Goal: Information Seeking & Learning: Learn about a topic

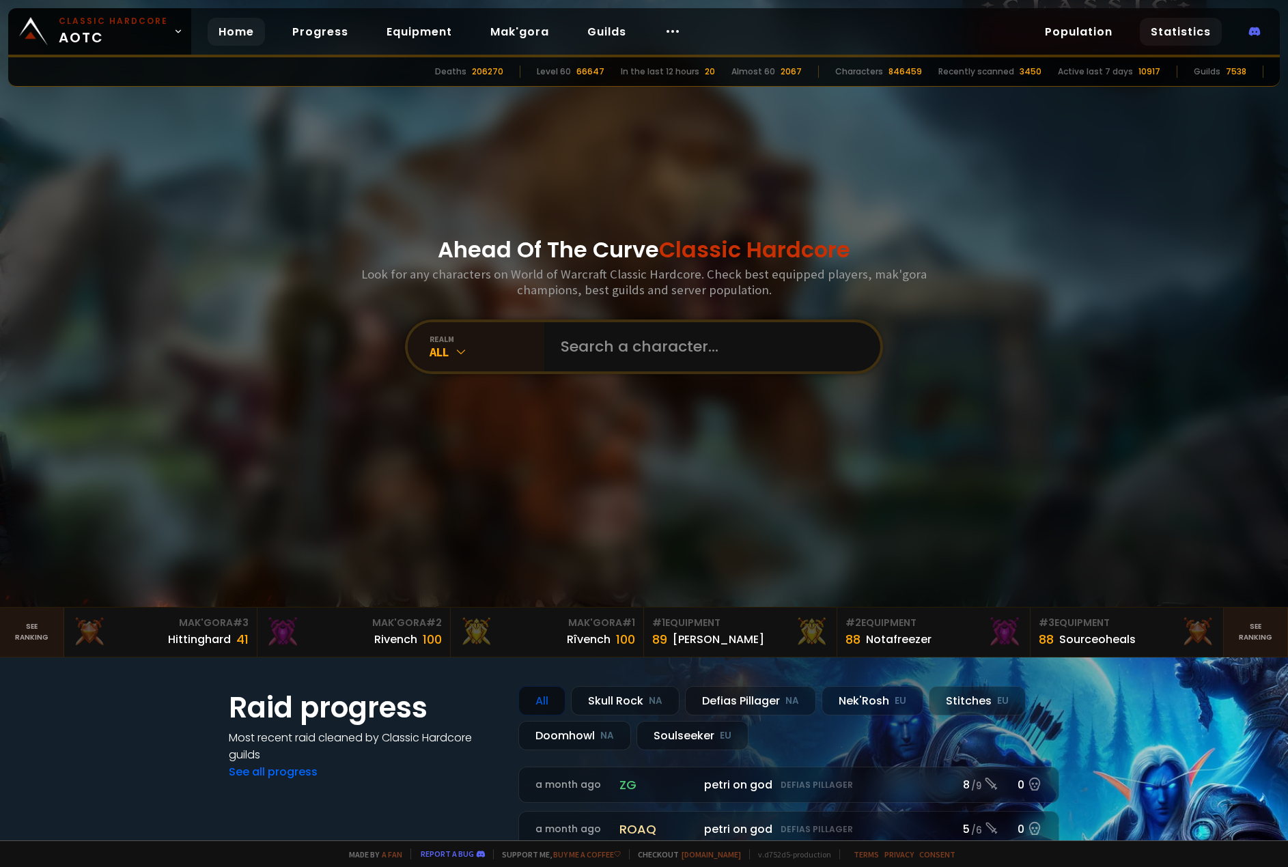
click at [1190, 31] on link "Statistics" at bounding box center [1181, 32] width 82 height 28
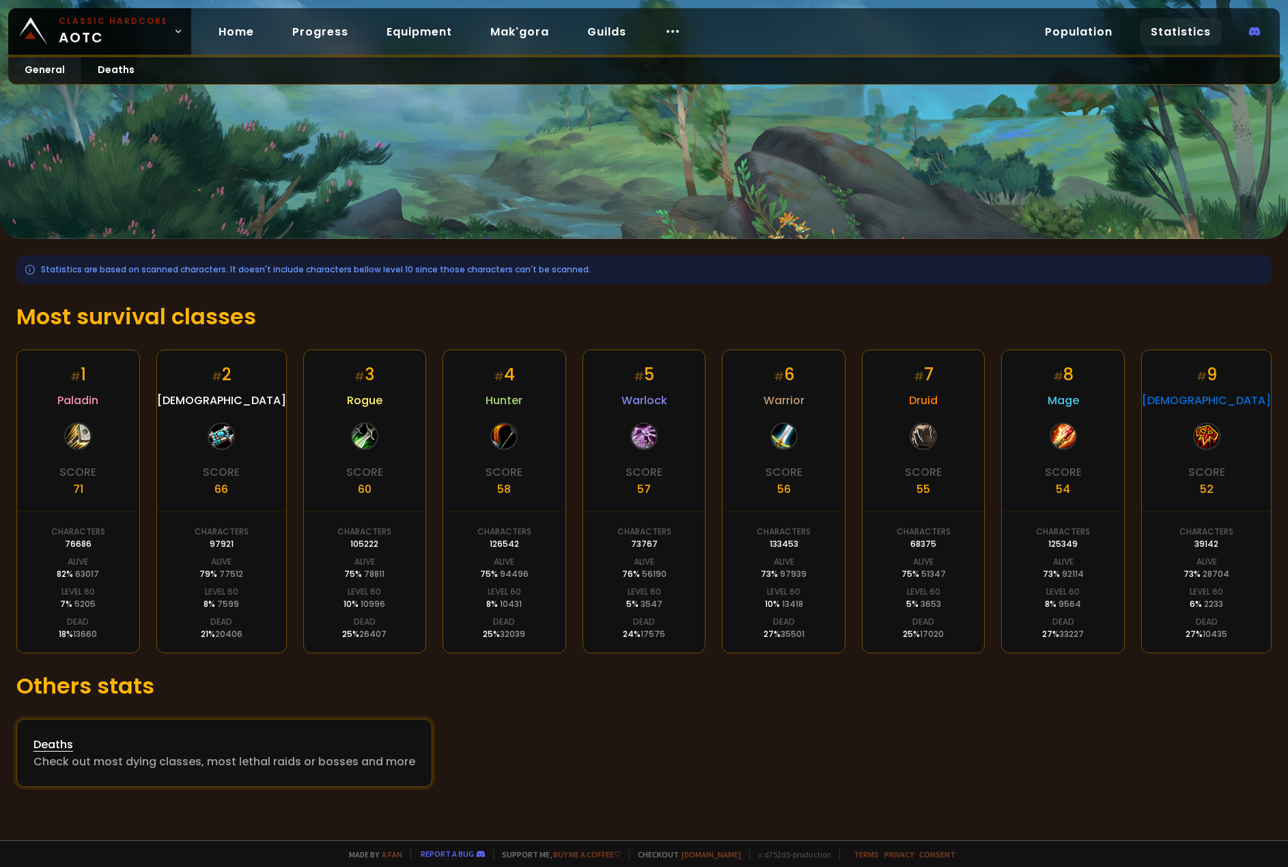
click at [114, 751] on div "Deaths" at bounding box center [224, 744] width 382 height 17
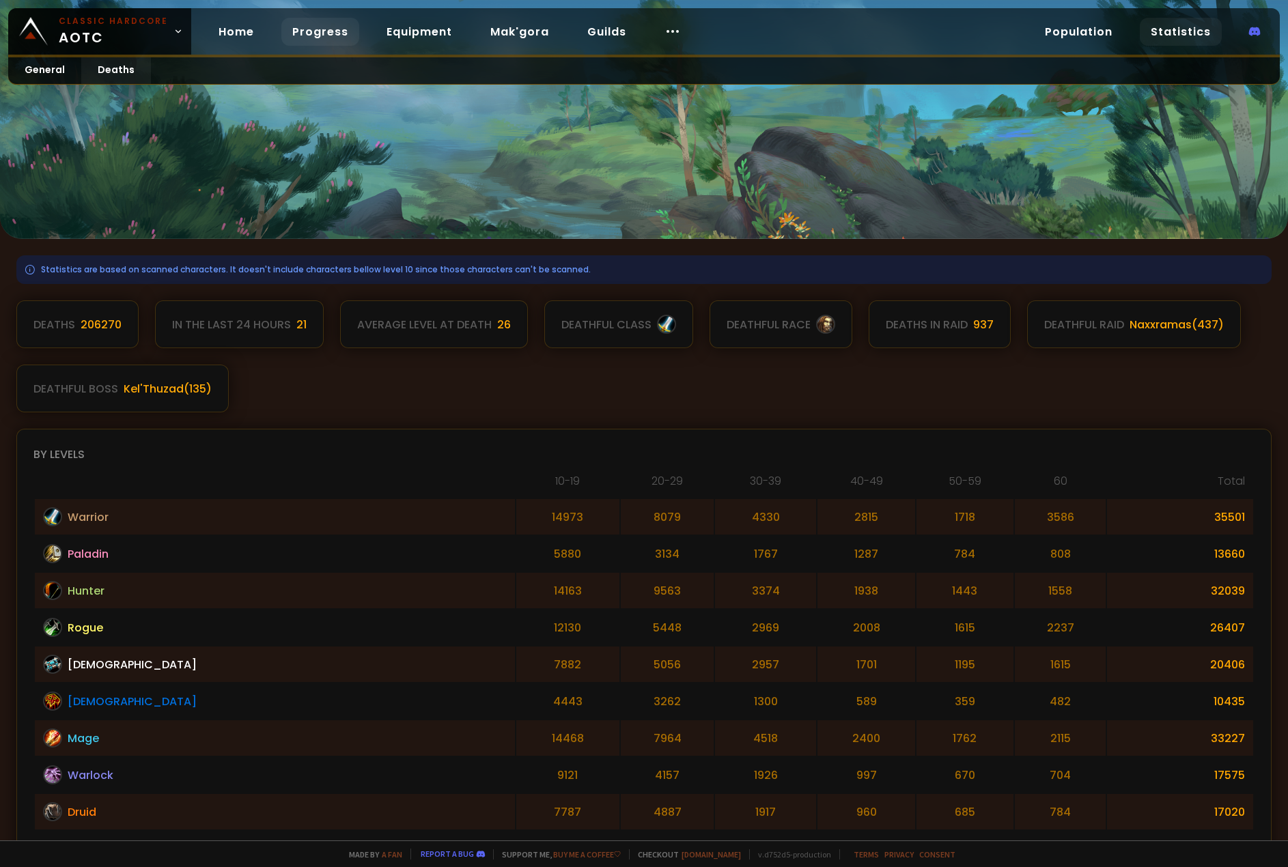
drag, startPoint x: 325, startPoint y: 47, endPoint x: 326, endPoint y: 36, distance: 10.9
click at [325, 43] on div "Home Progress Equipment Mak'gora Guilds" at bounding box center [449, 32] width 517 height 44
click at [326, 36] on link "Progress" at bounding box center [320, 32] width 78 height 28
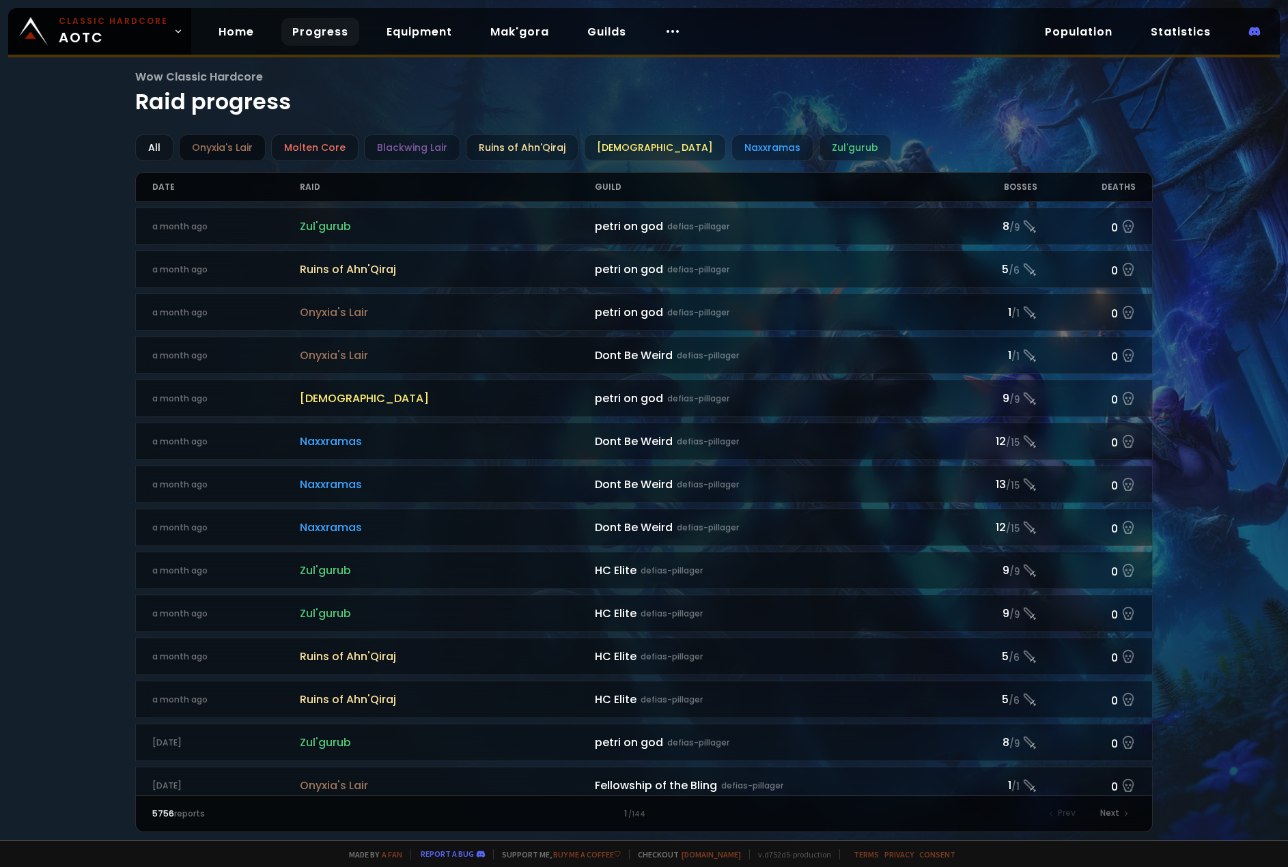
click at [206, 142] on div "Onyxia's Lair" at bounding box center [222, 148] width 87 height 27
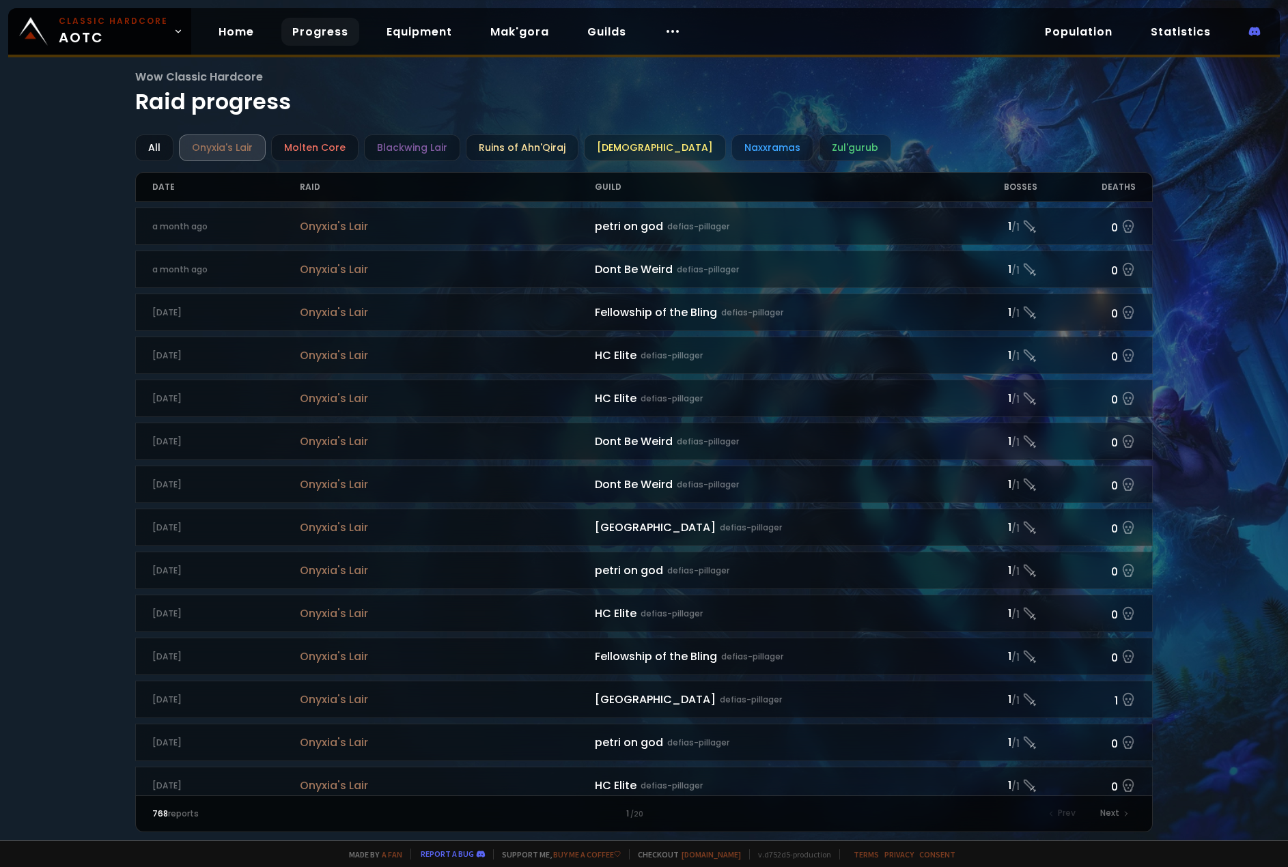
click at [208, 138] on div "Onyxia's Lair" at bounding box center [222, 148] width 87 height 27
click at [325, 146] on div "Molten Core" at bounding box center [314, 148] width 87 height 27
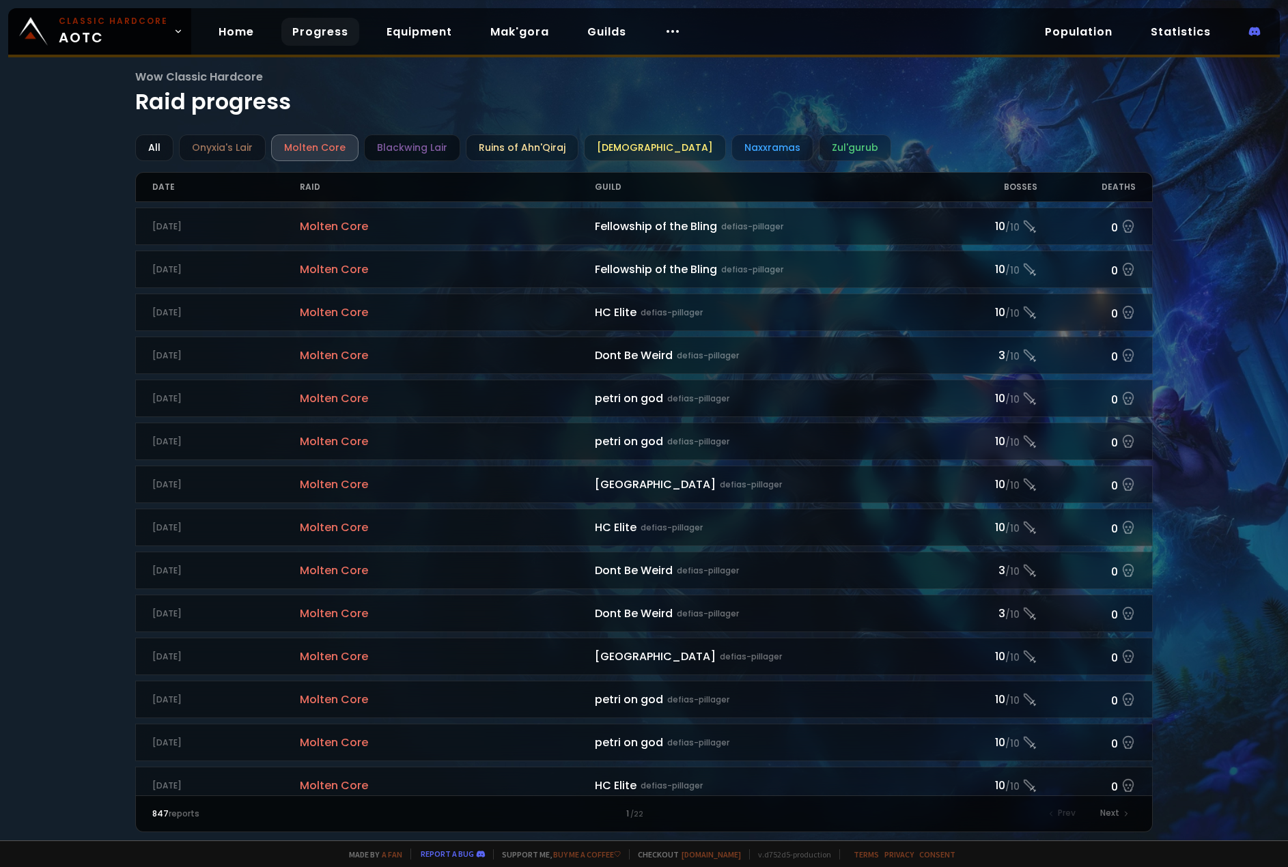
click at [402, 148] on div "Blackwing Lair" at bounding box center [412, 148] width 96 height 27
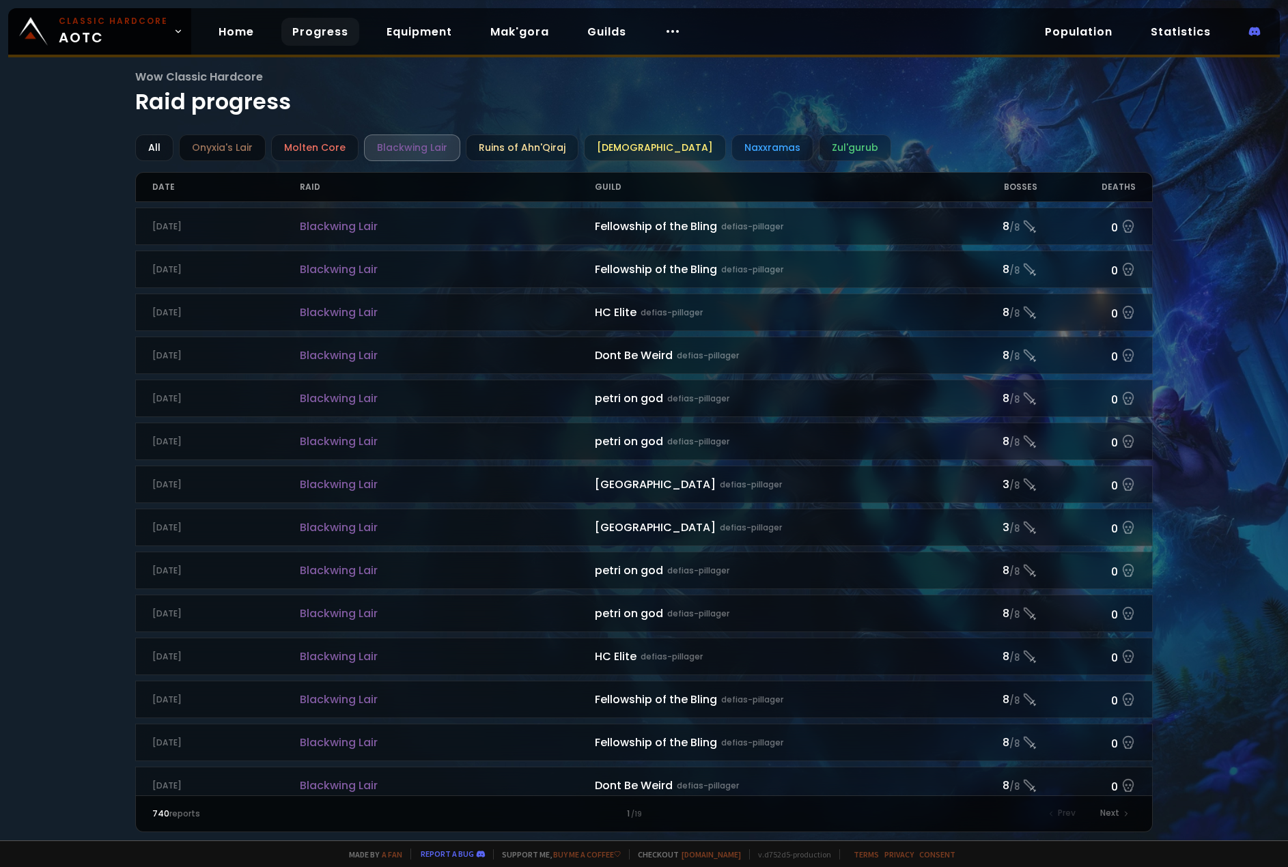
click at [203, 140] on div "Onyxia's Lair" at bounding box center [222, 148] width 87 height 27
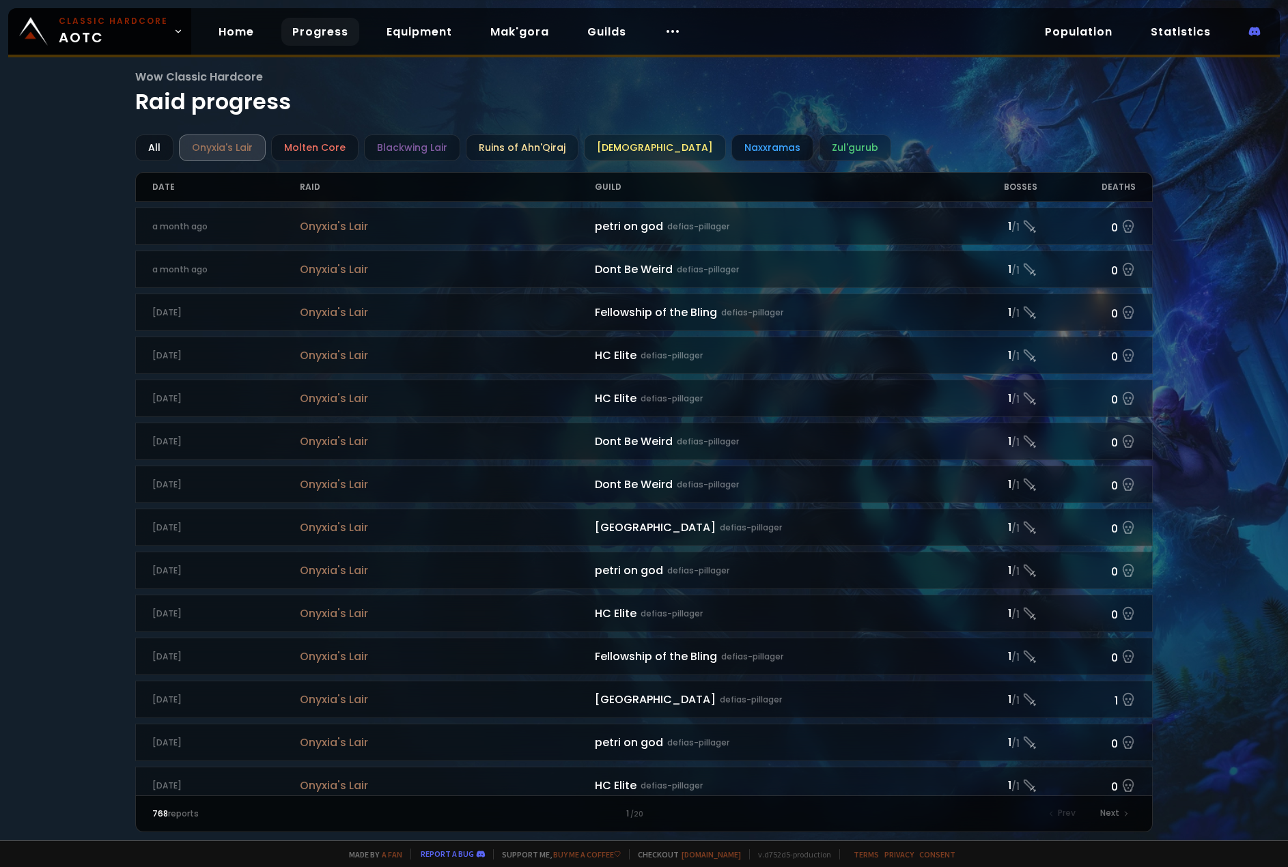
click at [732, 140] on div "Naxxramas" at bounding box center [773, 148] width 82 height 27
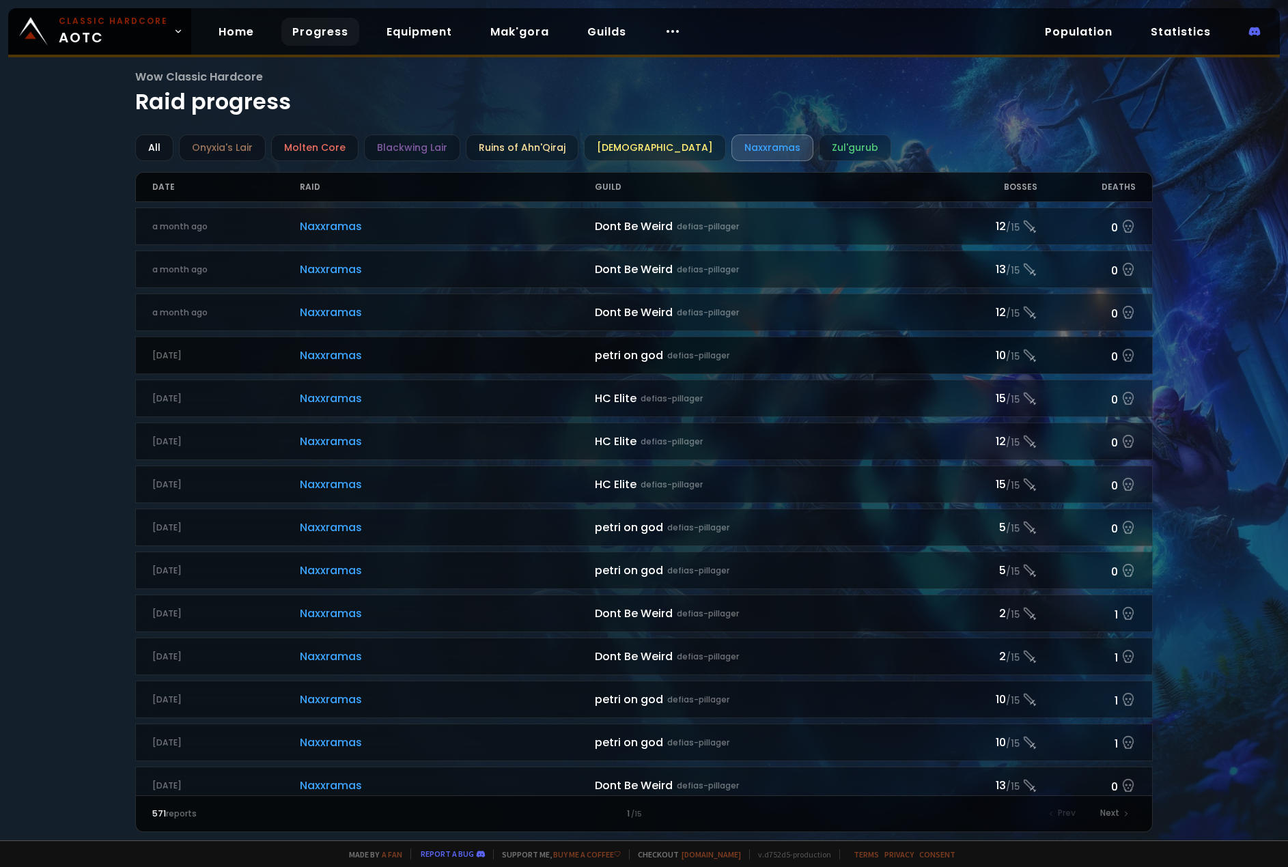
scroll to position [410, 0]
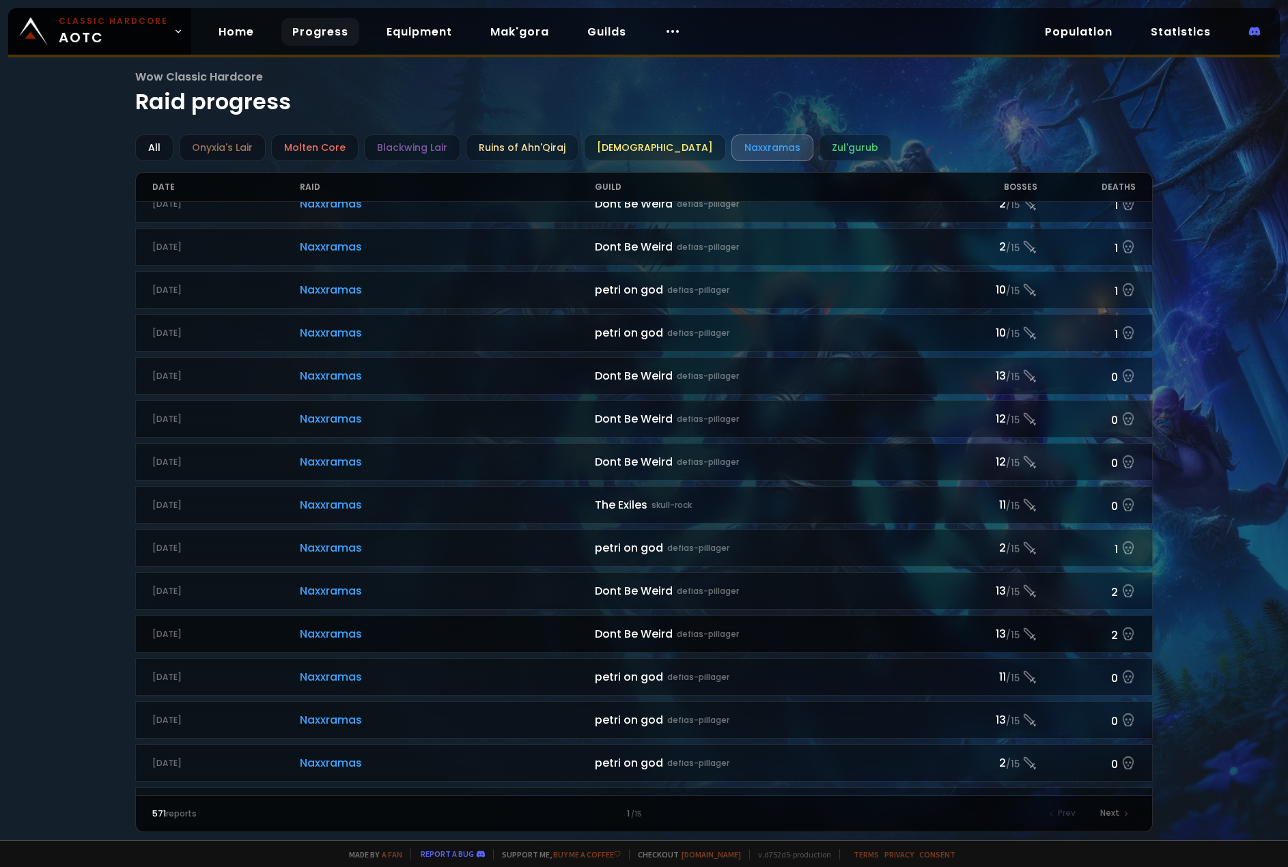
click at [475, 630] on span "Naxxramas" at bounding box center [447, 634] width 295 height 17
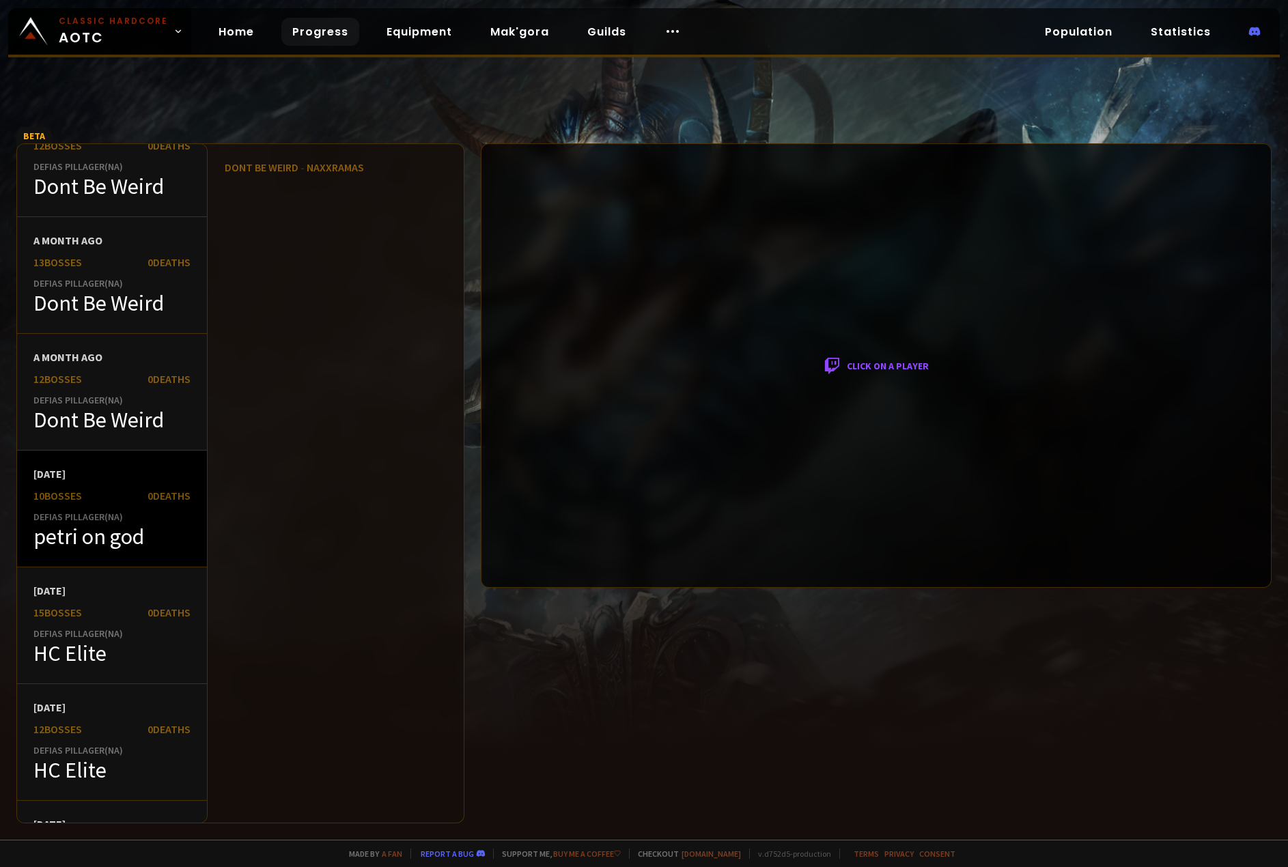
scroll to position [68, 0]
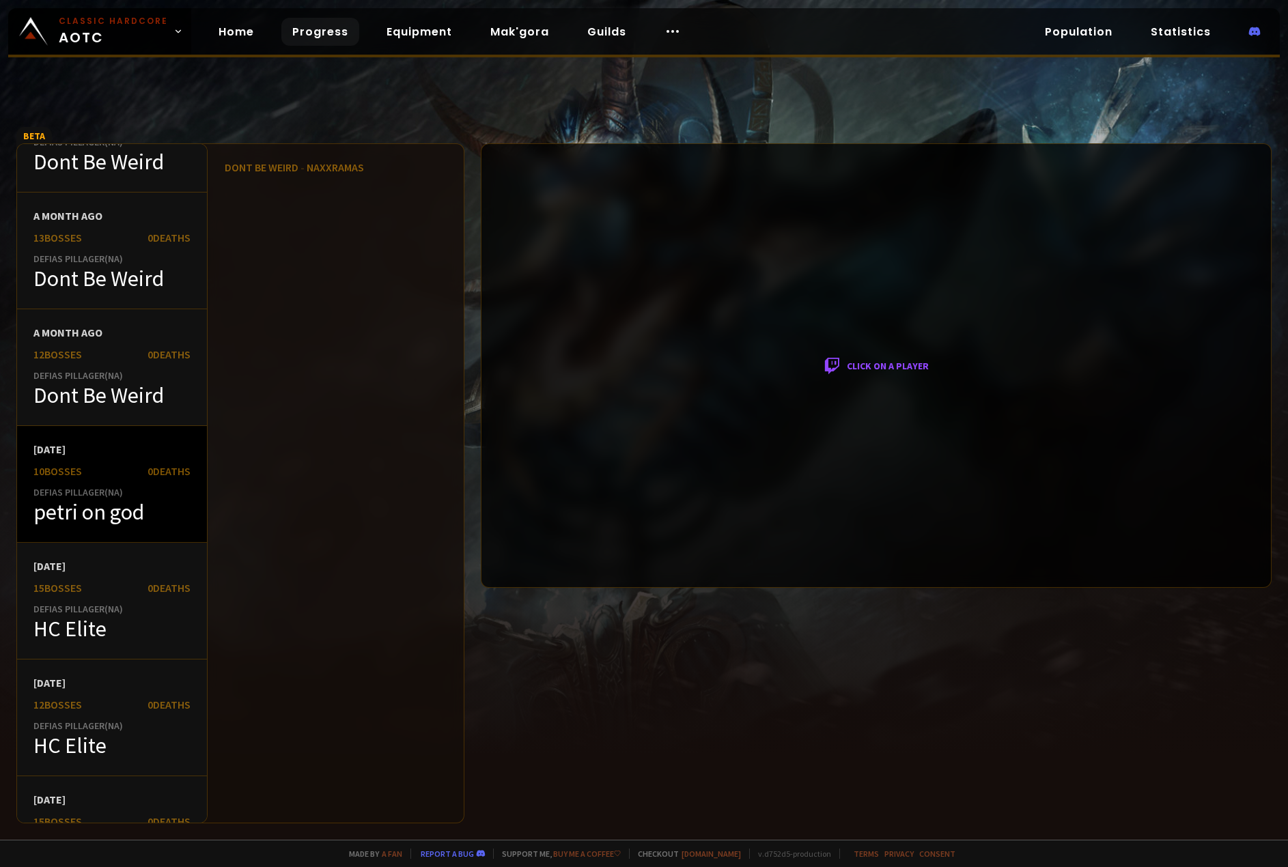
click at [161, 451] on div "2 months ago" at bounding box center [111, 450] width 157 height 14
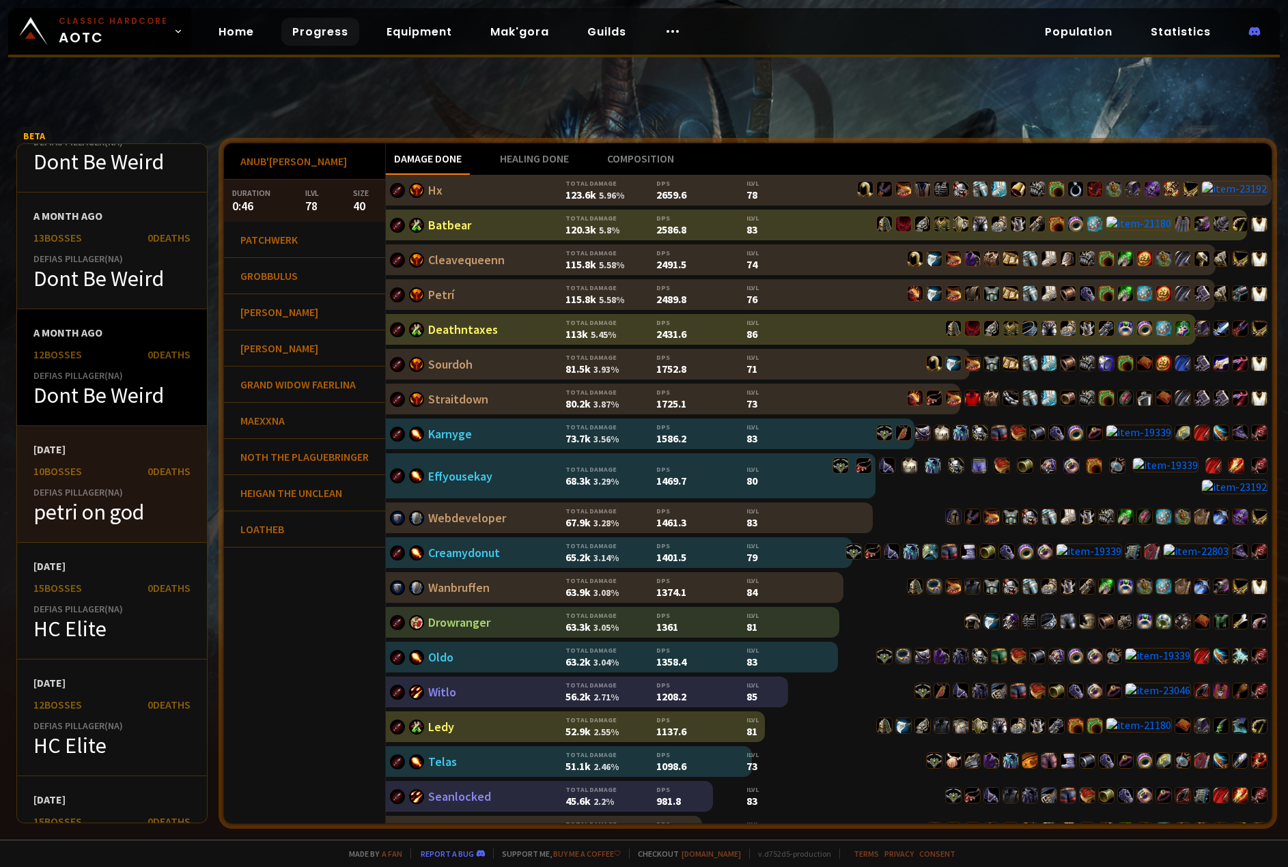
click at [126, 382] on div "Dont Be Weird" at bounding box center [111, 395] width 157 height 27
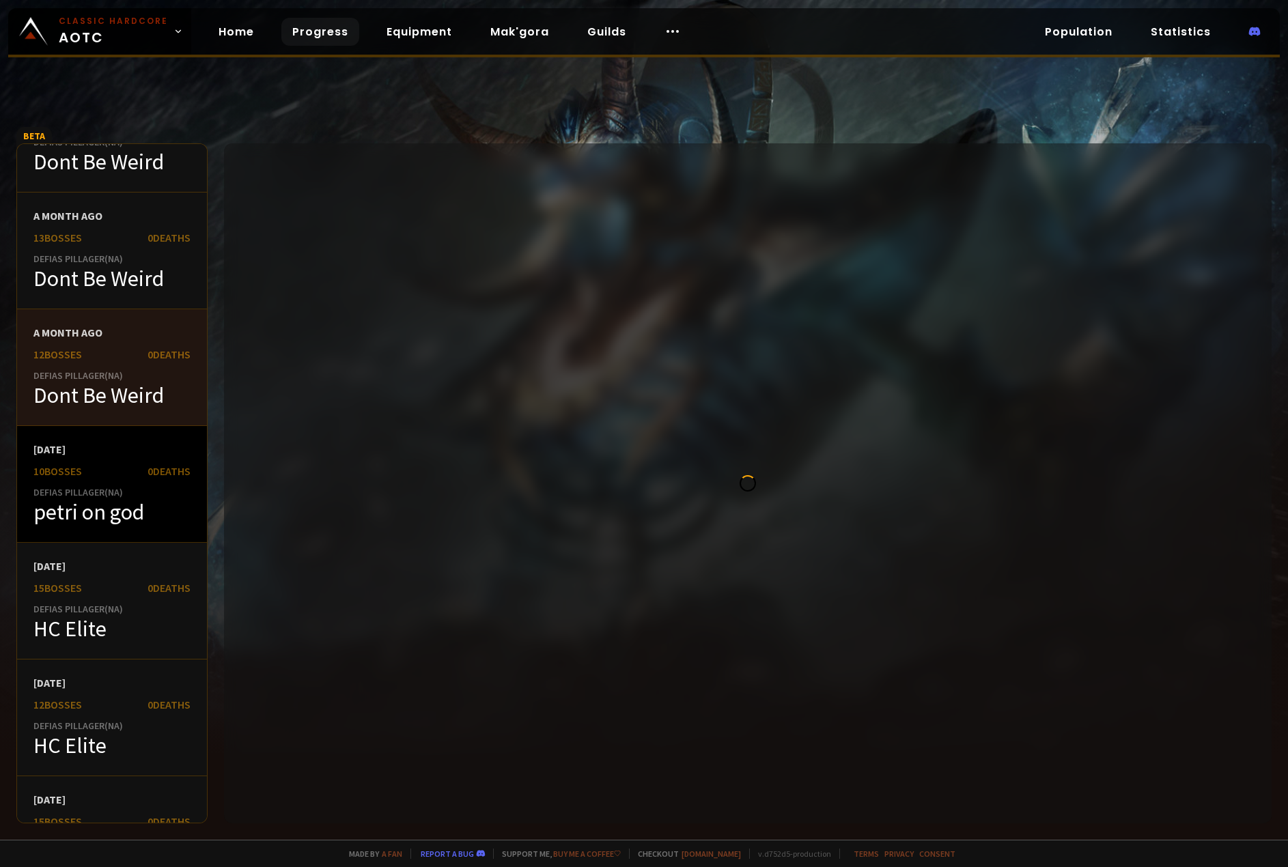
click at [99, 469] on div "10 bosses 0 Deaths" at bounding box center [111, 471] width 157 height 14
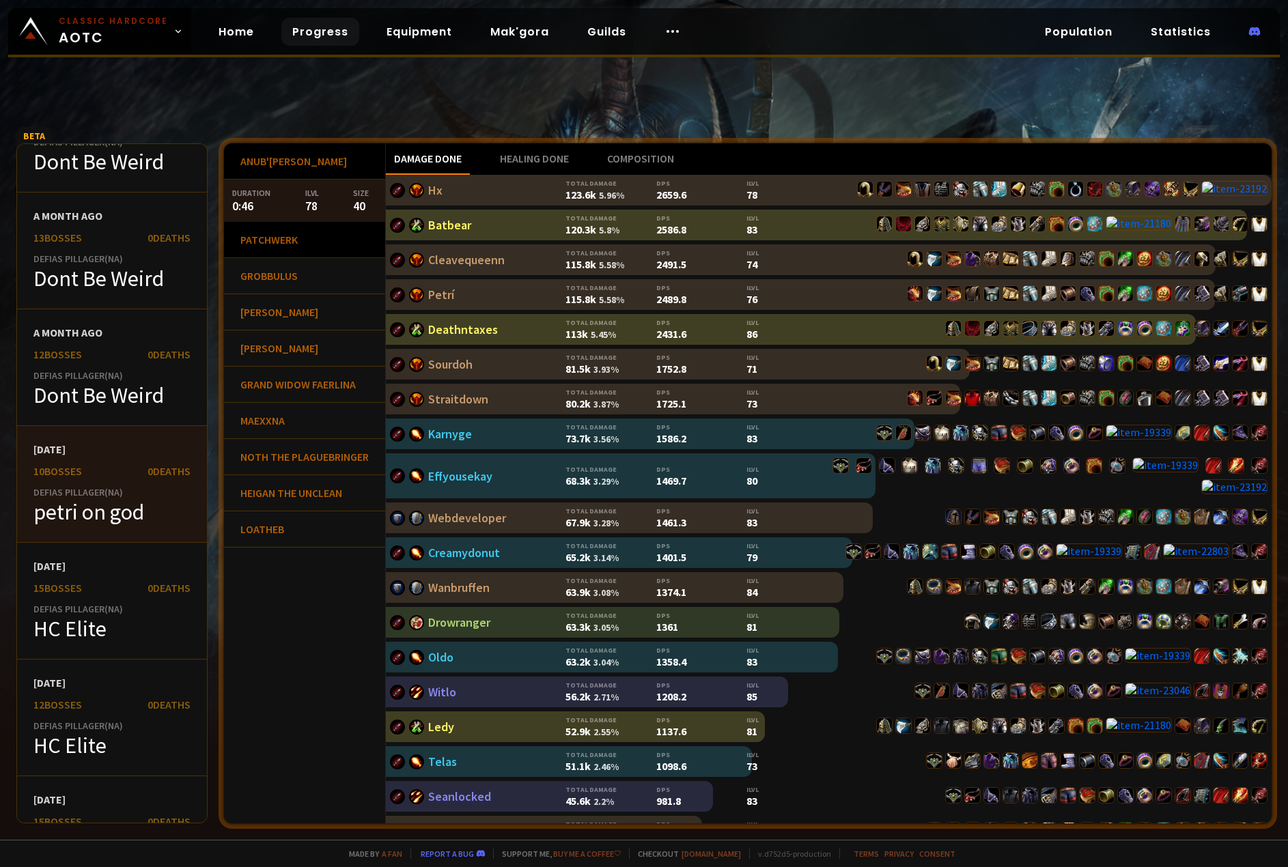
click at [298, 243] on div "Patchwerk" at bounding box center [304, 240] width 161 height 36
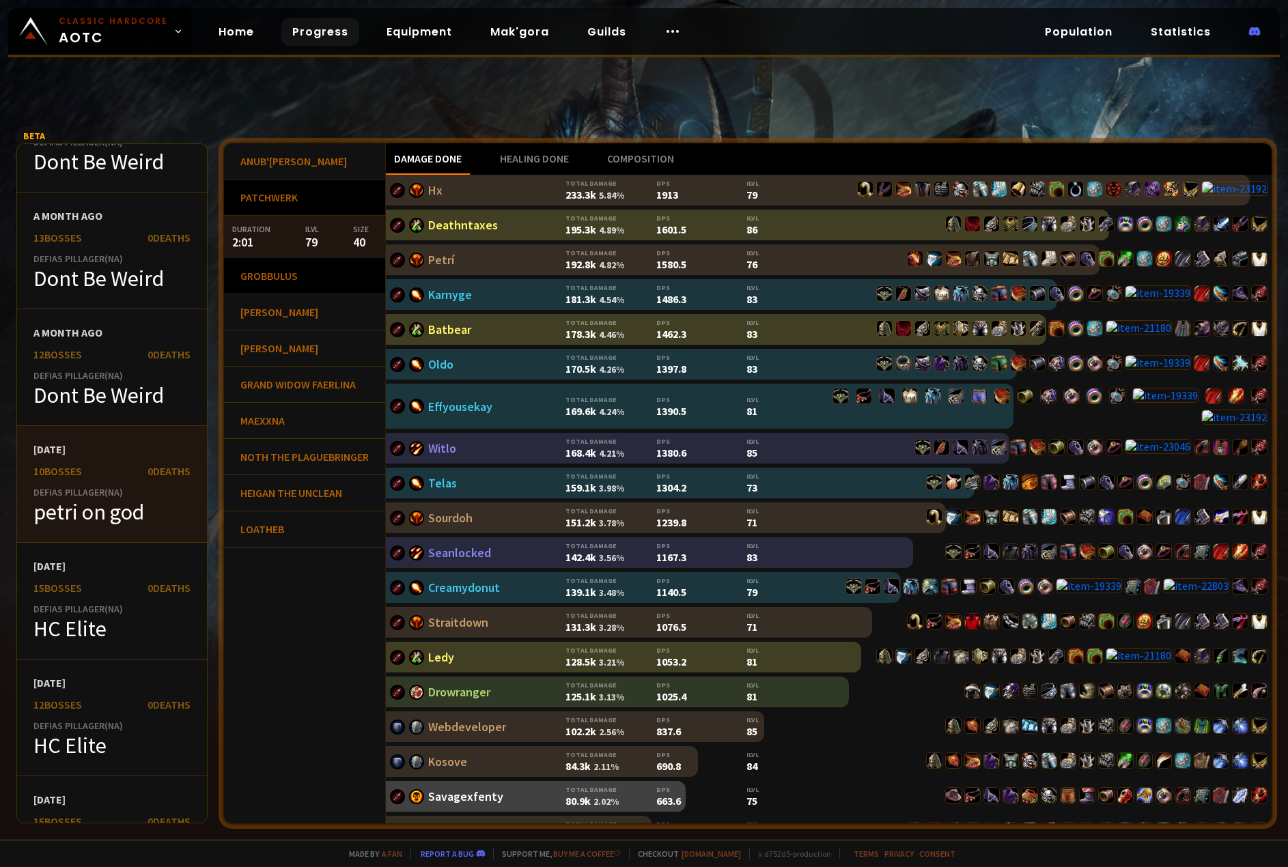
click at [267, 283] on div "Grobbulus" at bounding box center [304, 276] width 161 height 36
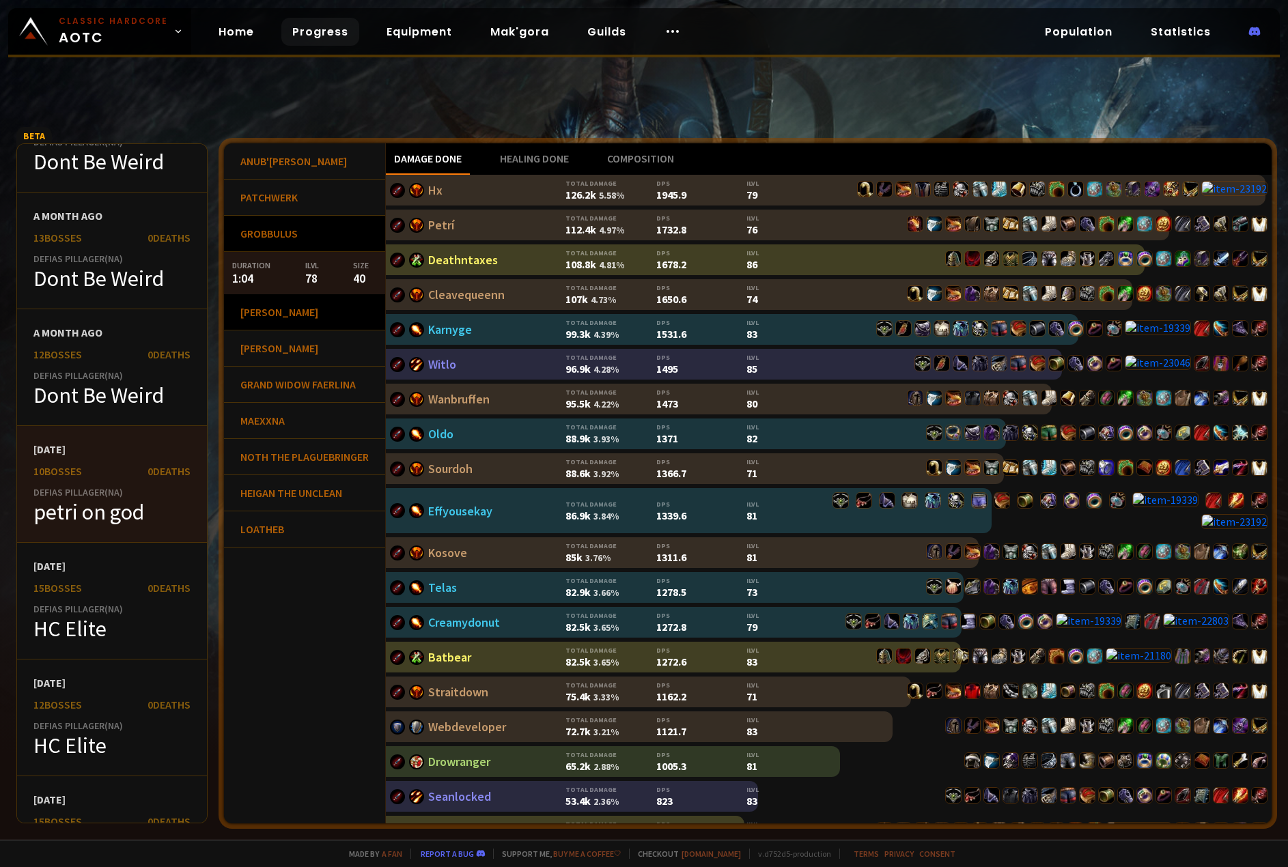
click at [275, 319] on div "Gluth" at bounding box center [304, 312] width 161 height 36
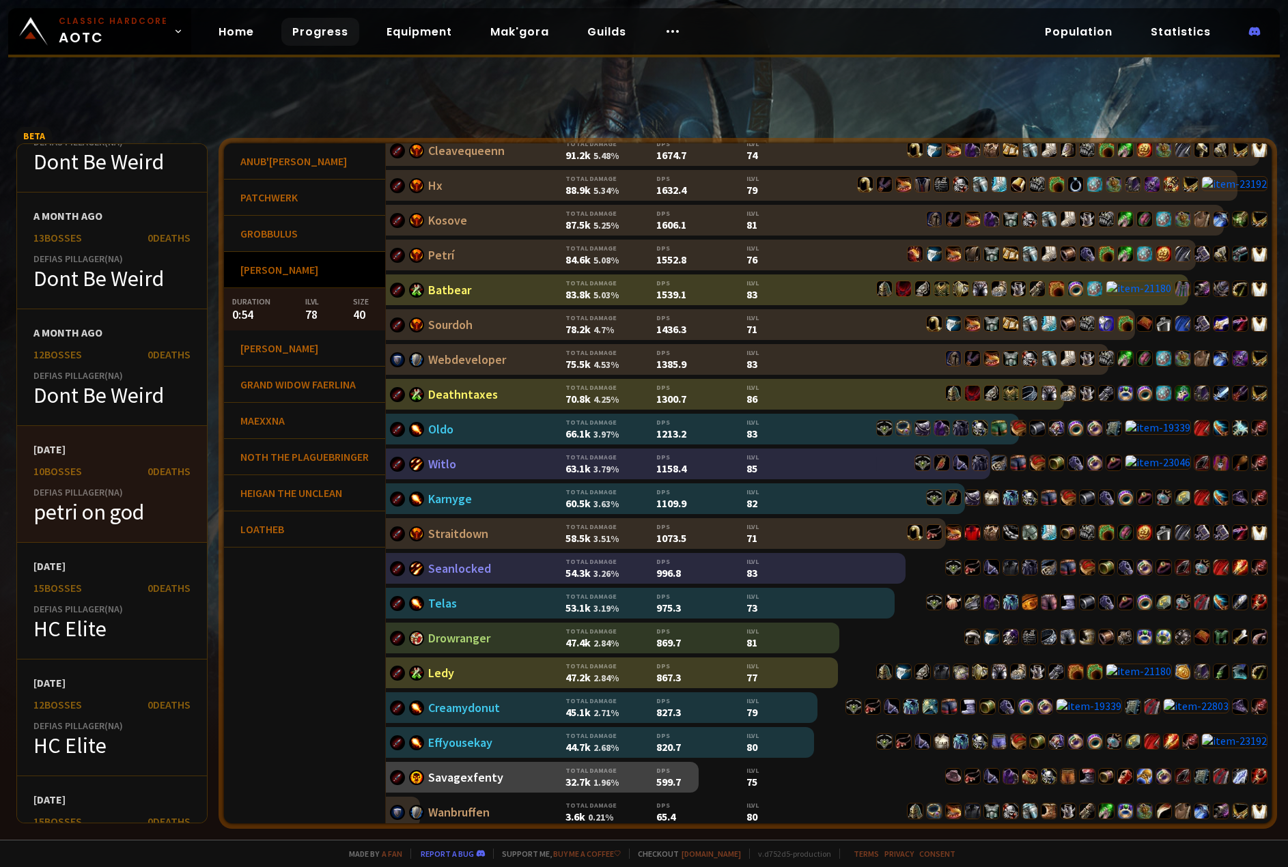
scroll to position [79, 0]
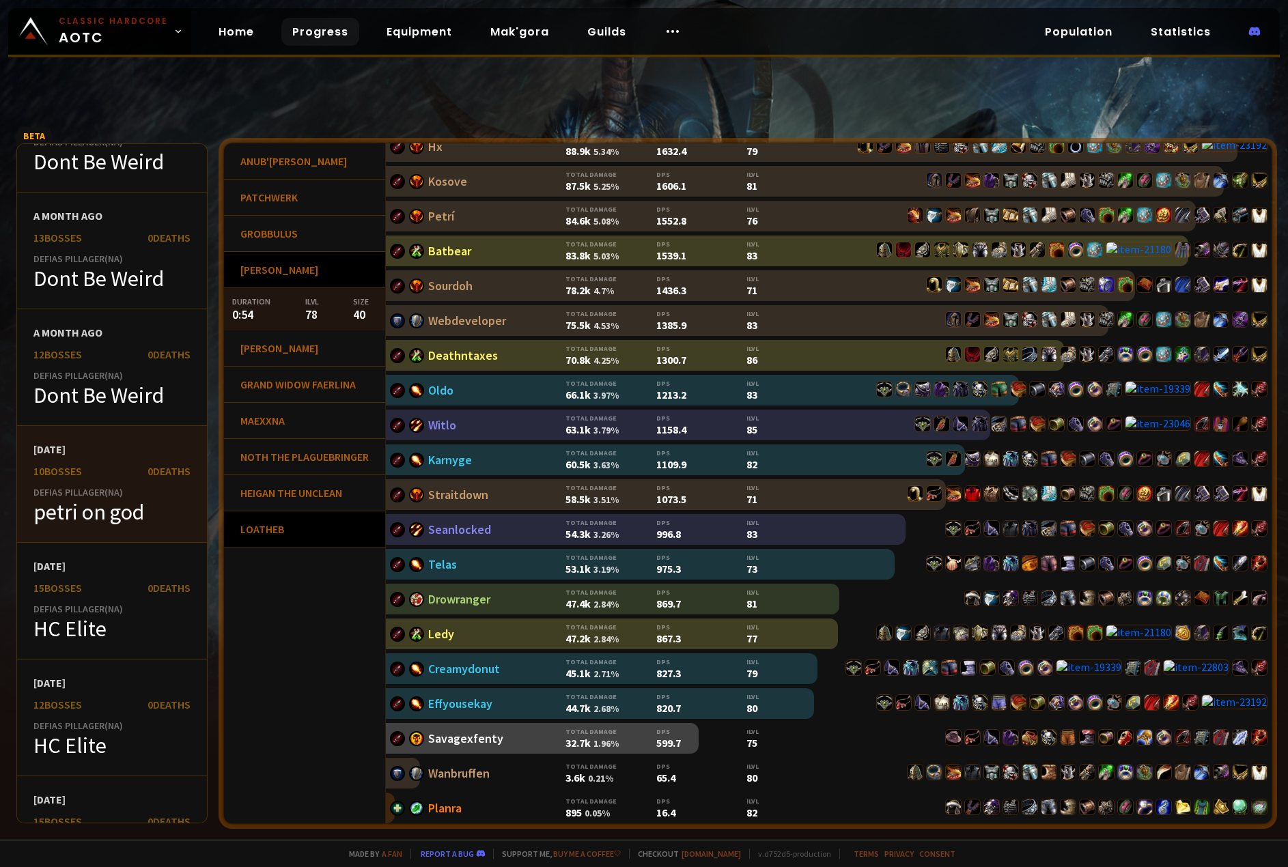
click at [267, 542] on div "Loatheb" at bounding box center [304, 530] width 161 height 36
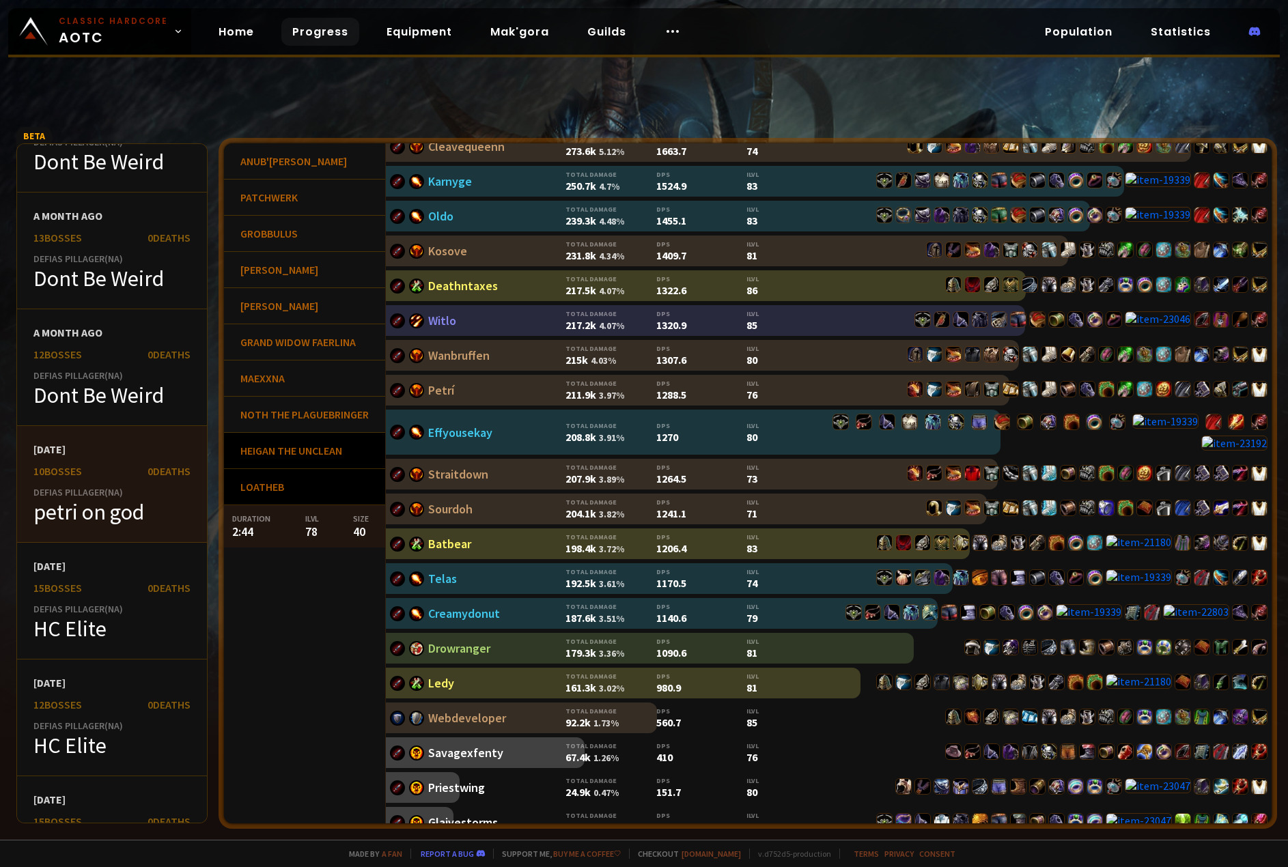
click at [303, 456] on div "Heigan the Unclean" at bounding box center [304, 451] width 161 height 36
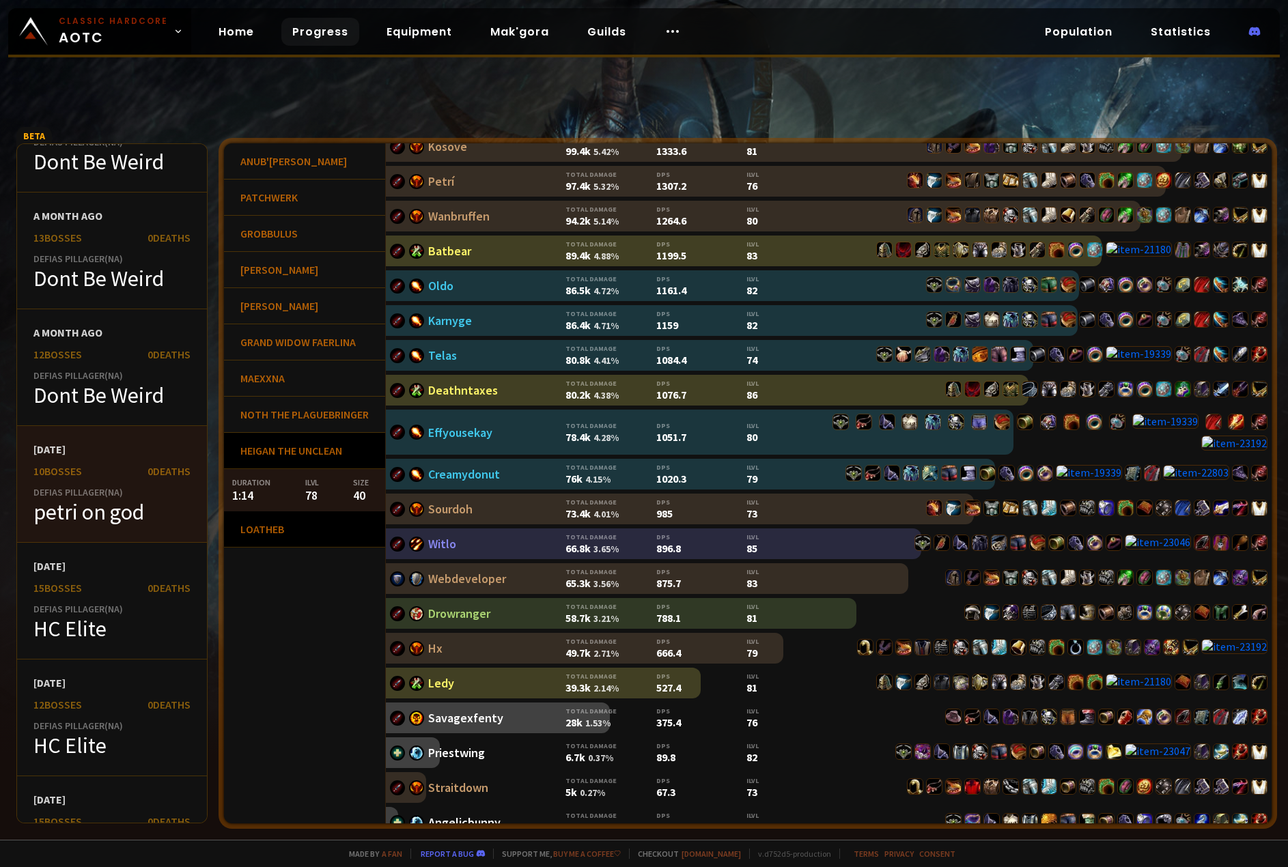
click at [287, 537] on div "Loatheb" at bounding box center [304, 530] width 161 height 36
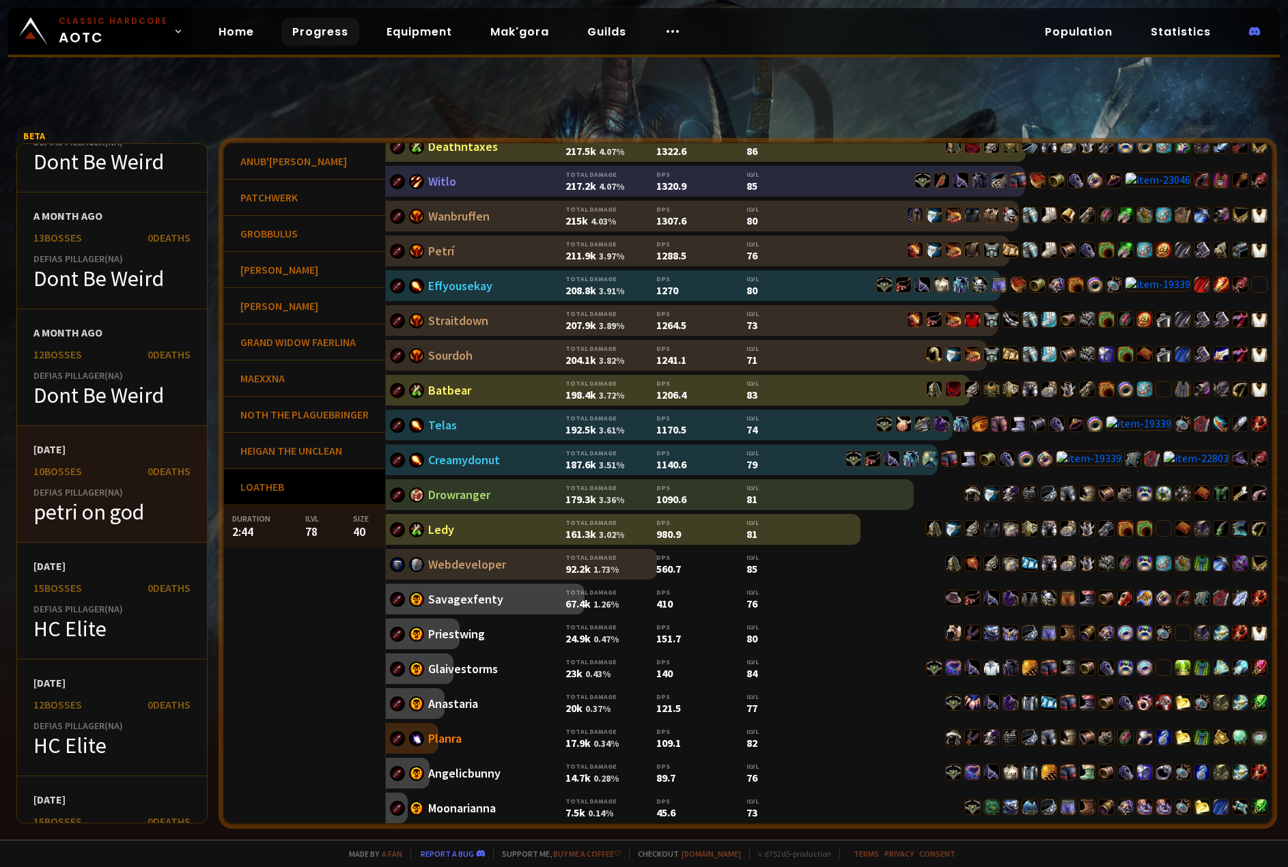
scroll to position [0, 0]
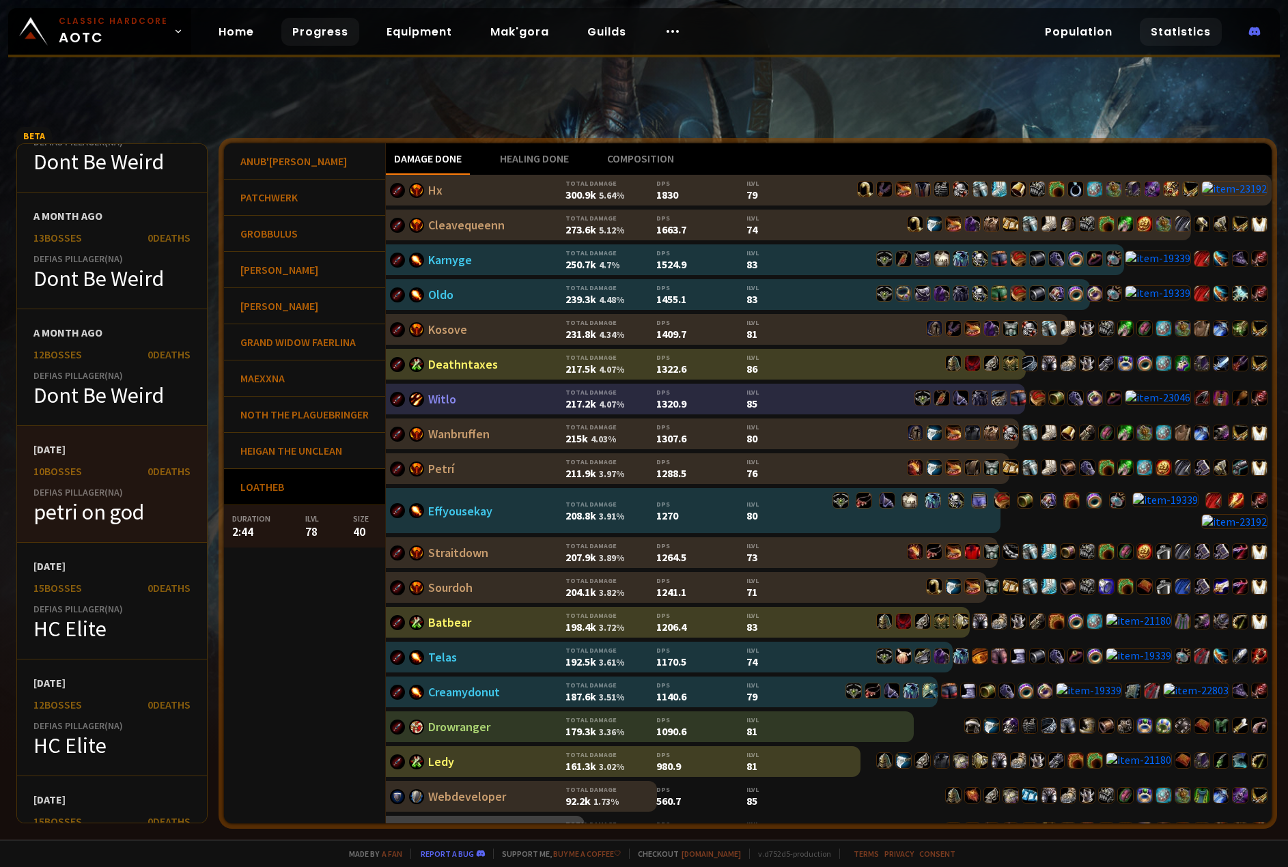
click at [1190, 32] on link "Statistics" at bounding box center [1181, 32] width 82 height 28
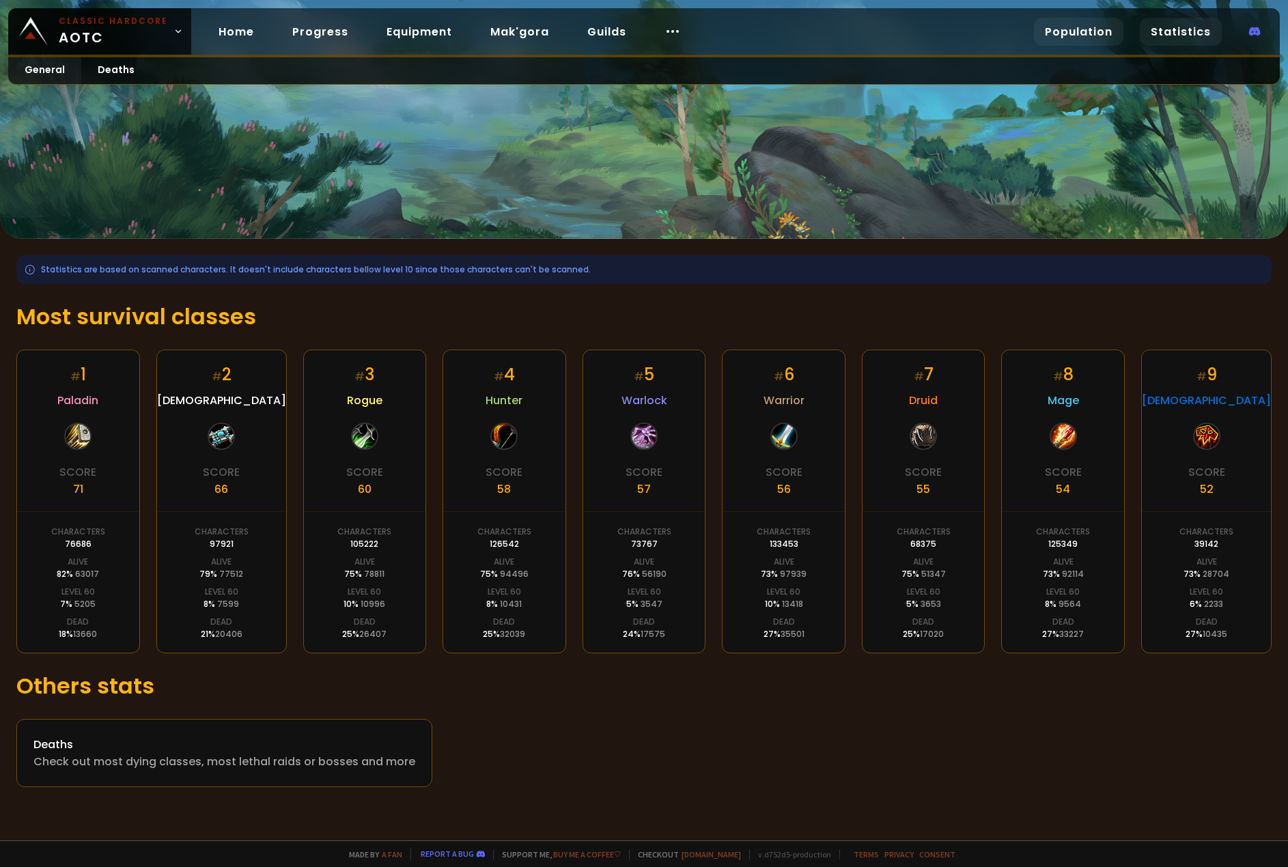
click at [1078, 29] on link "Population" at bounding box center [1078, 32] width 89 height 28
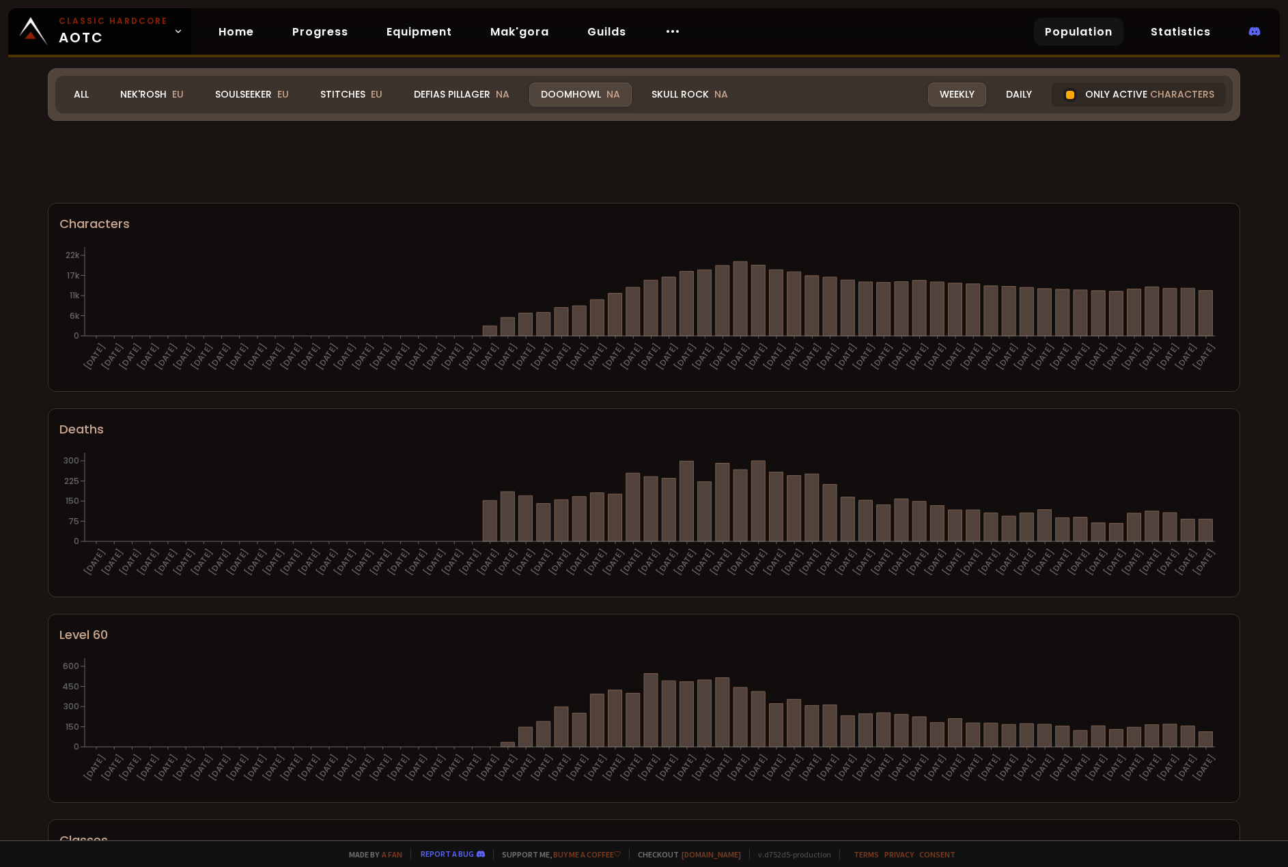
scroll to position [527, 0]
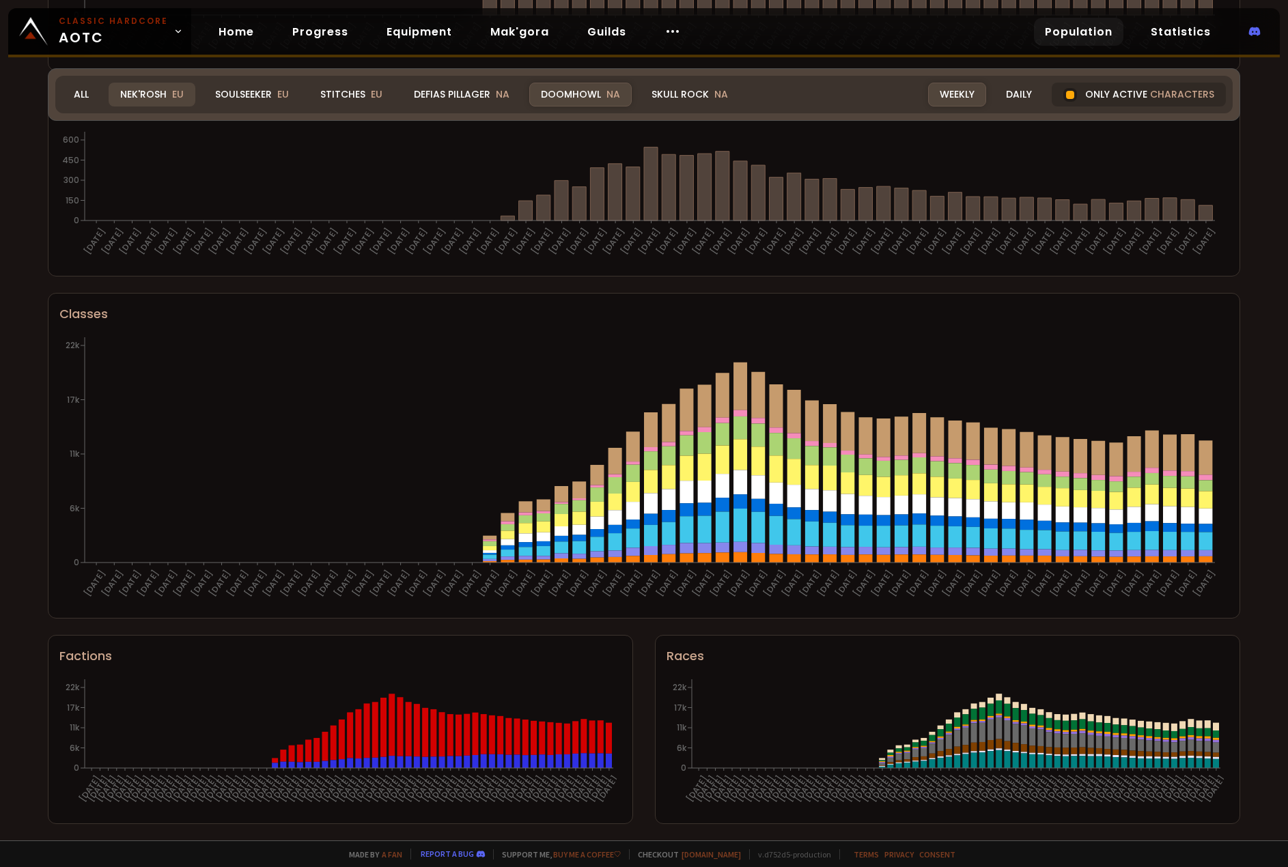
click at [111, 87] on div "Nek'Rosh EU" at bounding box center [152, 95] width 87 height 24
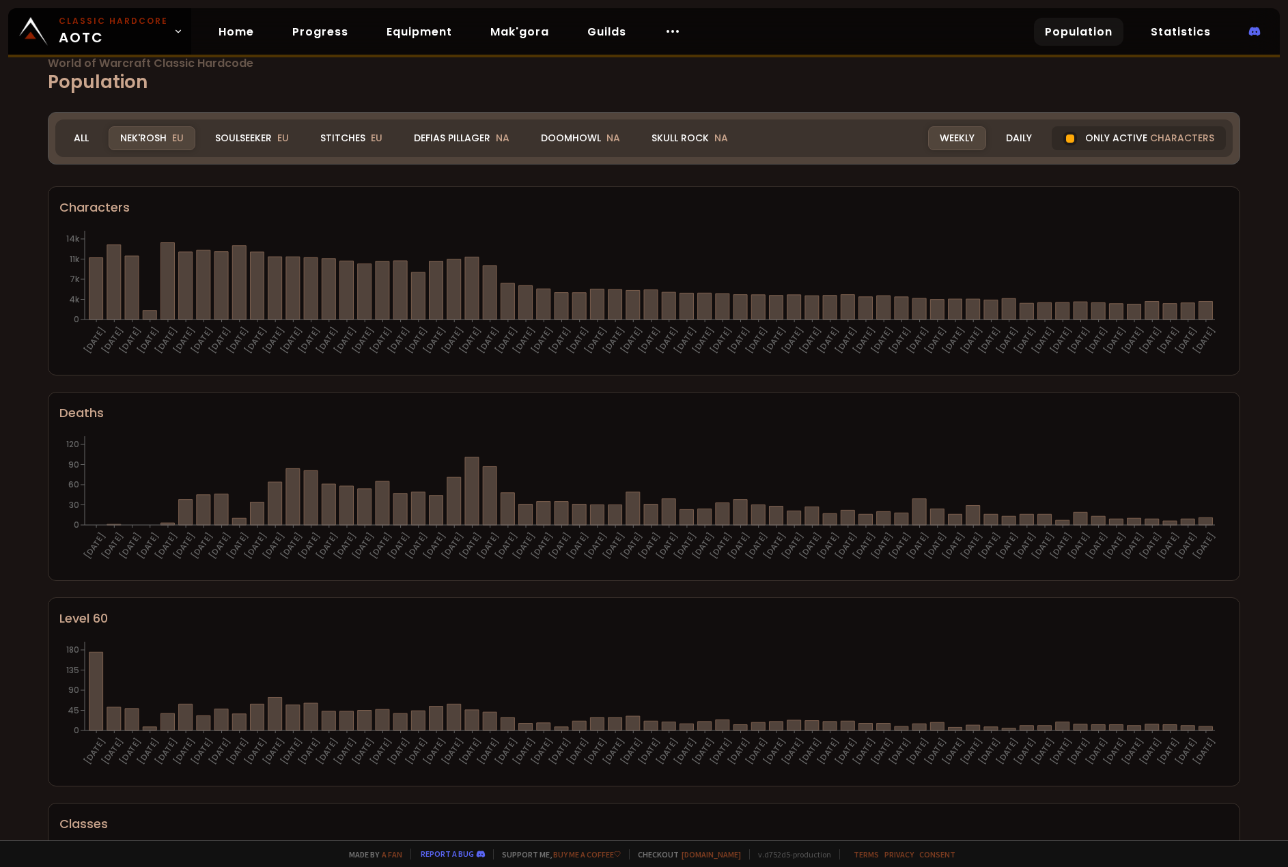
scroll to position [0, 0]
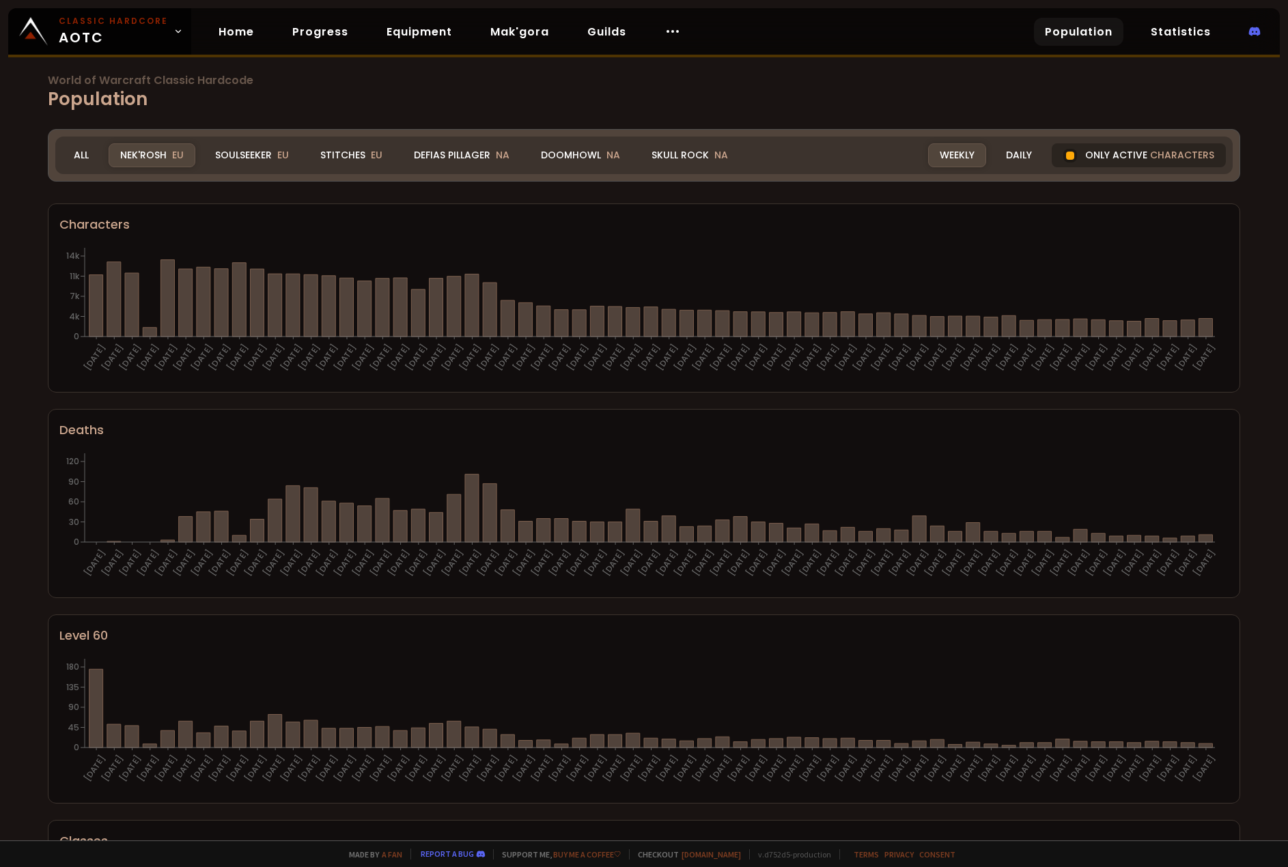
click at [1187, 154] on span "characters" at bounding box center [1182, 155] width 64 height 14
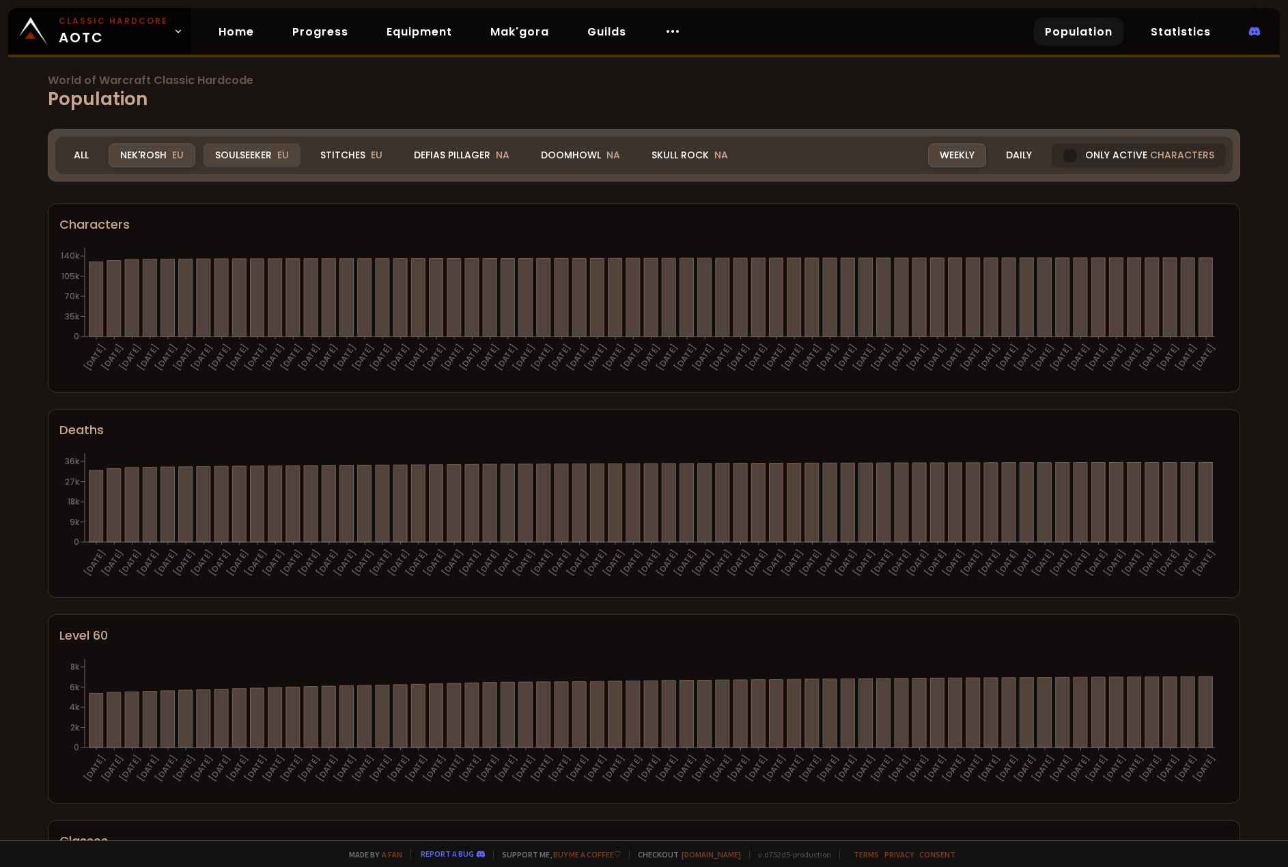
click at [229, 152] on div "Soulseeker EU" at bounding box center [252, 155] width 97 height 24
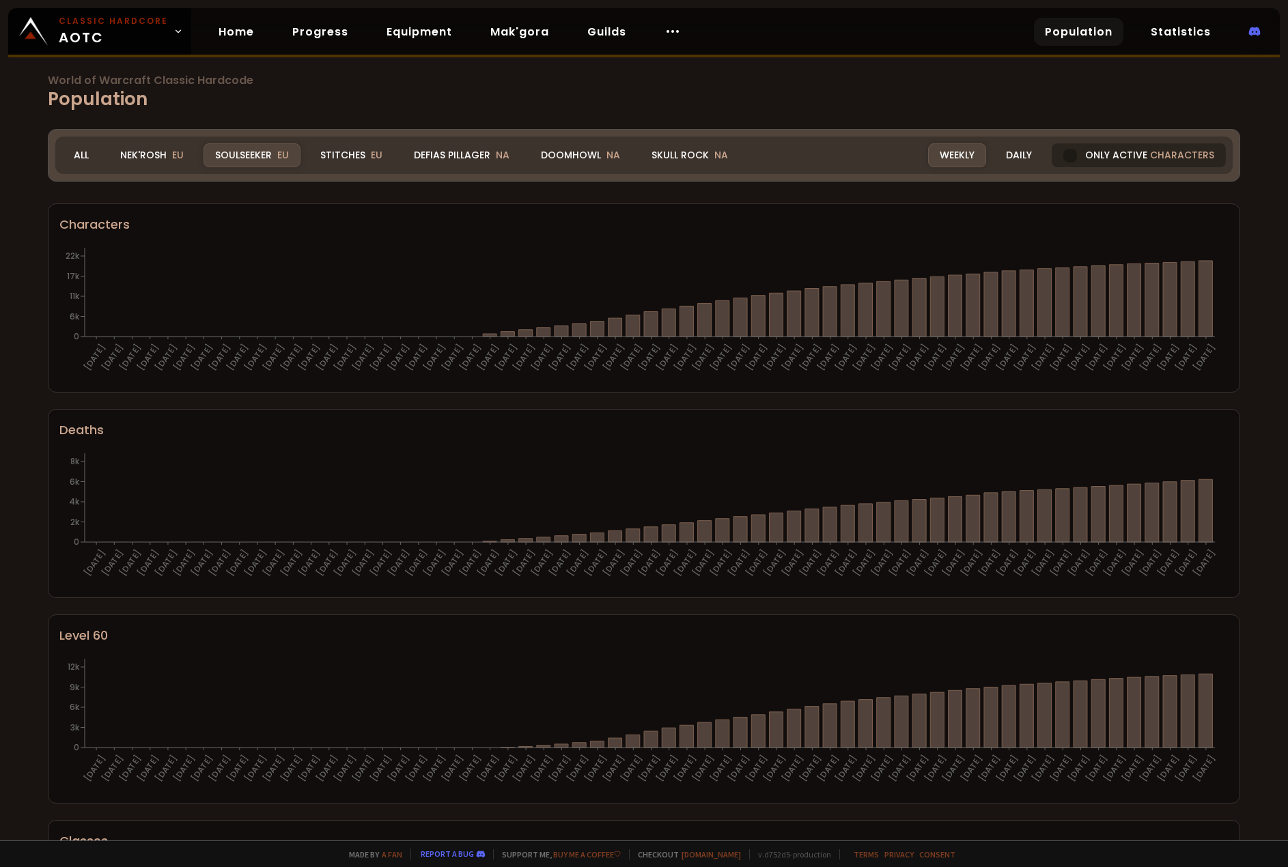
click at [1119, 156] on div "Only active characters" at bounding box center [1139, 155] width 174 height 24
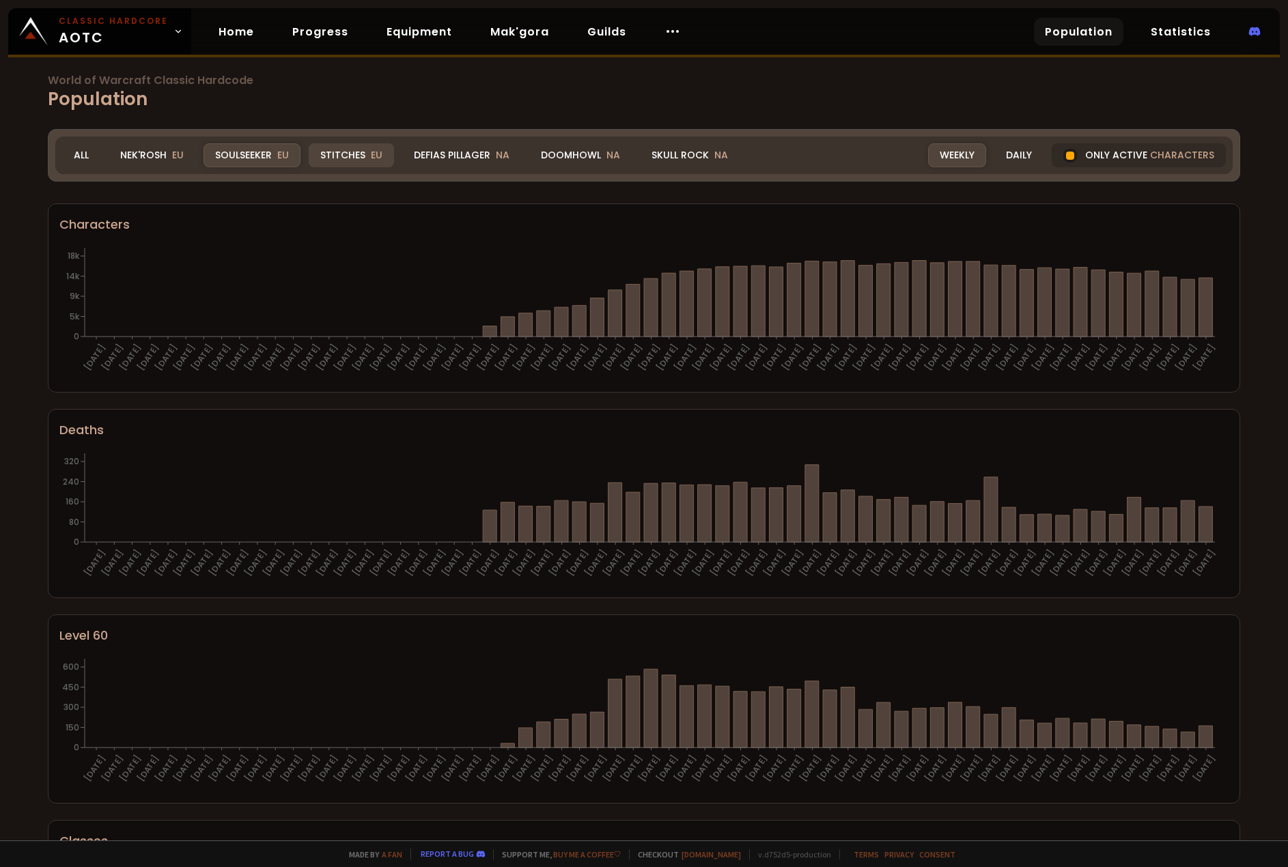
click at [336, 150] on div "Stitches EU" at bounding box center [351, 155] width 85 height 24
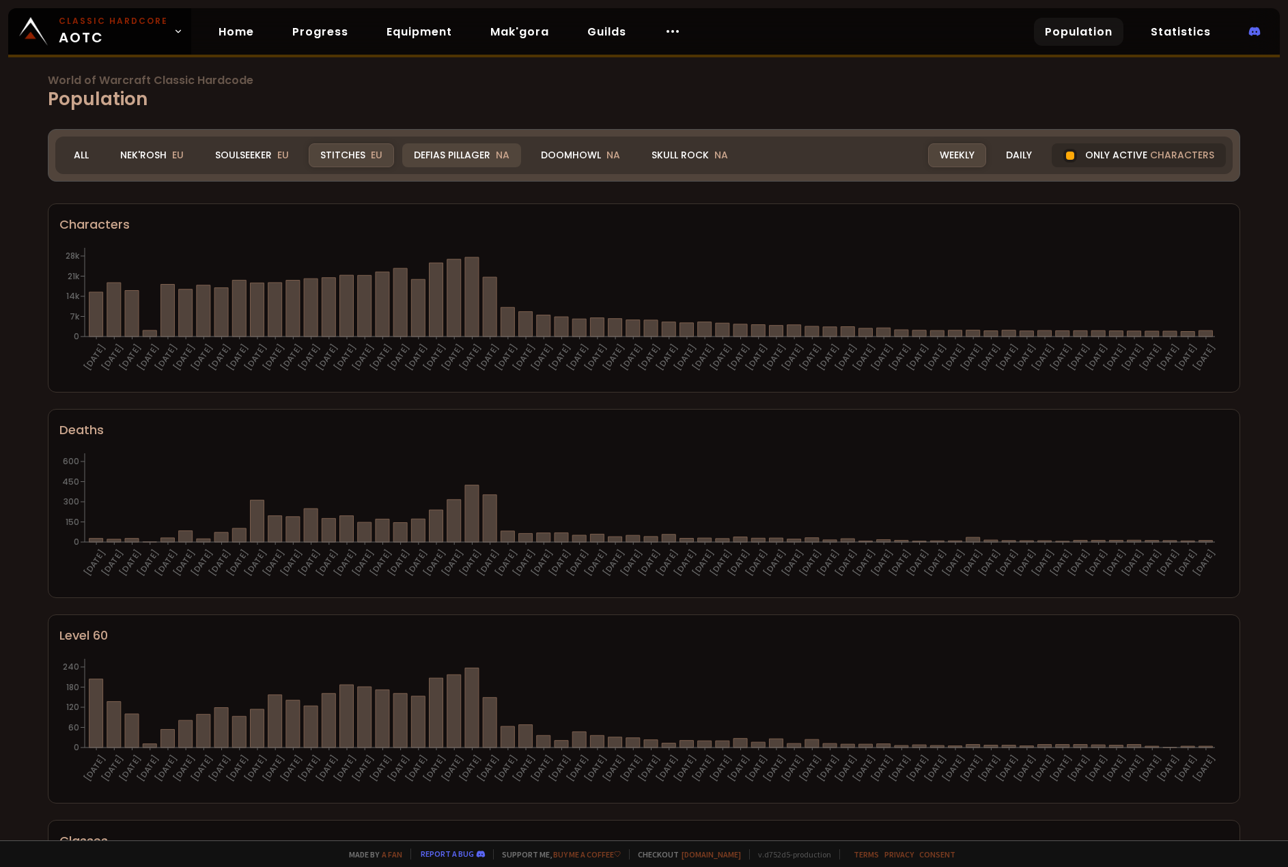
click at [475, 159] on div "Defias Pillager NA" at bounding box center [461, 155] width 119 height 24
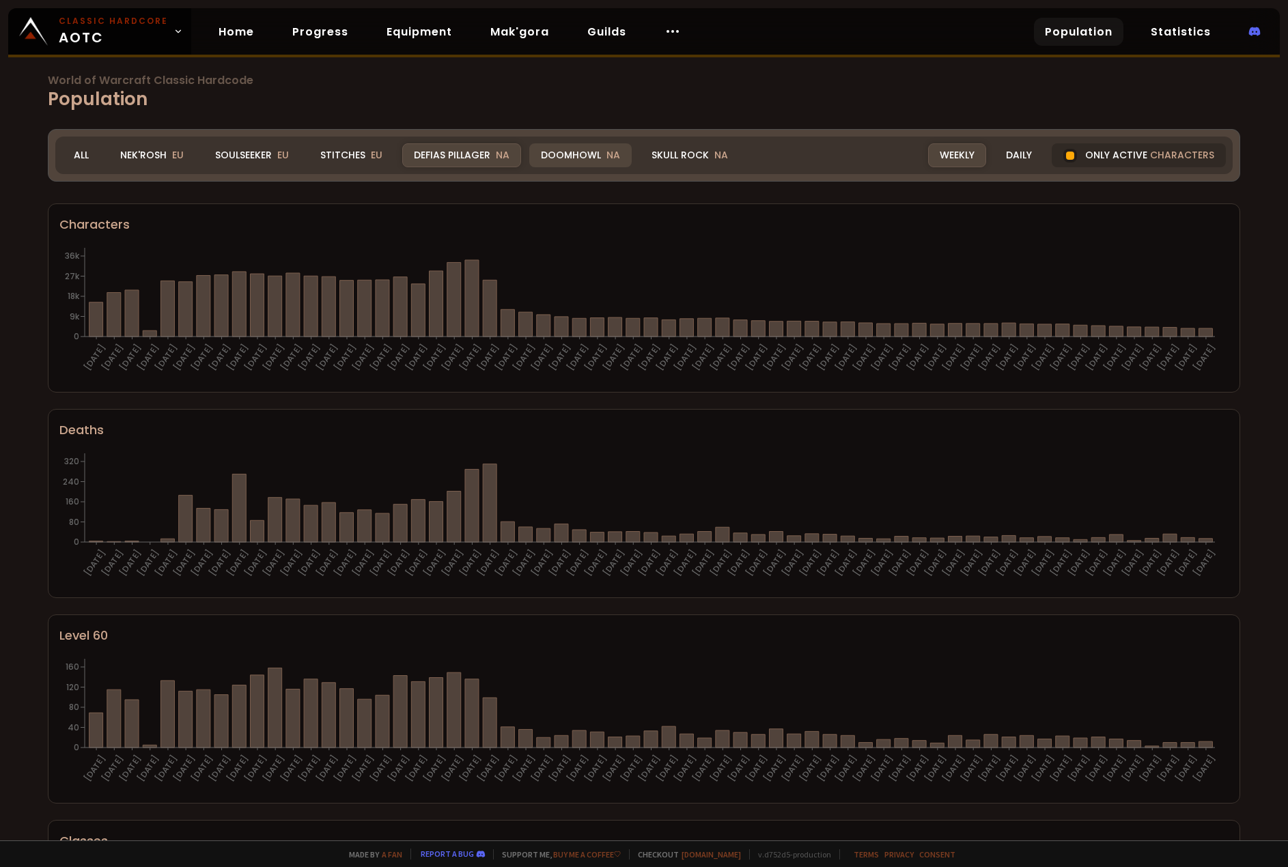
click at [579, 167] on div "Doomhowl NA" at bounding box center [580, 155] width 102 height 24
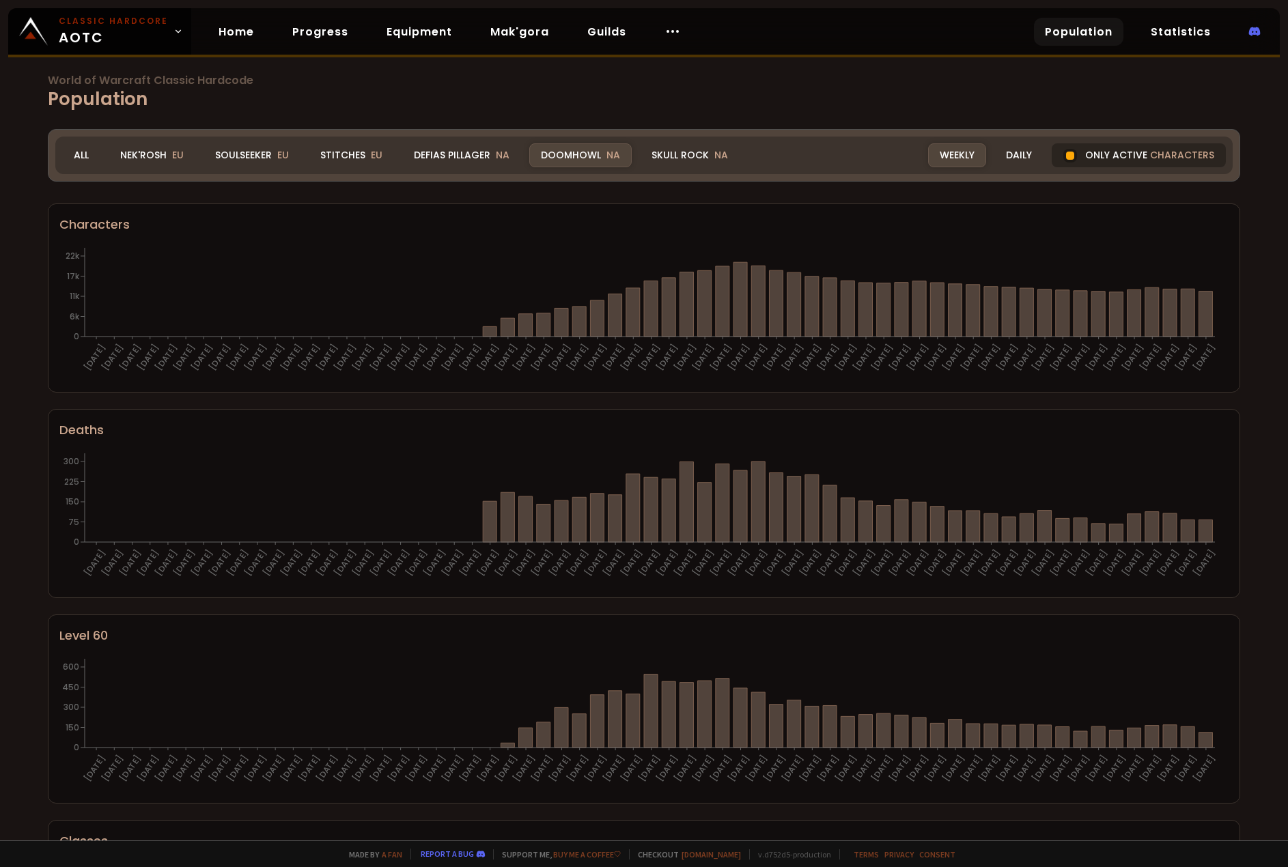
click at [1126, 153] on div "Only active characters" at bounding box center [1139, 155] width 174 height 24
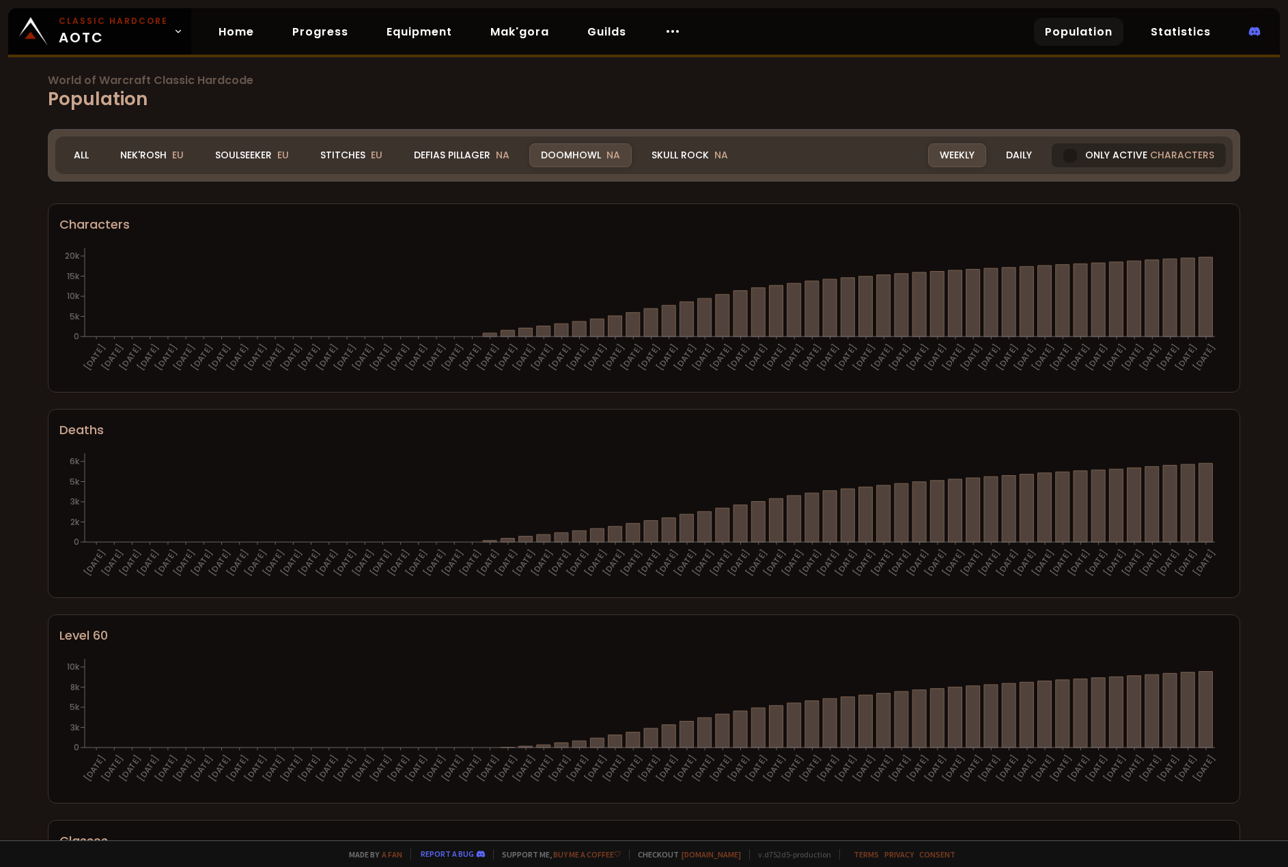
click at [1126, 153] on div "Only active characters" at bounding box center [1139, 155] width 174 height 24
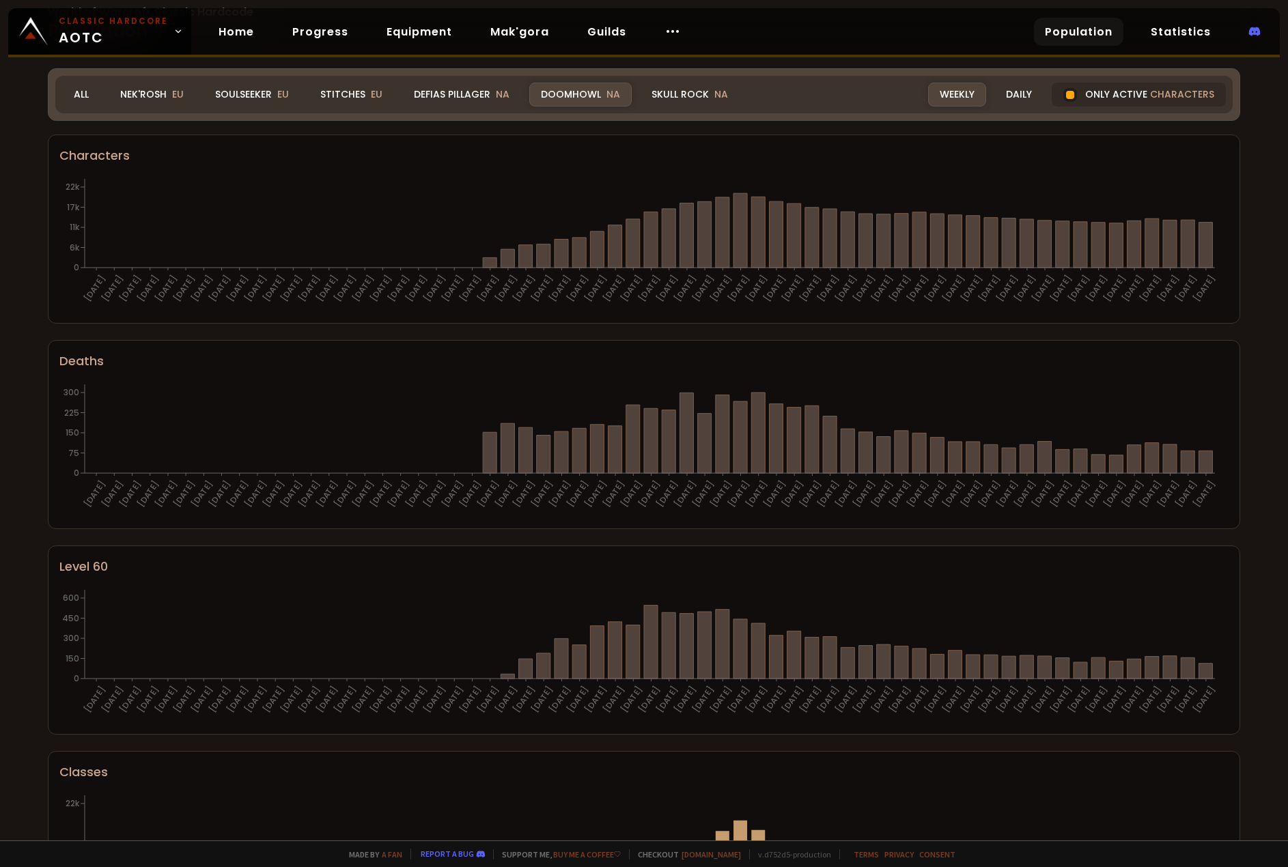
scroll to position [137, 0]
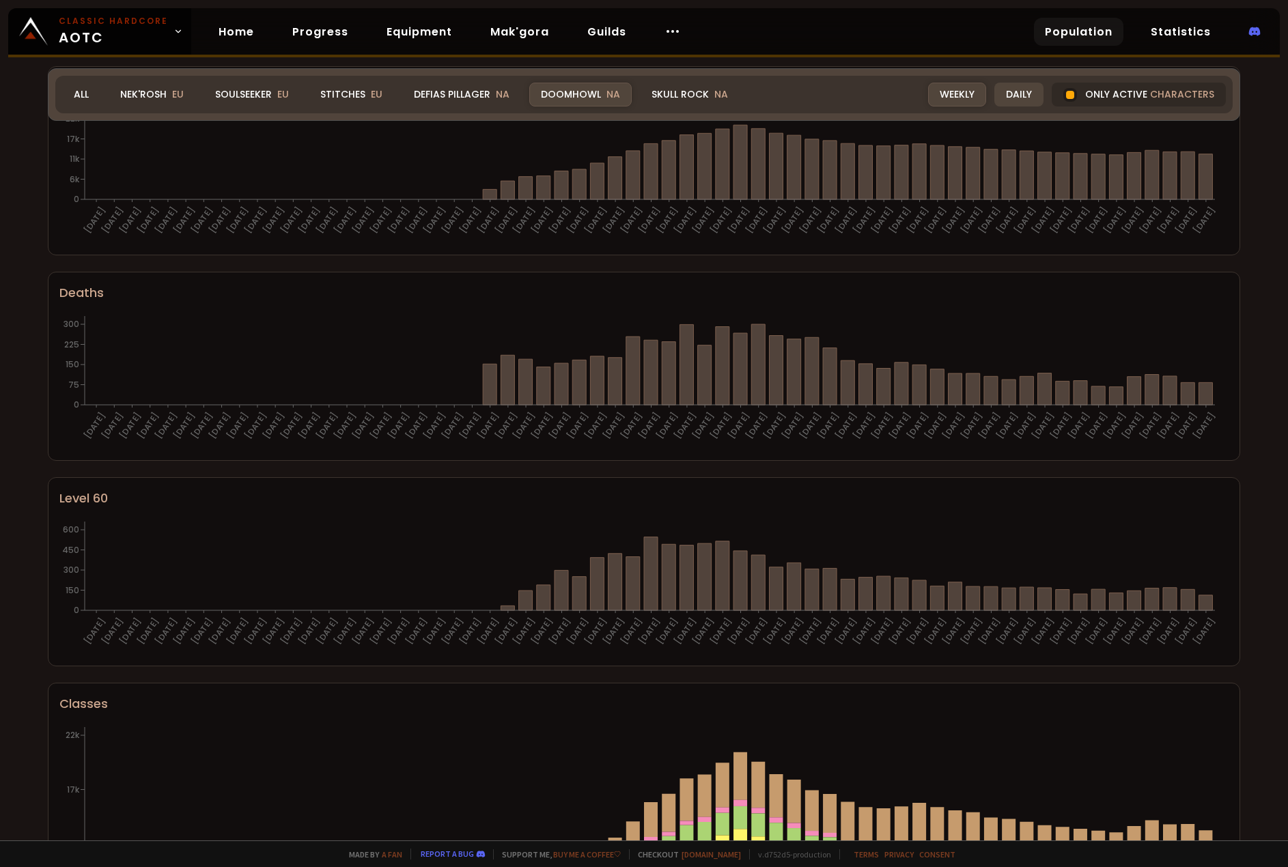
click at [1007, 88] on div "Daily" at bounding box center [1018, 95] width 49 height 24
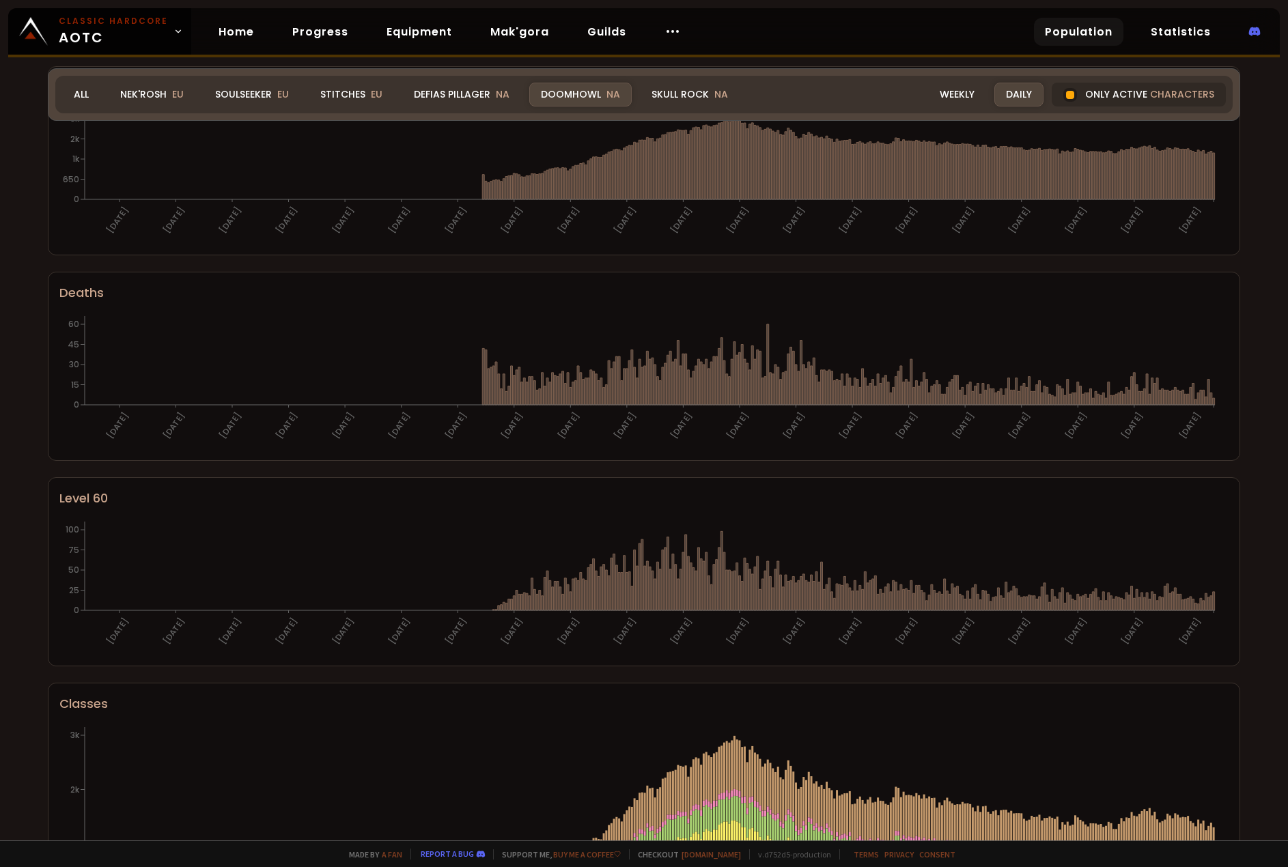
drag, startPoint x: 907, startPoint y: 69, endPoint x: 921, endPoint y: 88, distance: 23.9
click at [907, 72] on div "Realm Doomhowl All Nek'Rosh EU Soulseeker EU Stitches EU Defias Pillager NA Doo…" at bounding box center [644, 94] width 1193 height 53
click at [943, 92] on div "Weekly" at bounding box center [957, 95] width 58 height 24
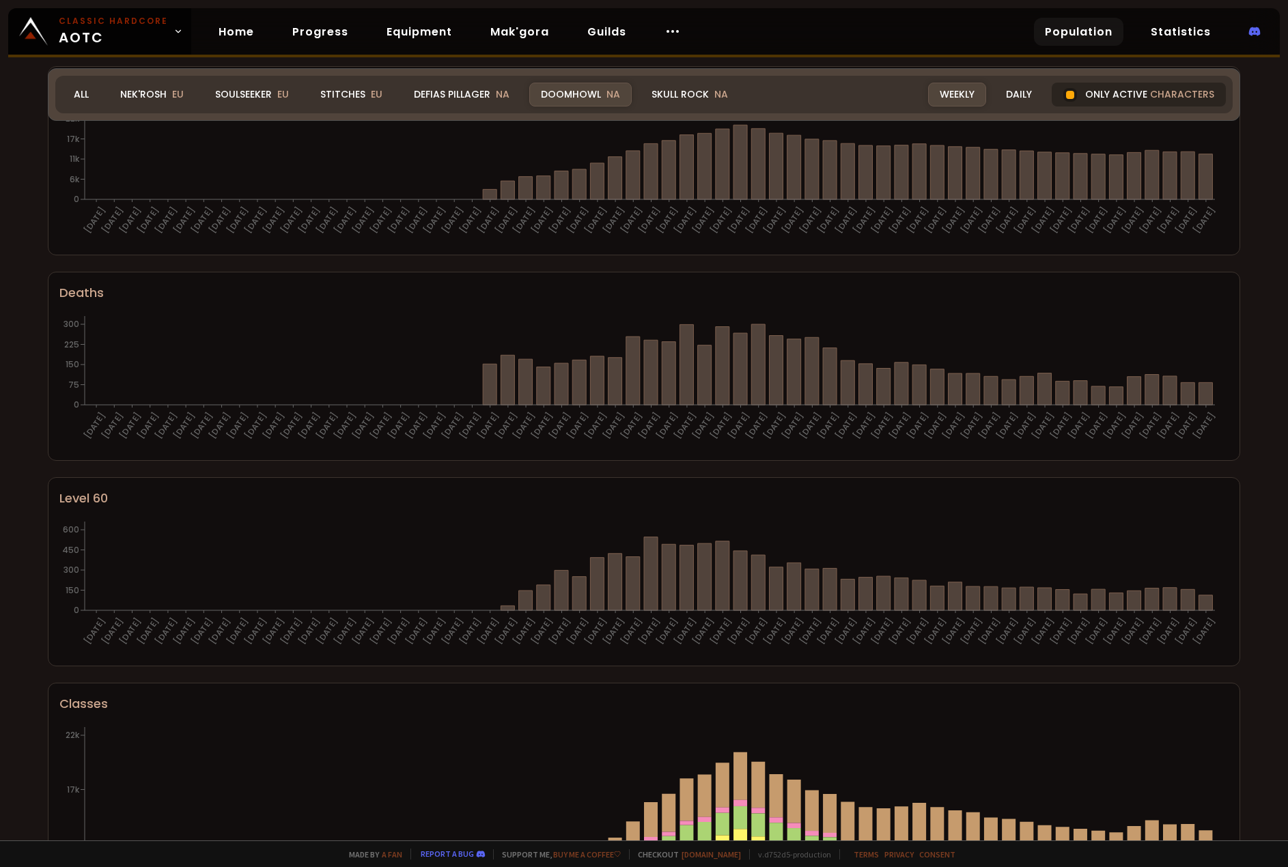
click at [1091, 85] on div "Only active characters" at bounding box center [1139, 95] width 174 height 24
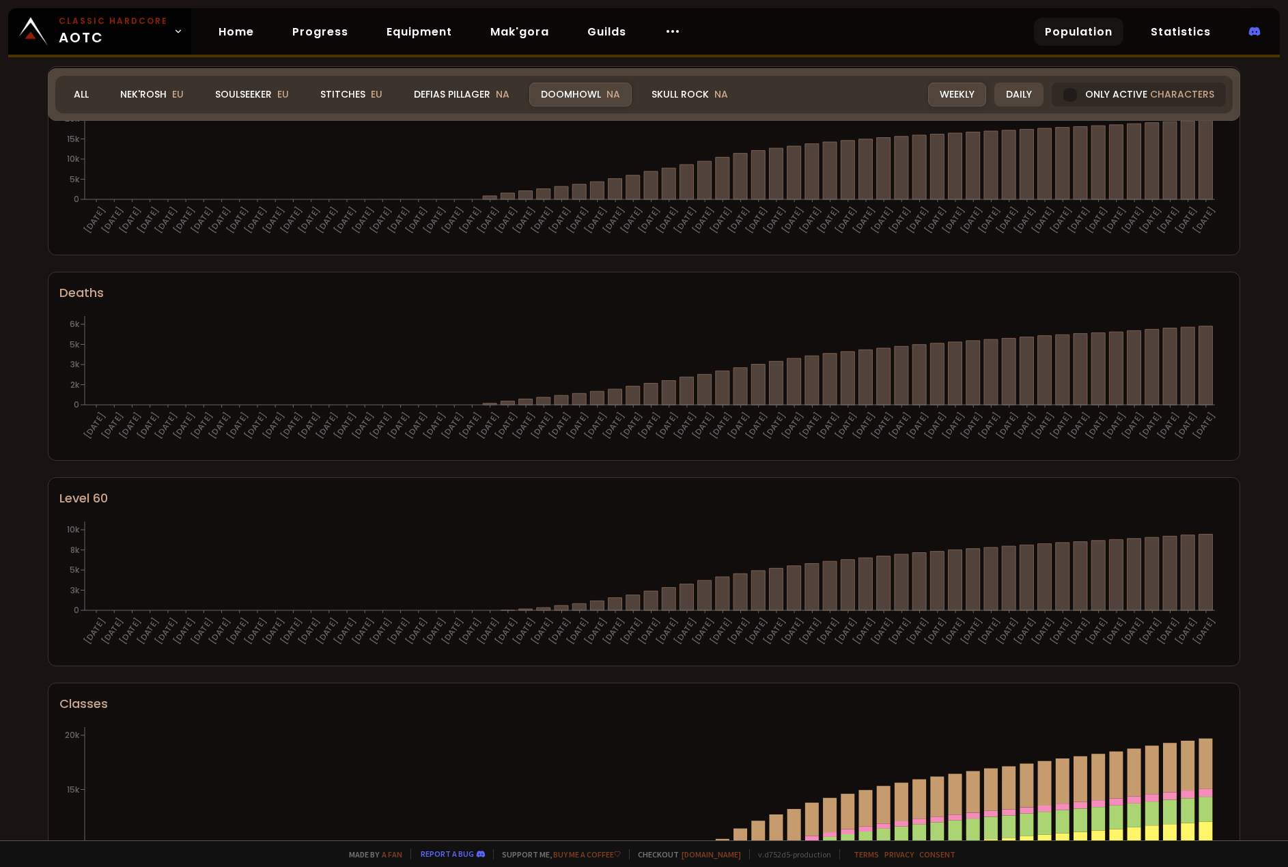
click at [1024, 98] on div "Daily" at bounding box center [1018, 95] width 49 height 24
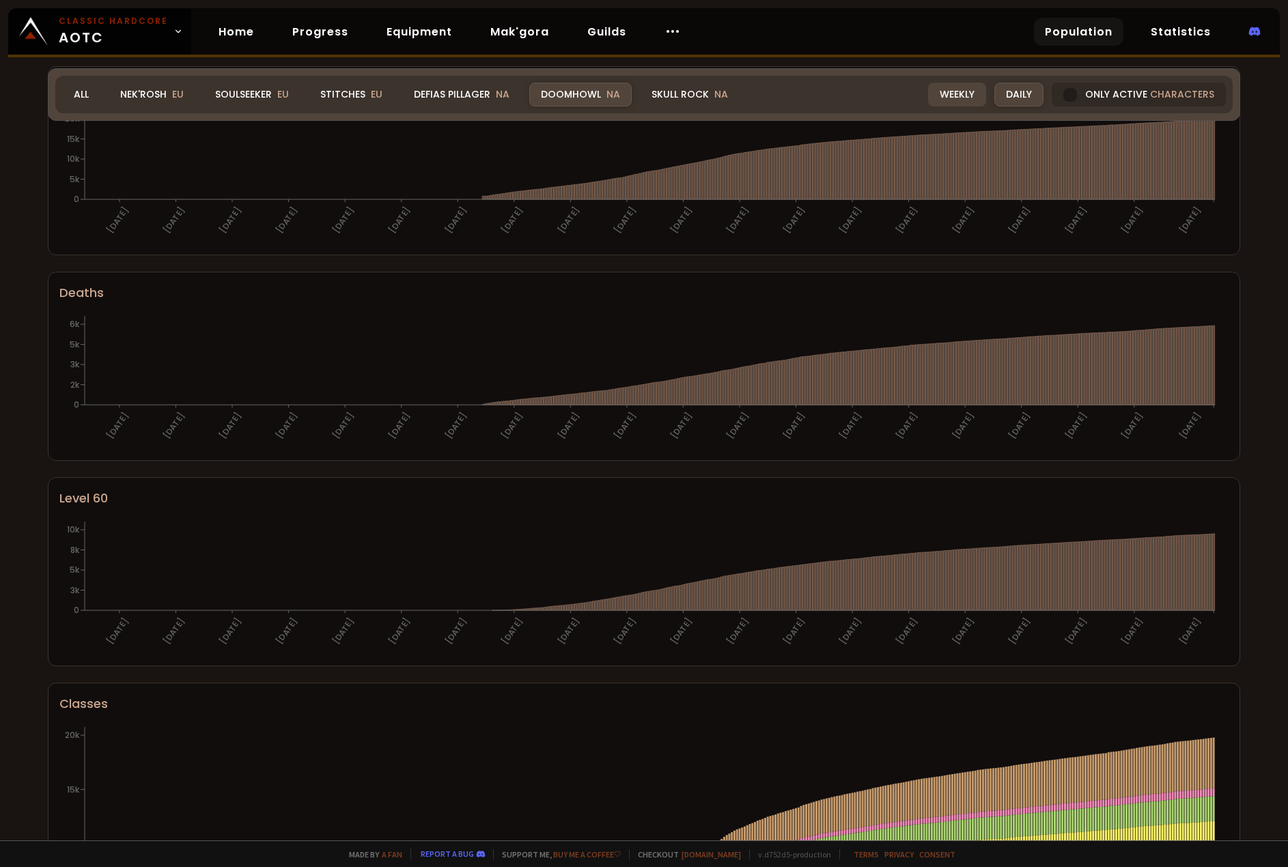
click at [971, 83] on div "Weekly" at bounding box center [957, 95] width 58 height 24
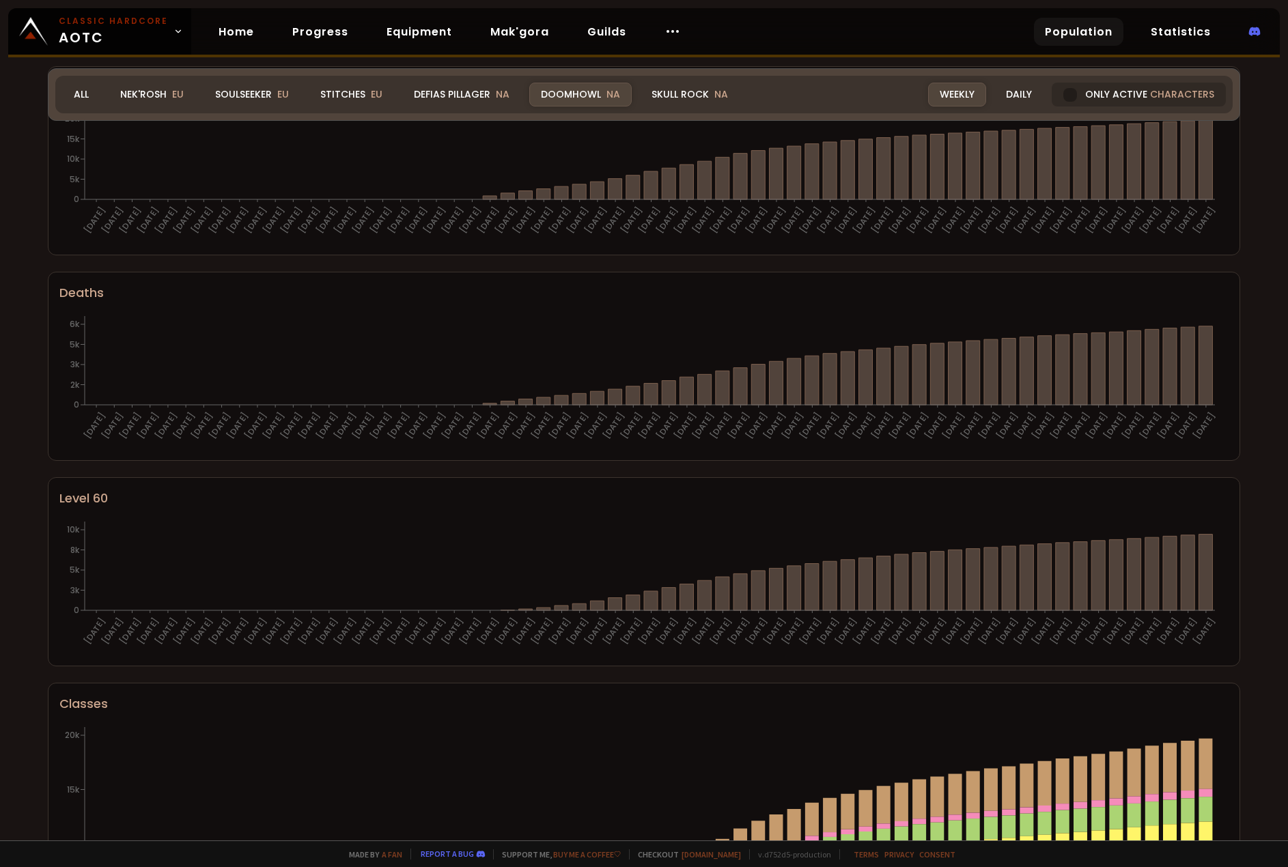
click at [950, 87] on div "Weekly" at bounding box center [957, 95] width 58 height 24
click at [1133, 92] on div "Only active characters" at bounding box center [1139, 95] width 174 height 24
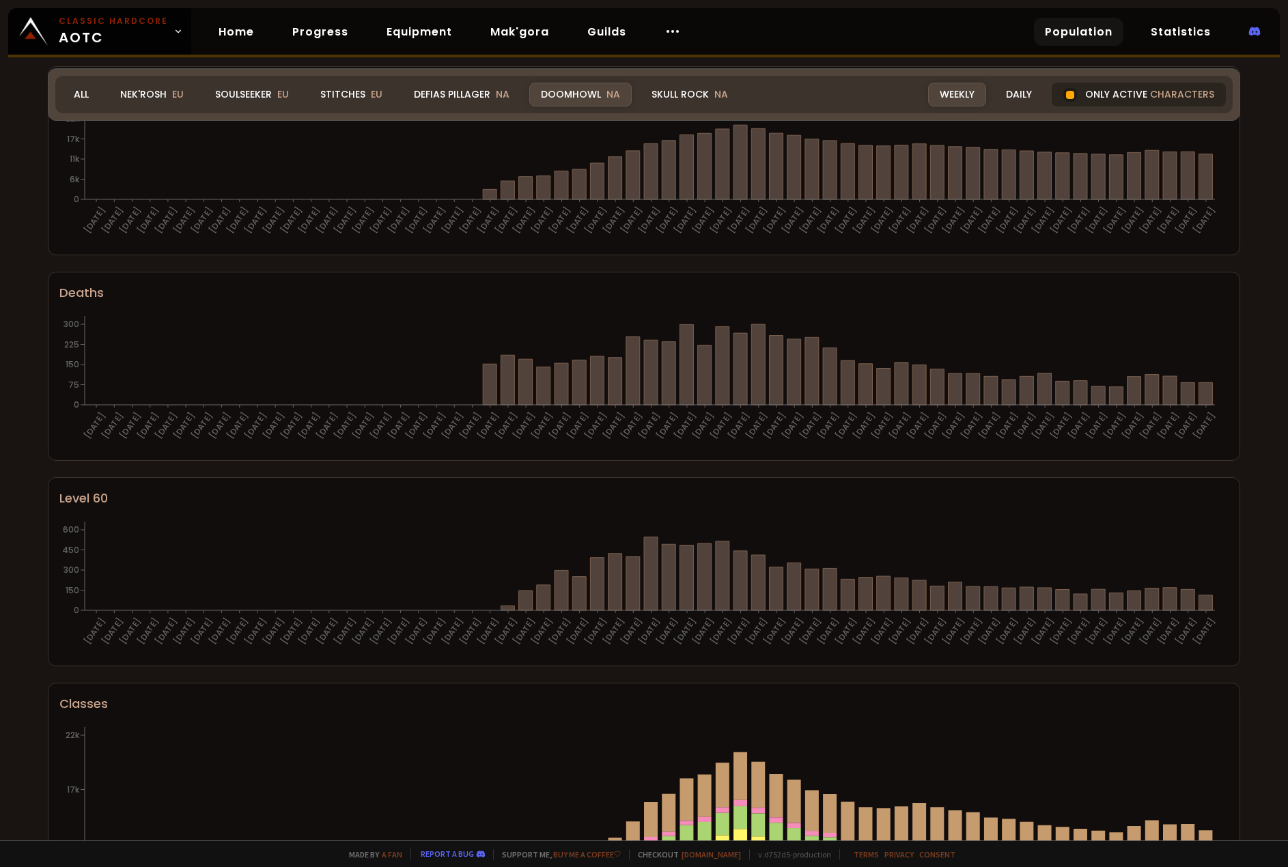
click at [1132, 102] on div "Only active characters" at bounding box center [1139, 95] width 174 height 24
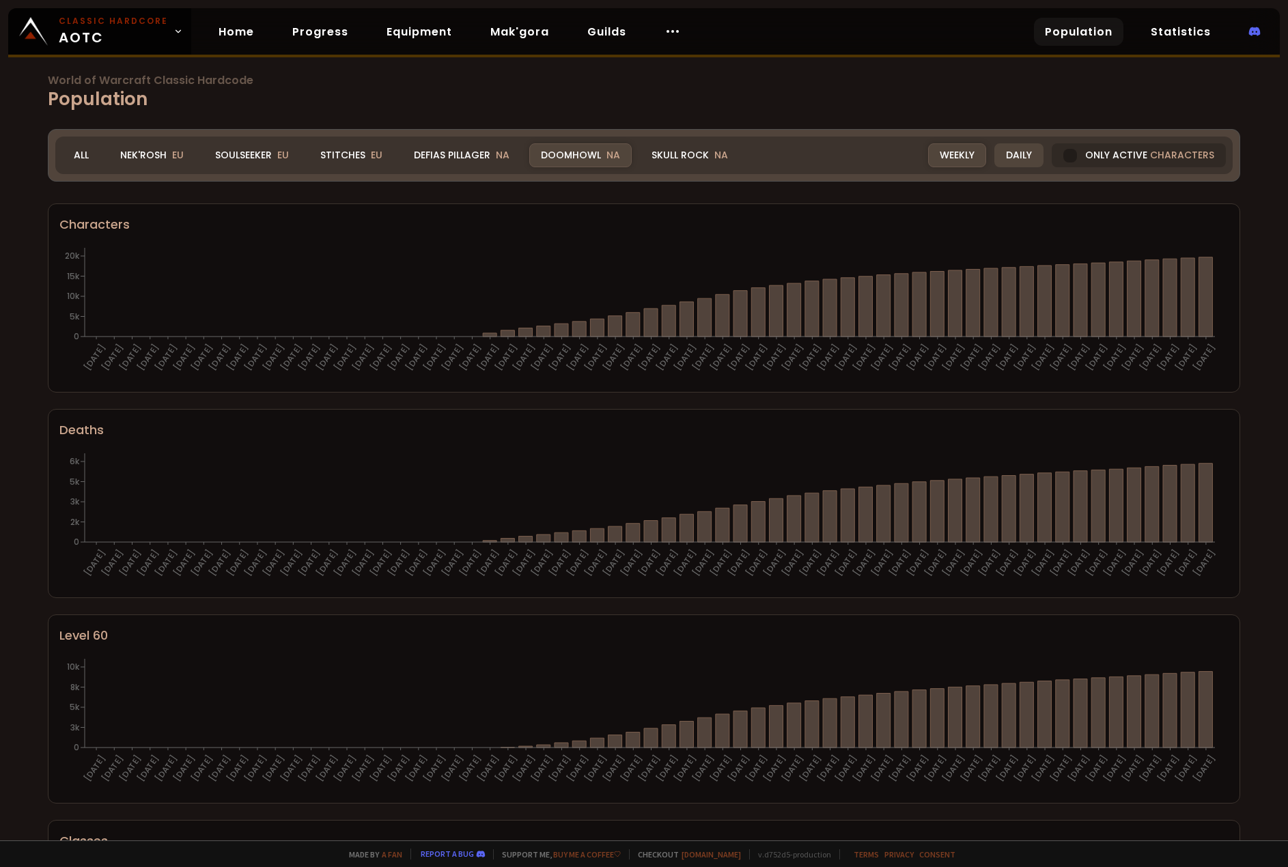
click at [1012, 152] on div "Daily" at bounding box center [1018, 155] width 49 height 24
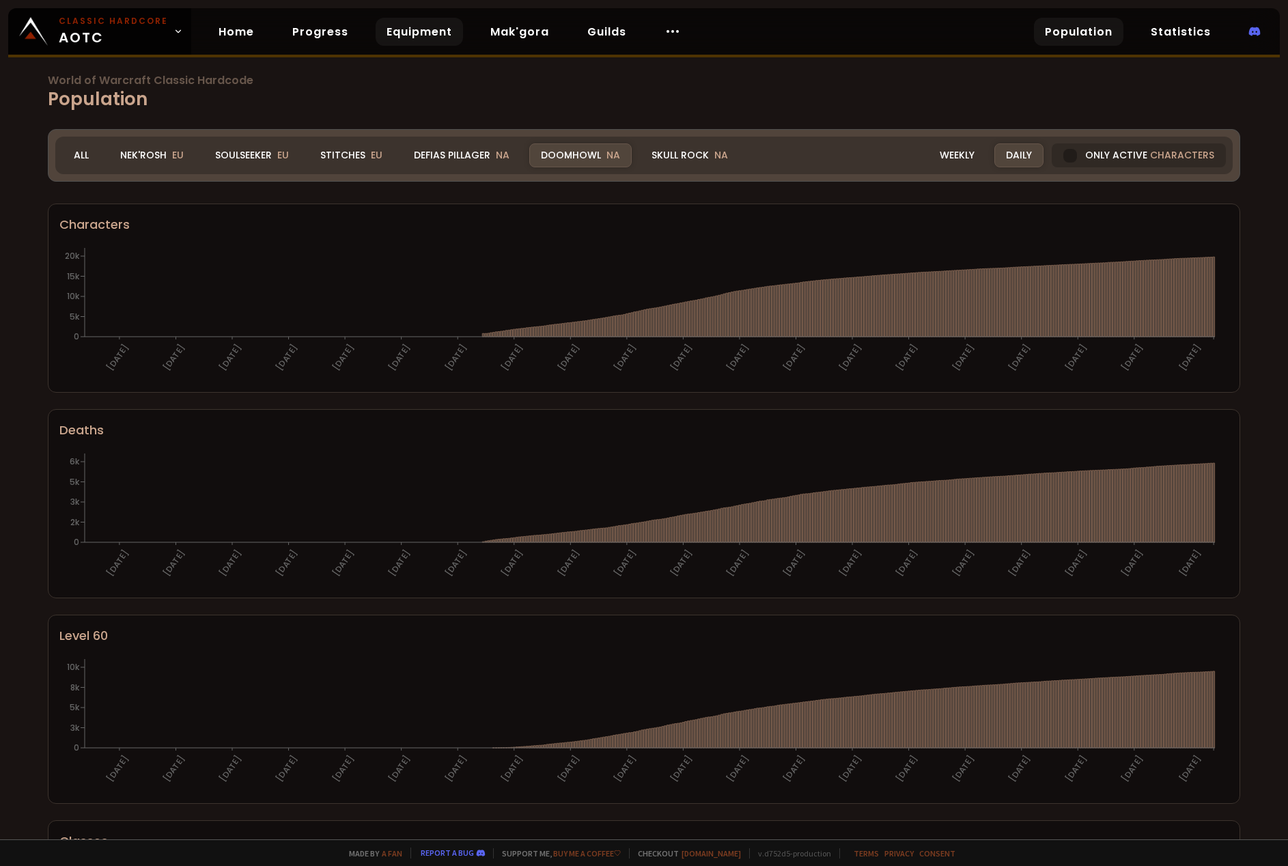
click at [400, 34] on link "Equipment" at bounding box center [419, 32] width 87 height 28
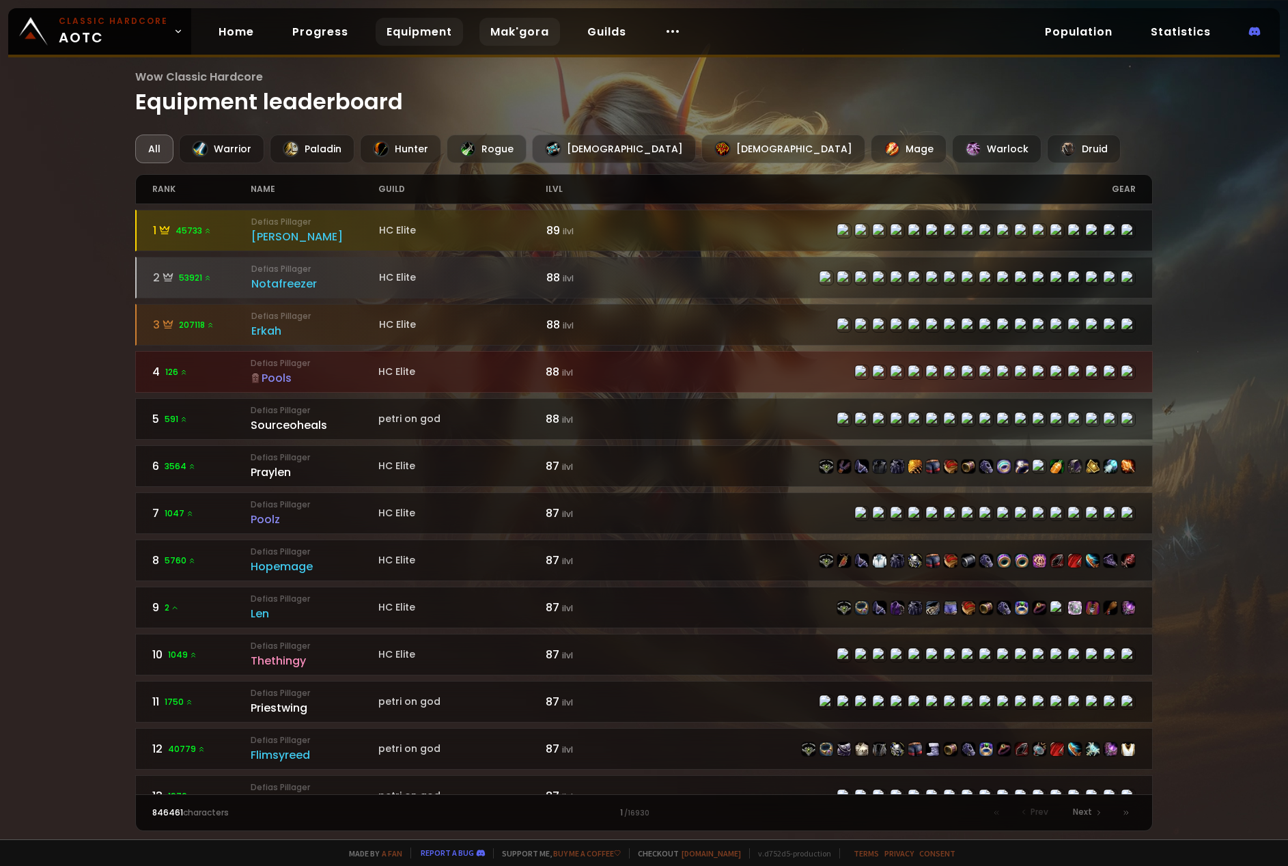
click at [514, 30] on link "Mak'gora" at bounding box center [519, 32] width 81 height 28
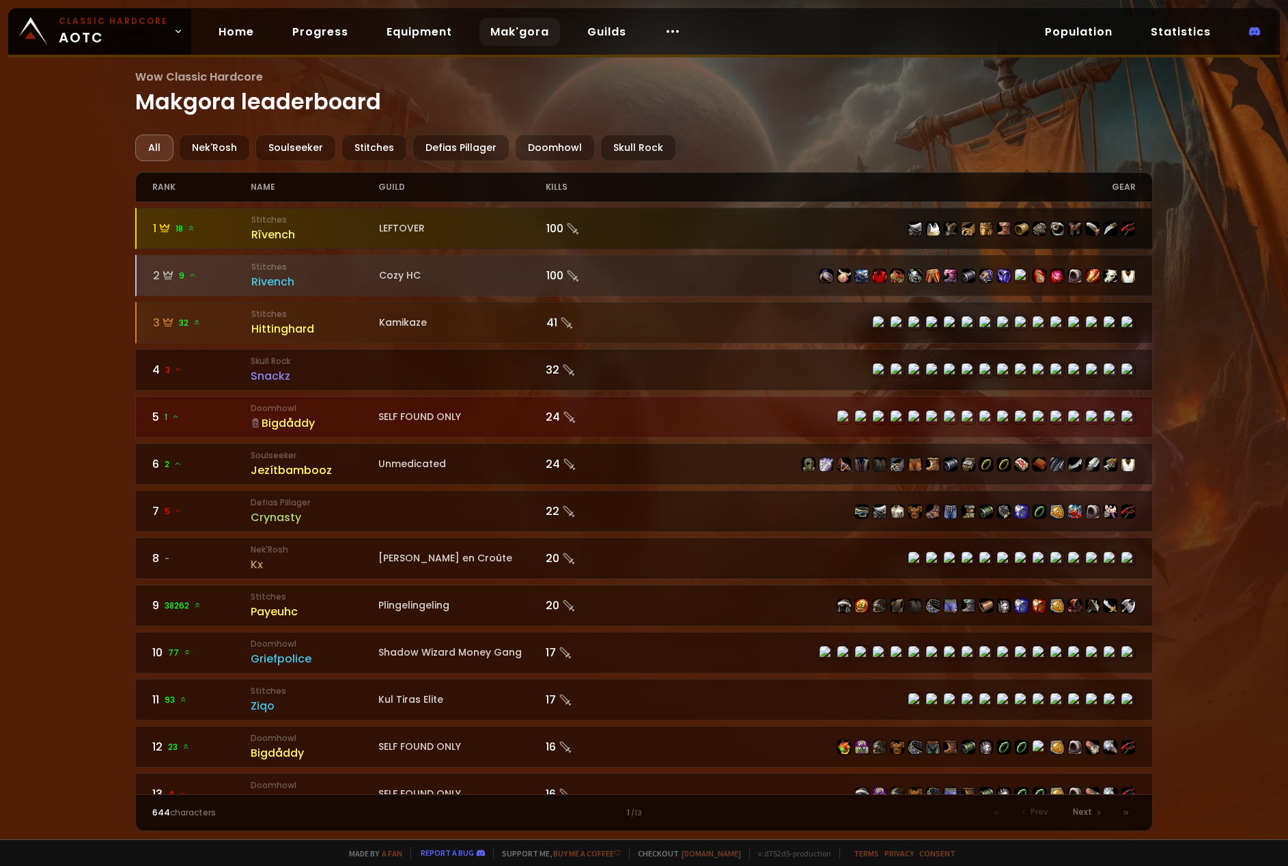
click at [856, 234] on div at bounding box center [889, 228] width 491 height 15
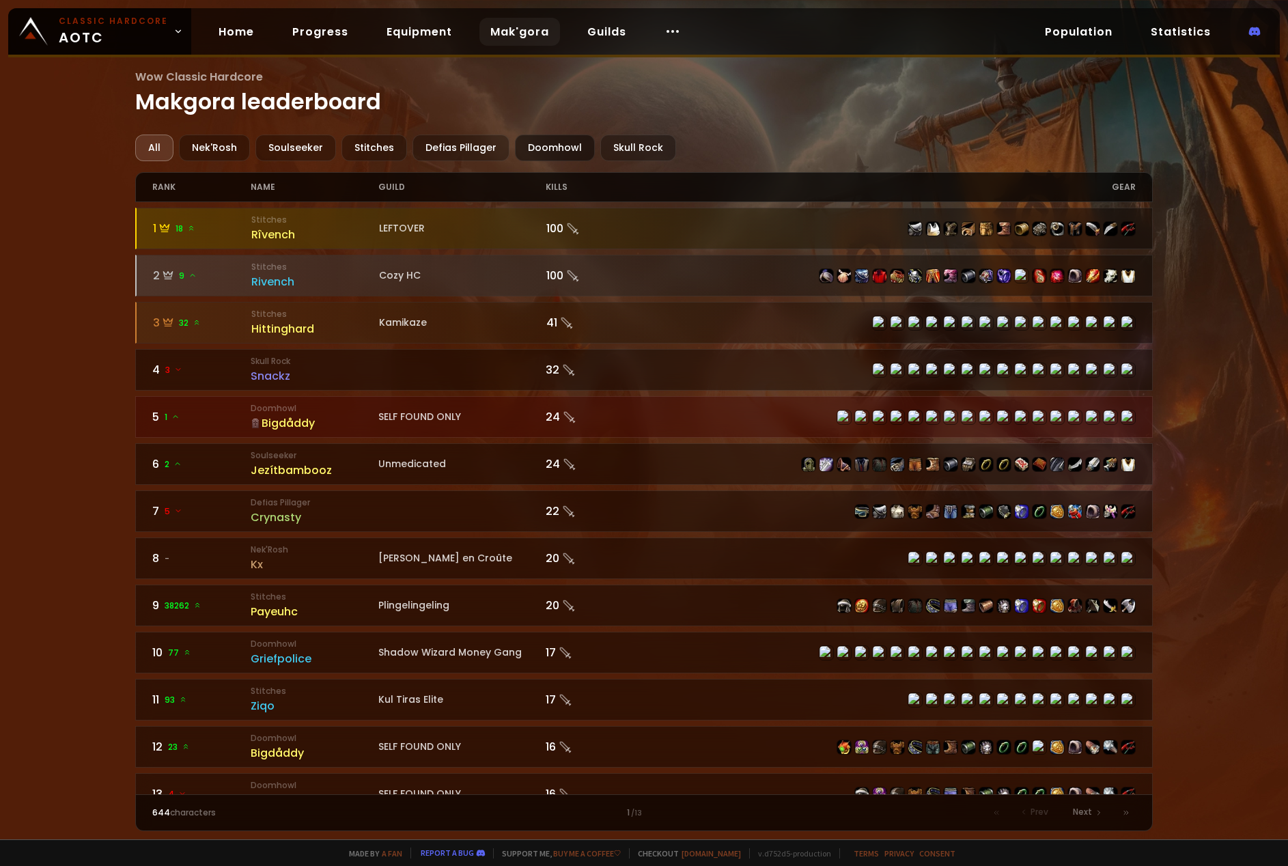
click at [551, 148] on div "Doomhowl" at bounding box center [555, 148] width 80 height 27
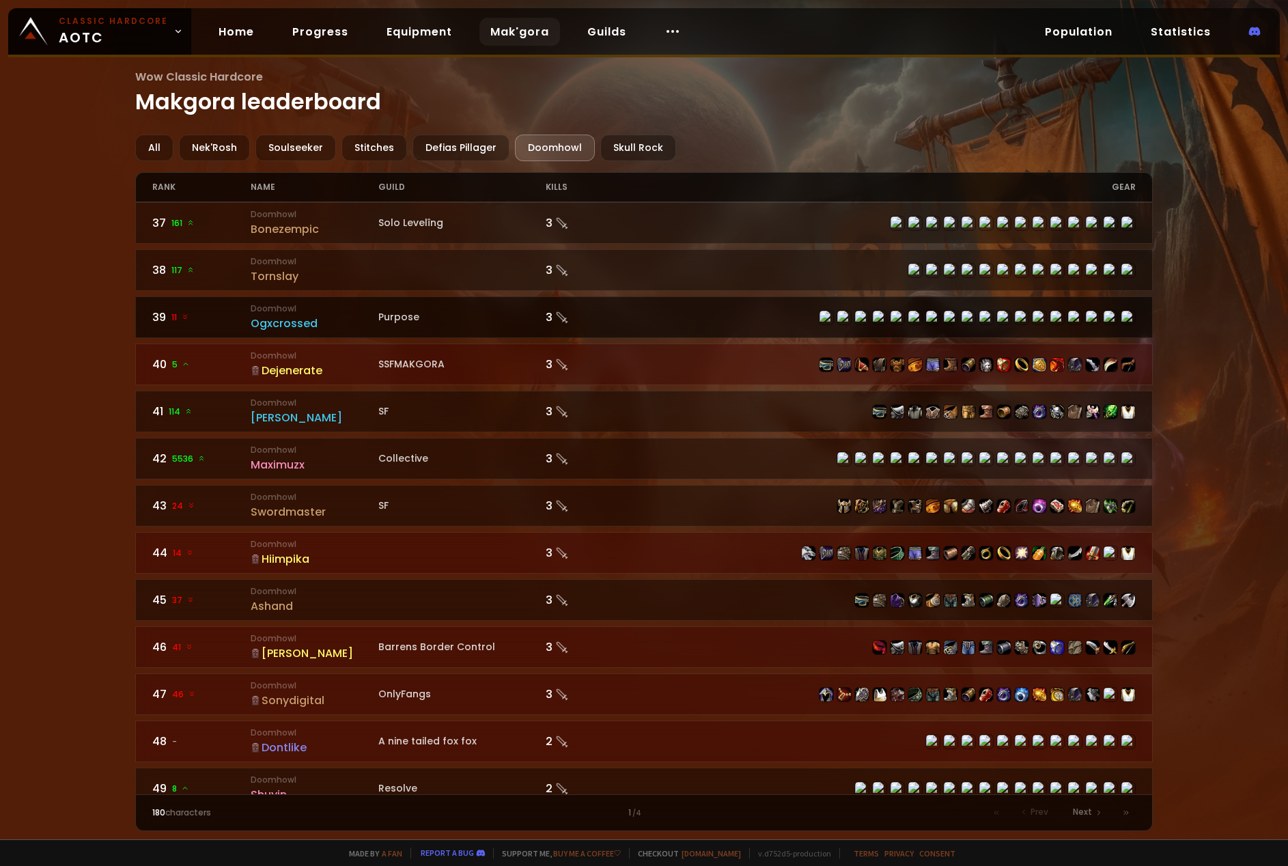
scroll to position [1770, 0]
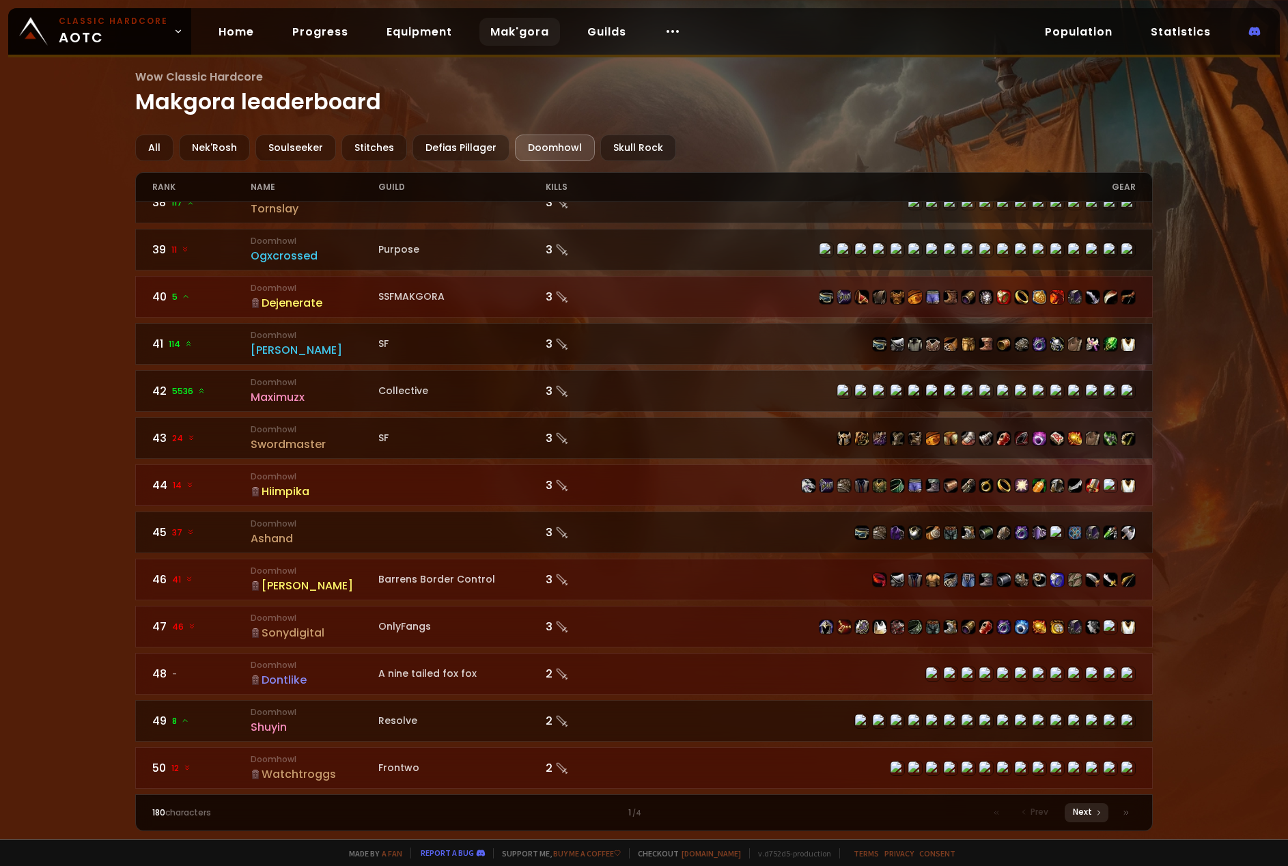
click at [1083, 815] on span "Next" at bounding box center [1082, 812] width 19 height 12
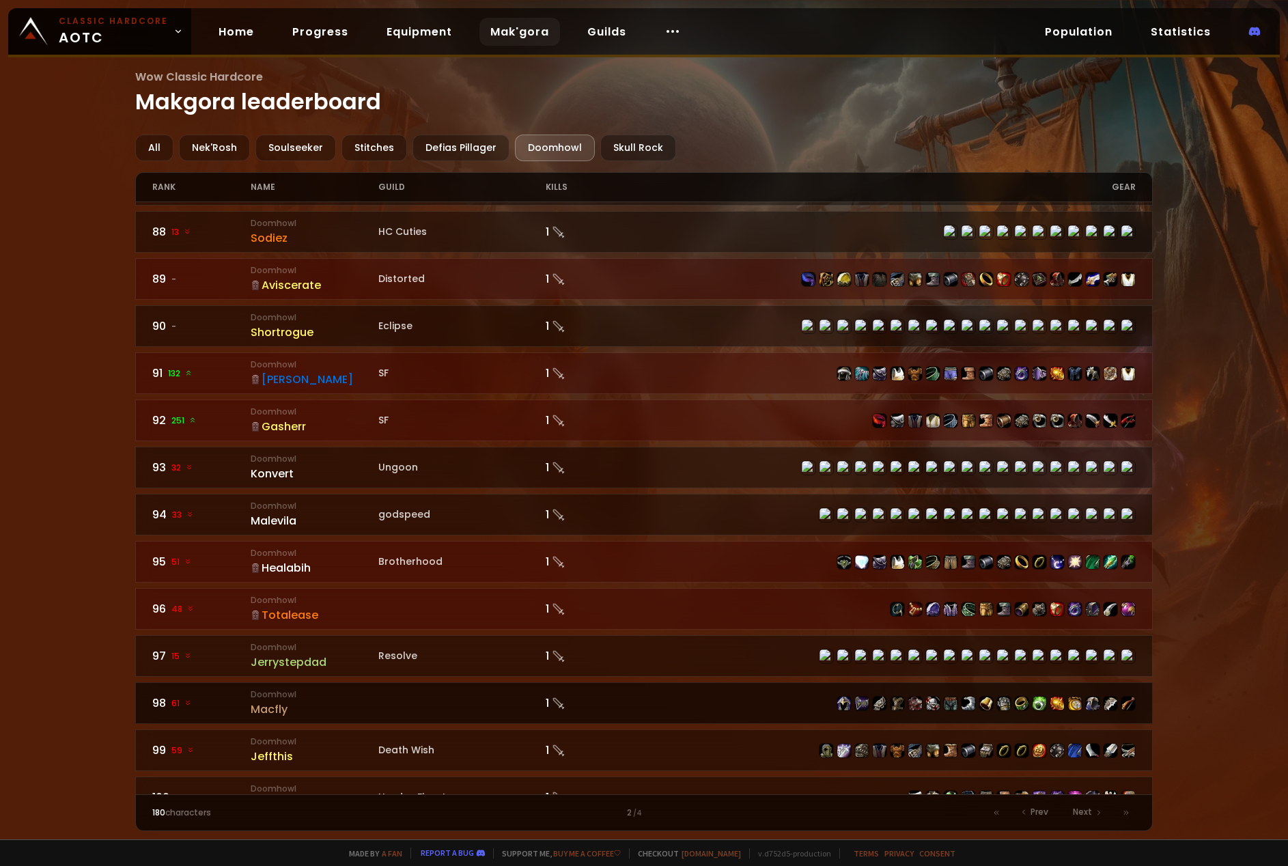
scroll to position [1770, 0]
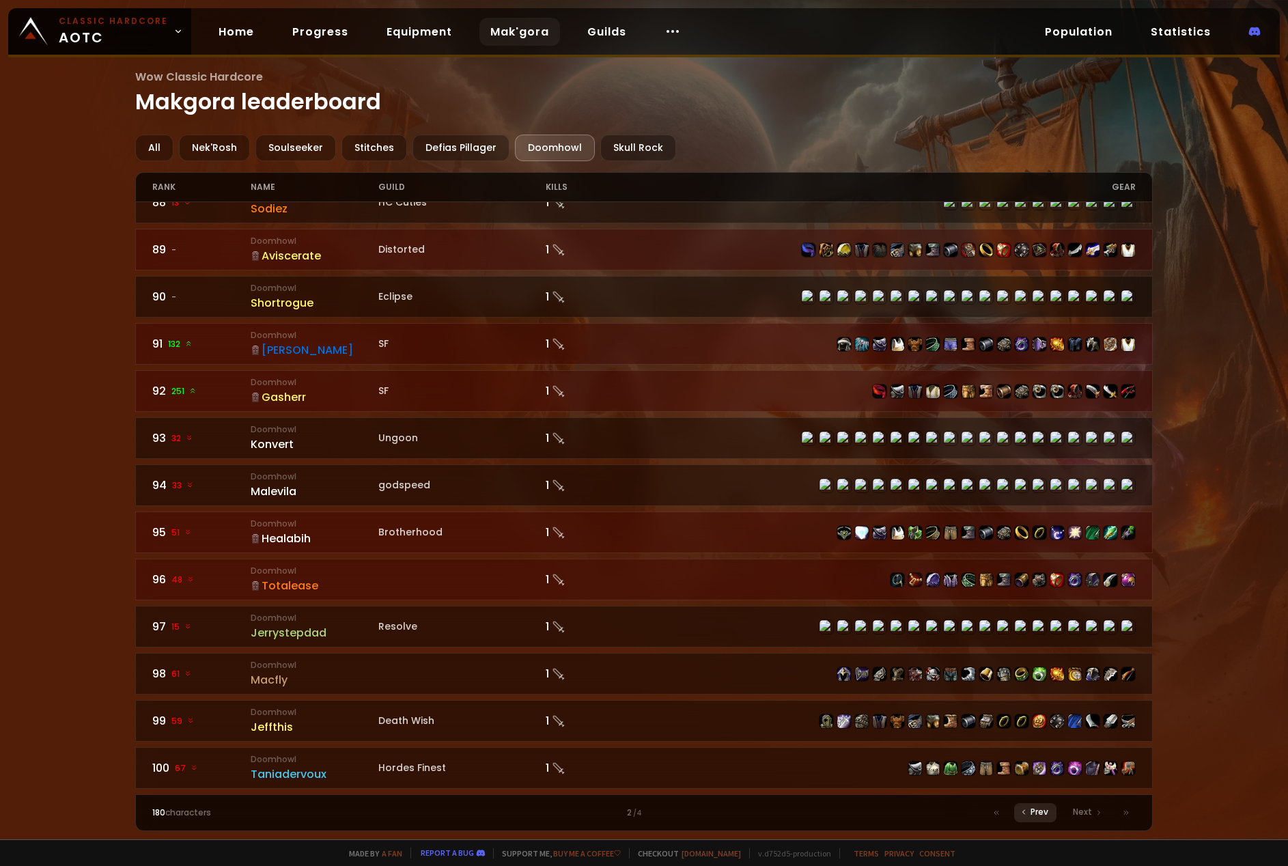
click at [1029, 816] on div "Prev" at bounding box center [1035, 812] width 42 height 19
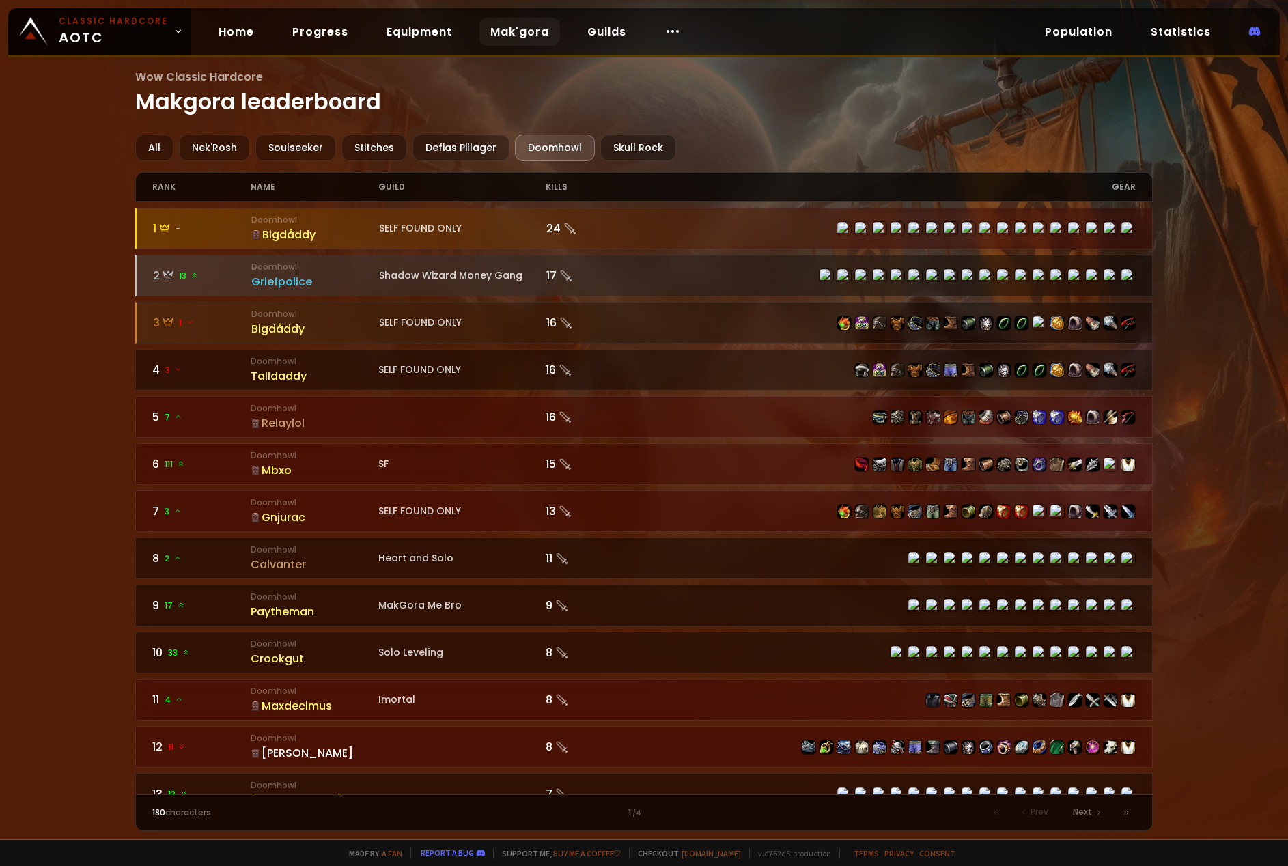
click at [517, 36] on link "Mak'gora" at bounding box center [519, 32] width 81 height 28
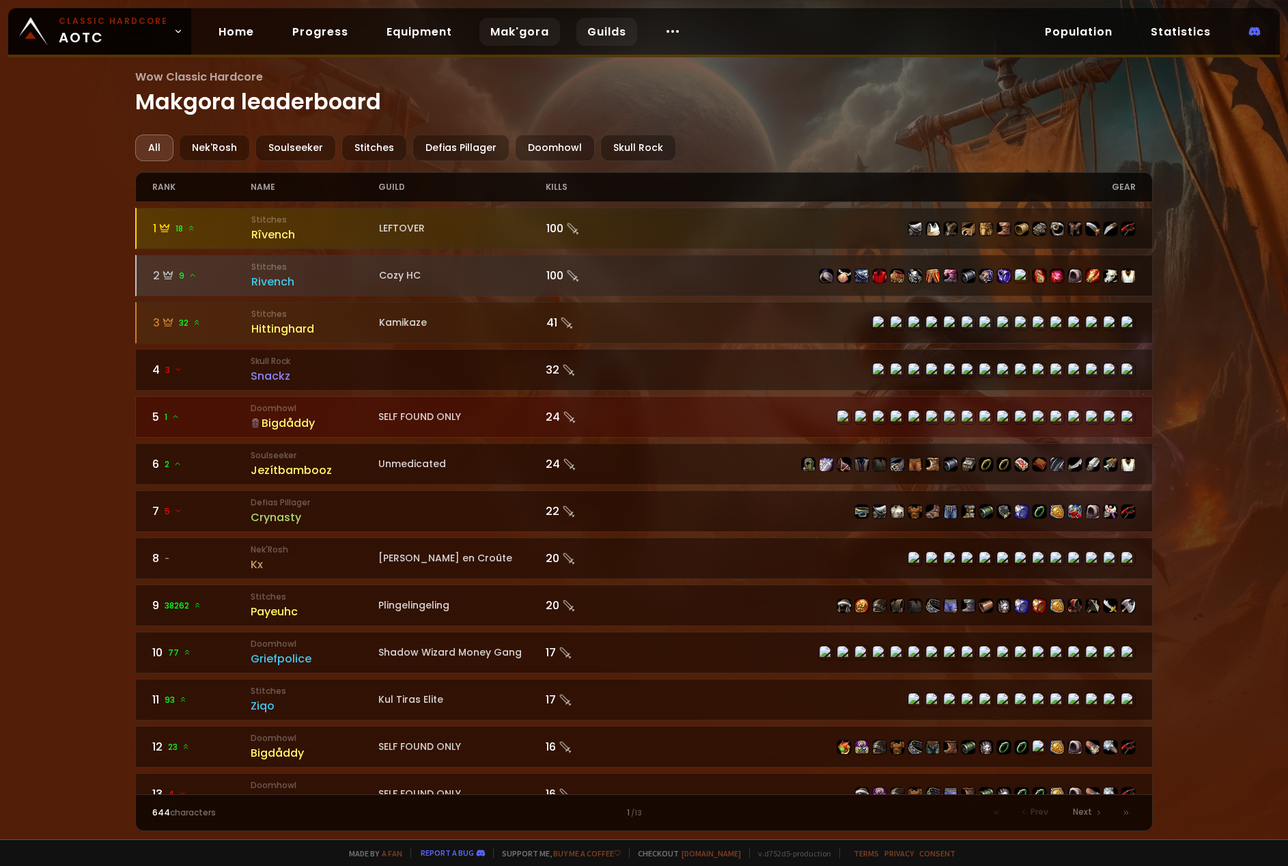
click at [596, 32] on link "Guilds" at bounding box center [606, 32] width 61 height 28
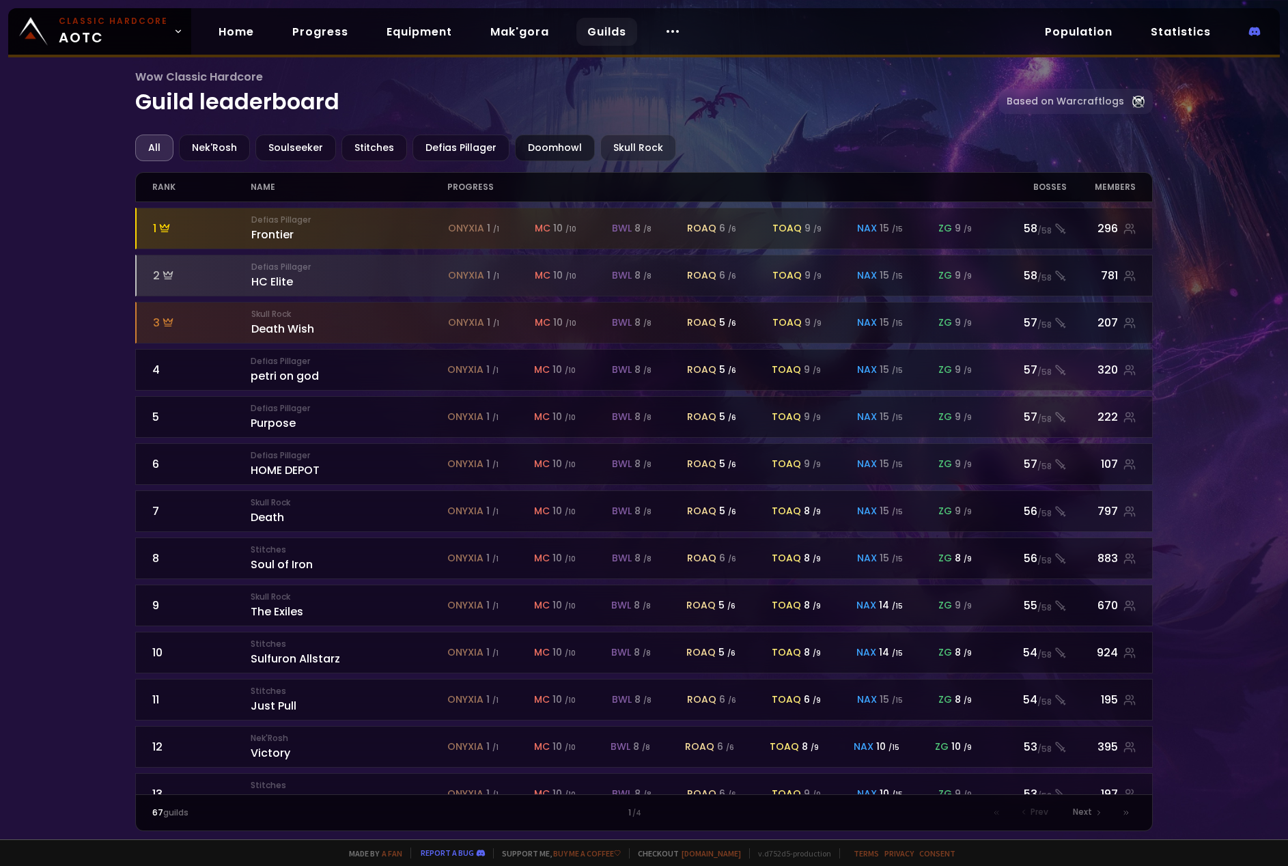
click at [534, 140] on div "Doomhowl" at bounding box center [555, 148] width 80 height 27
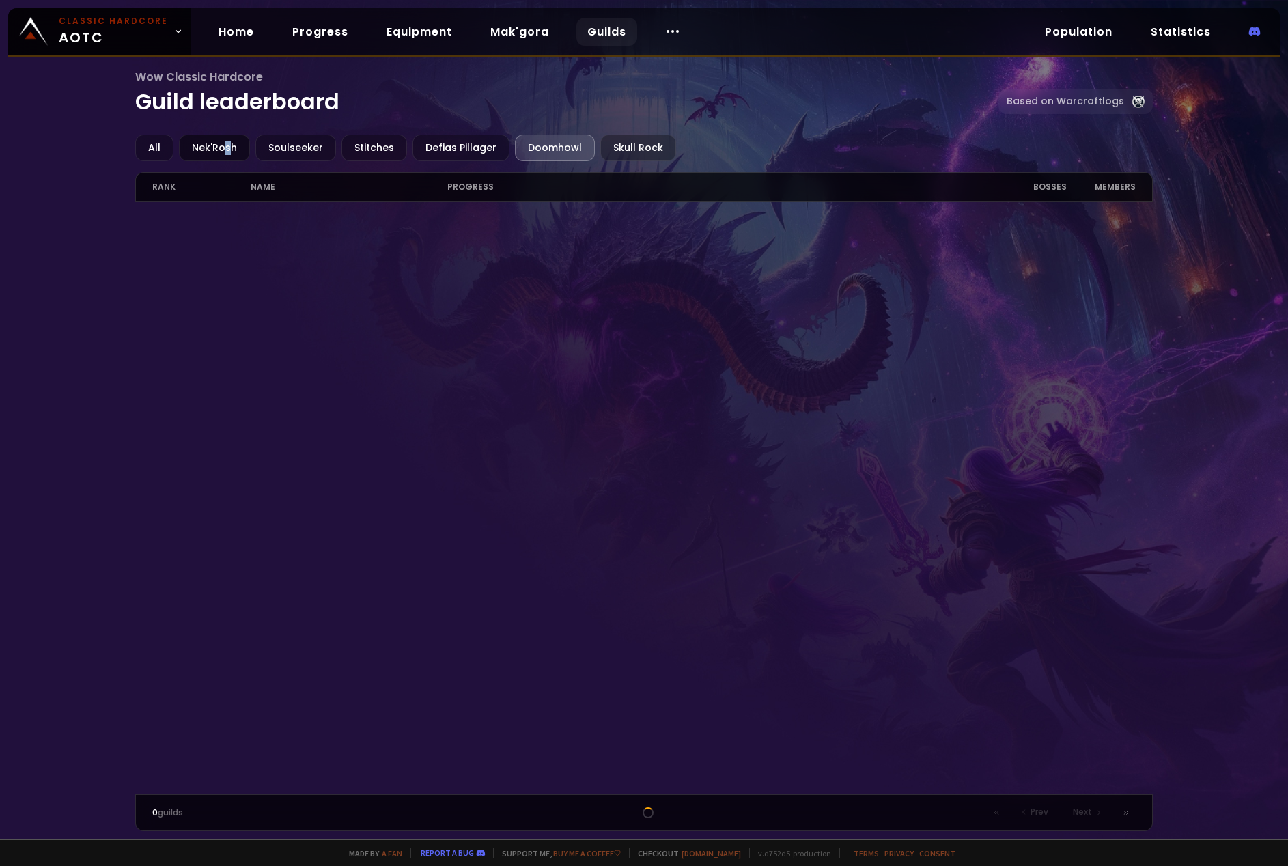
click at [226, 145] on div "Nek'Rosh" at bounding box center [214, 148] width 71 height 27
click at [278, 146] on div "Soulseeker" at bounding box center [295, 148] width 81 height 27
click at [539, 143] on div "Doomhowl" at bounding box center [550, 148] width 80 height 27
click at [493, 29] on link "Mak'gora" at bounding box center [519, 32] width 81 height 28
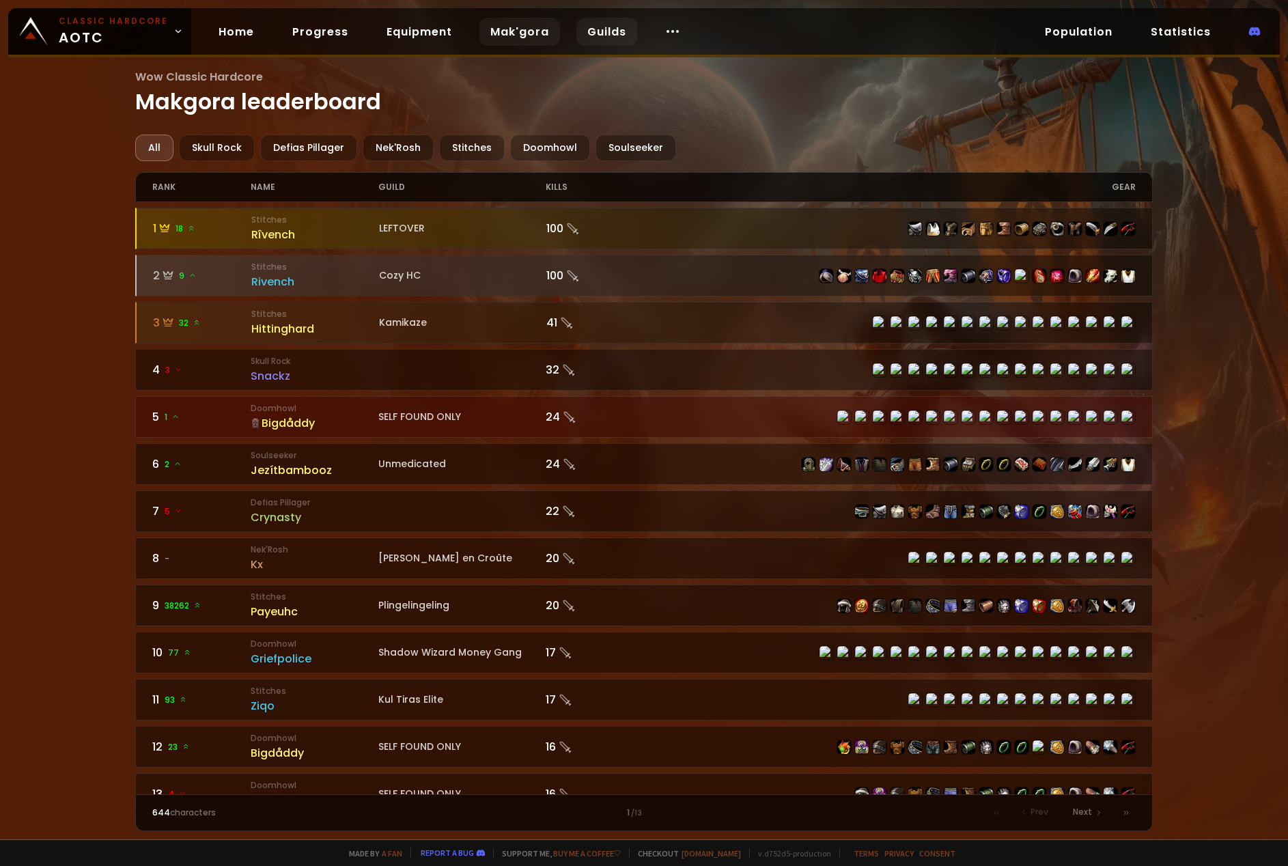
click at [618, 36] on link "Guilds" at bounding box center [606, 32] width 61 height 28
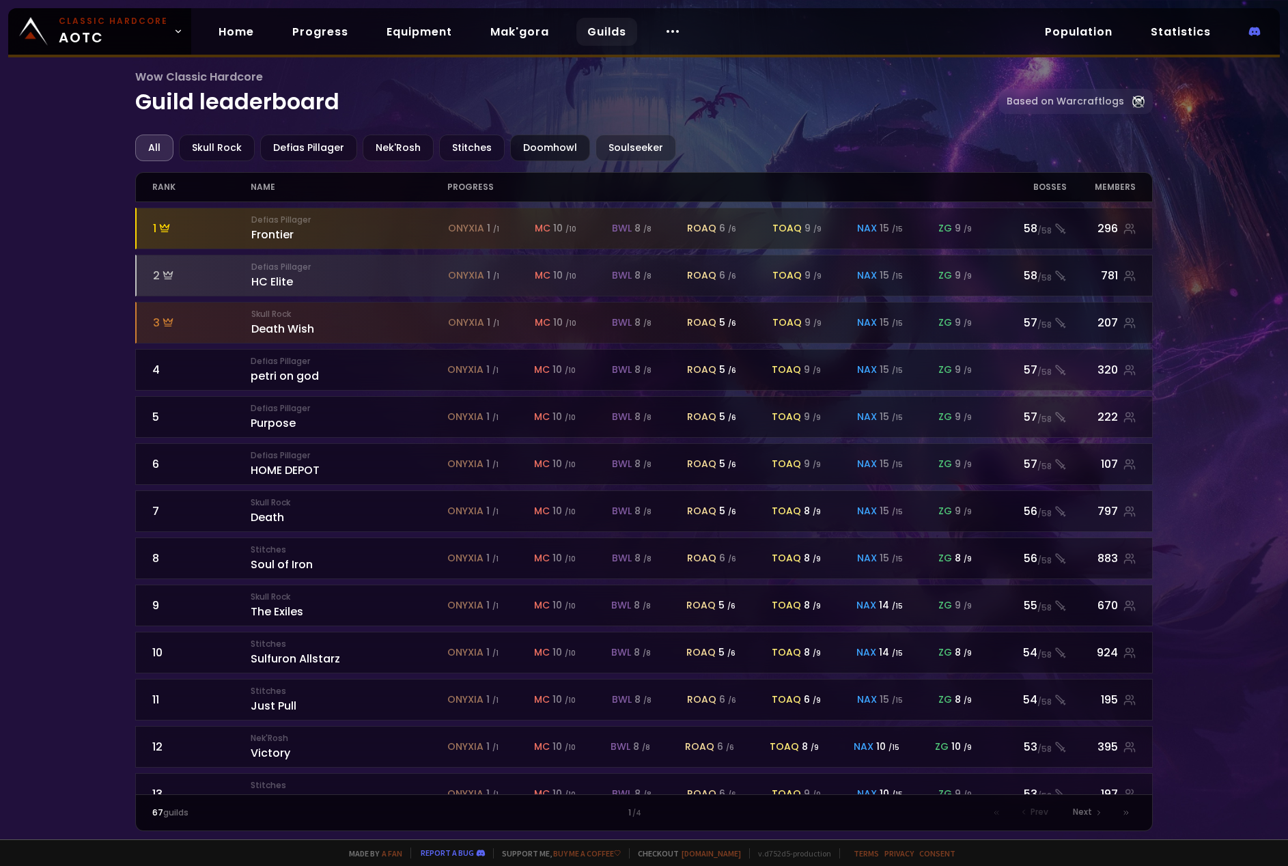
click at [529, 141] on div "Doomhowl" at bounding box center [550, 148] width 80 height 27
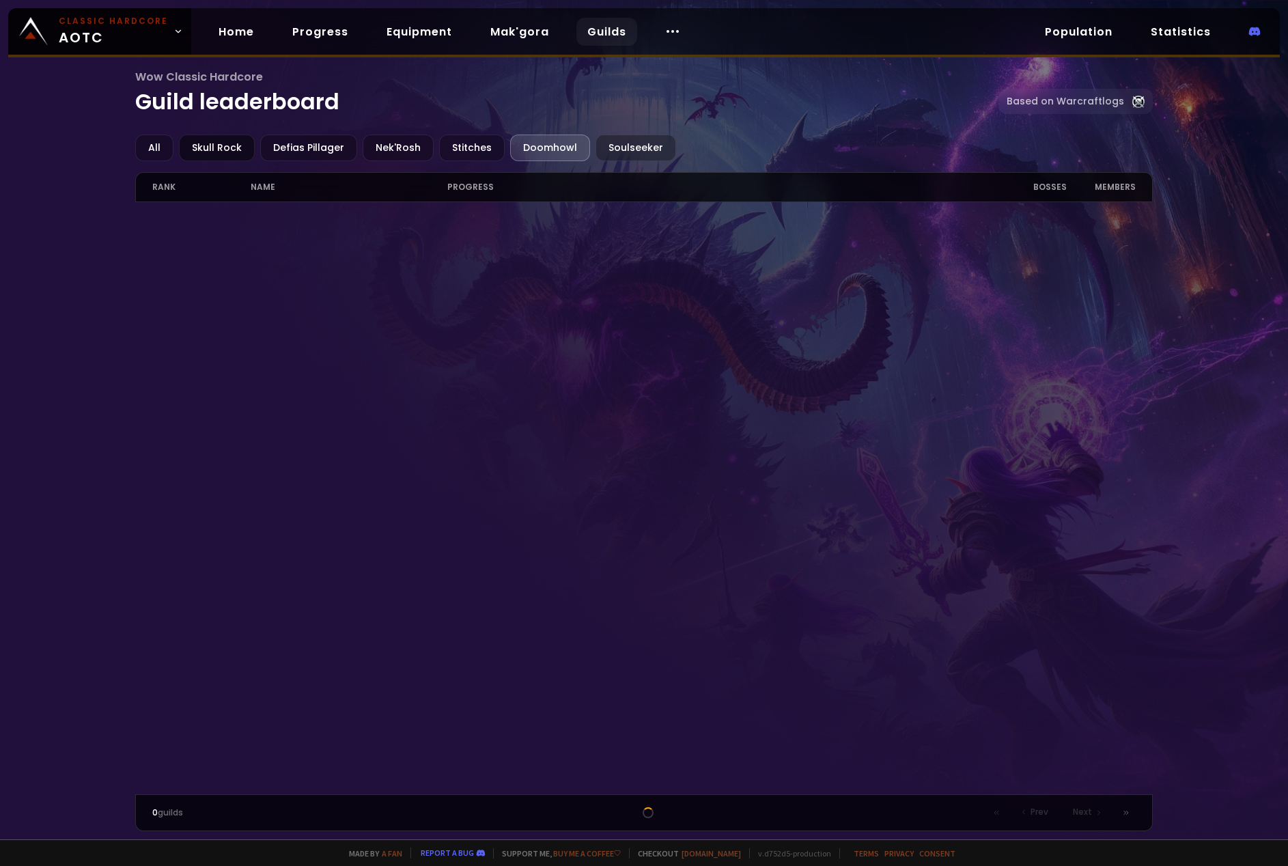
click at [221, 150] on div "Skull Rock" at bounding box center [217, 148] width 76 height 27
click at [293, 145] on div "Defias Pillager" at bounding box center [308, 148] width 97 height 27
click at [401, 143] on div "Nek'Rosh" at bounding box center [398, 148] width 71 height 27
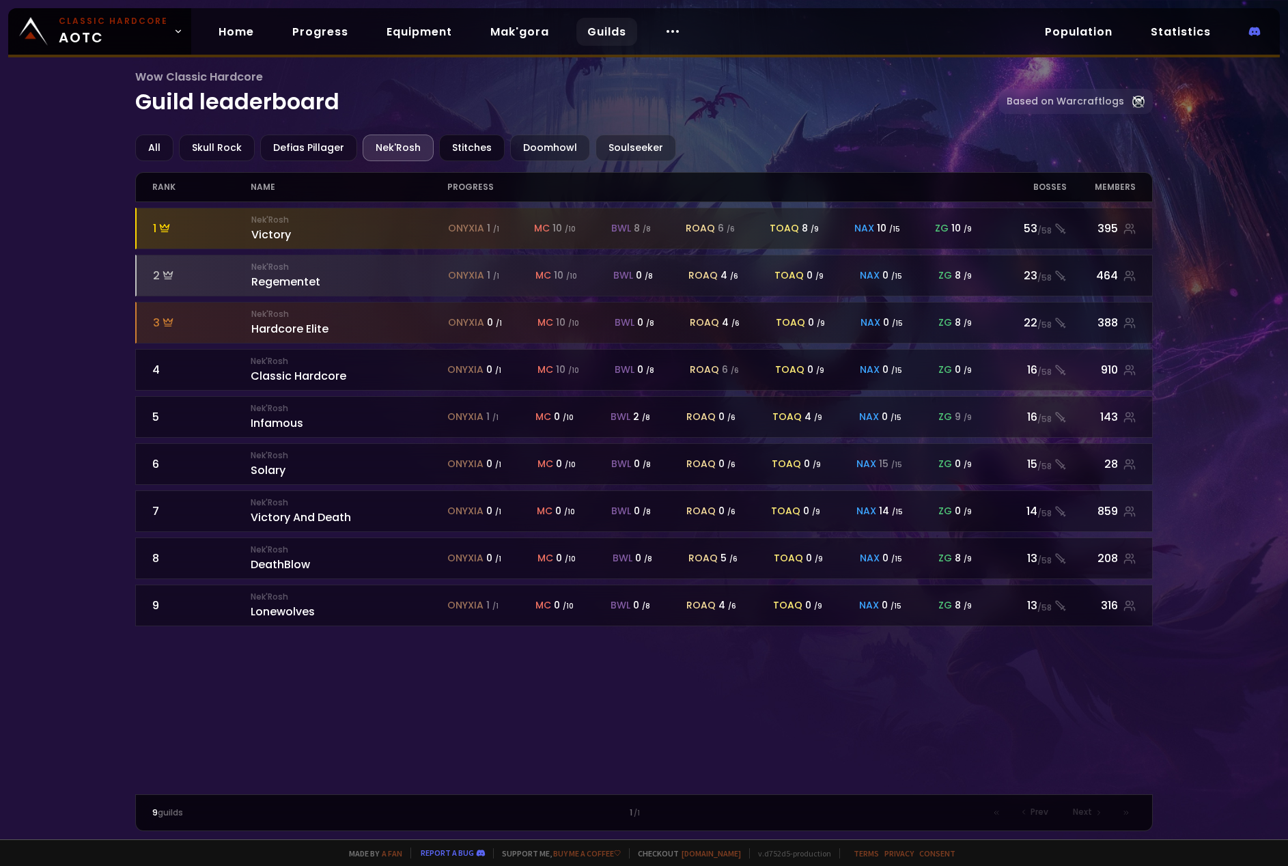
click at [471, 145] on div "Stitches" at bounding box center [472, 148] width 66 height 27
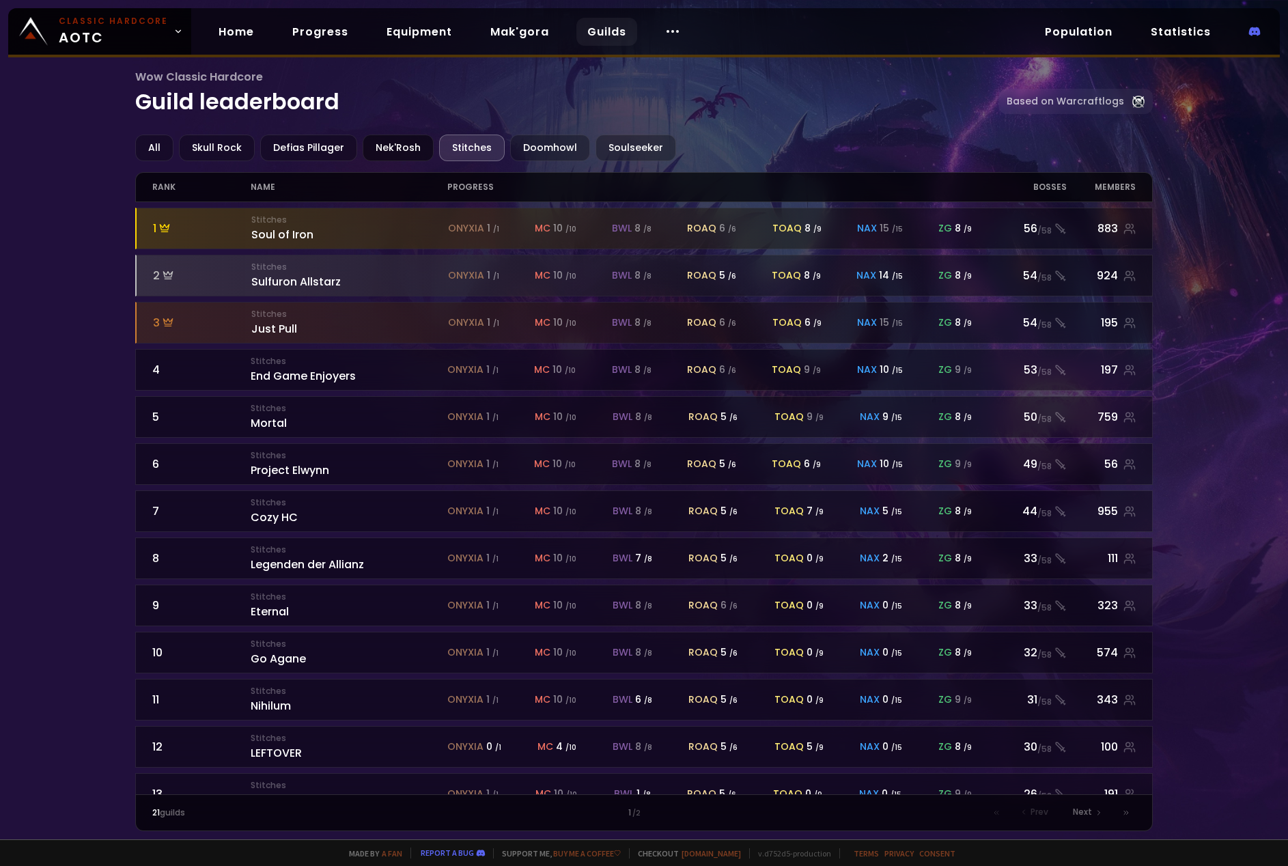
click at [408, 148] on div "Nek'Rosh" at bounding box center [398, 148] width 71 height 27
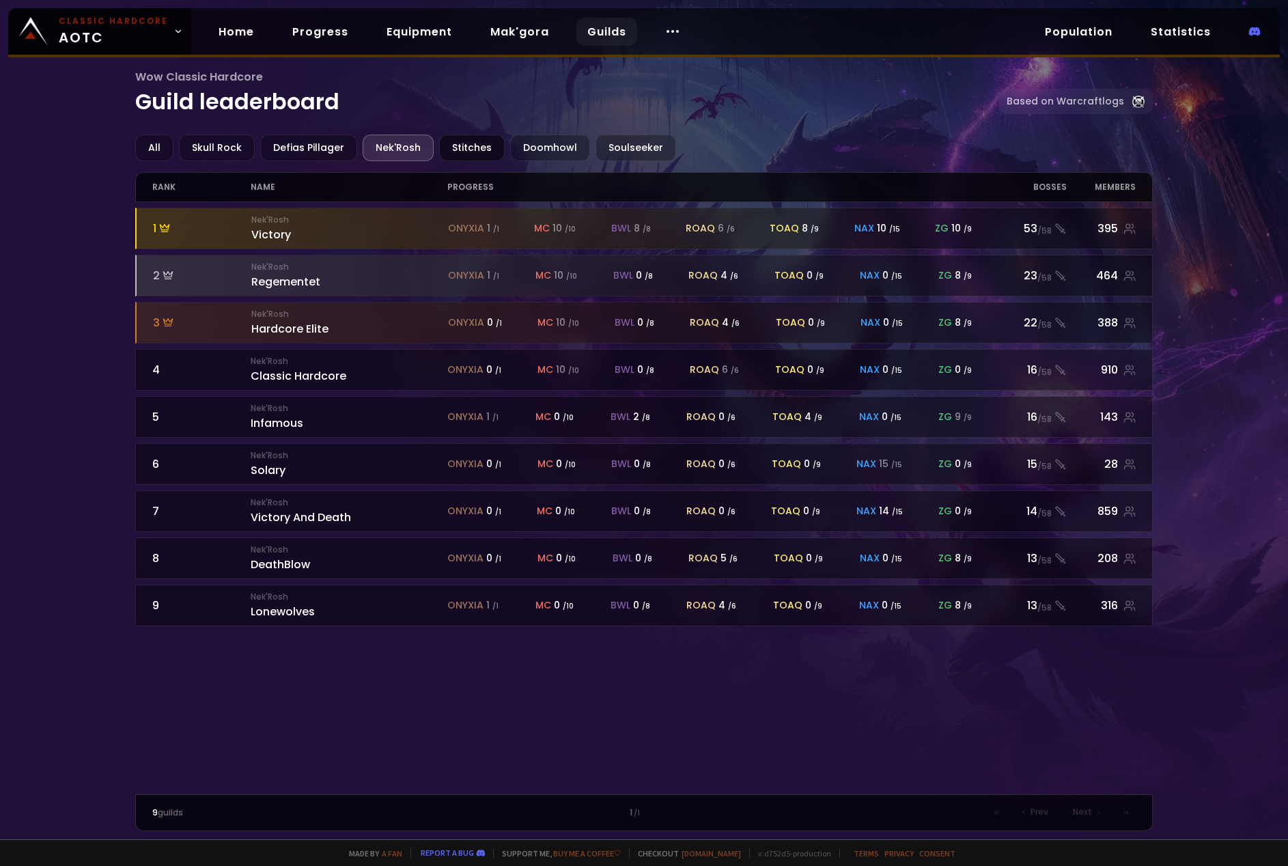
click at [476, 149] on div "Stitches" at bounding box center [472, 148] width 66 height 27
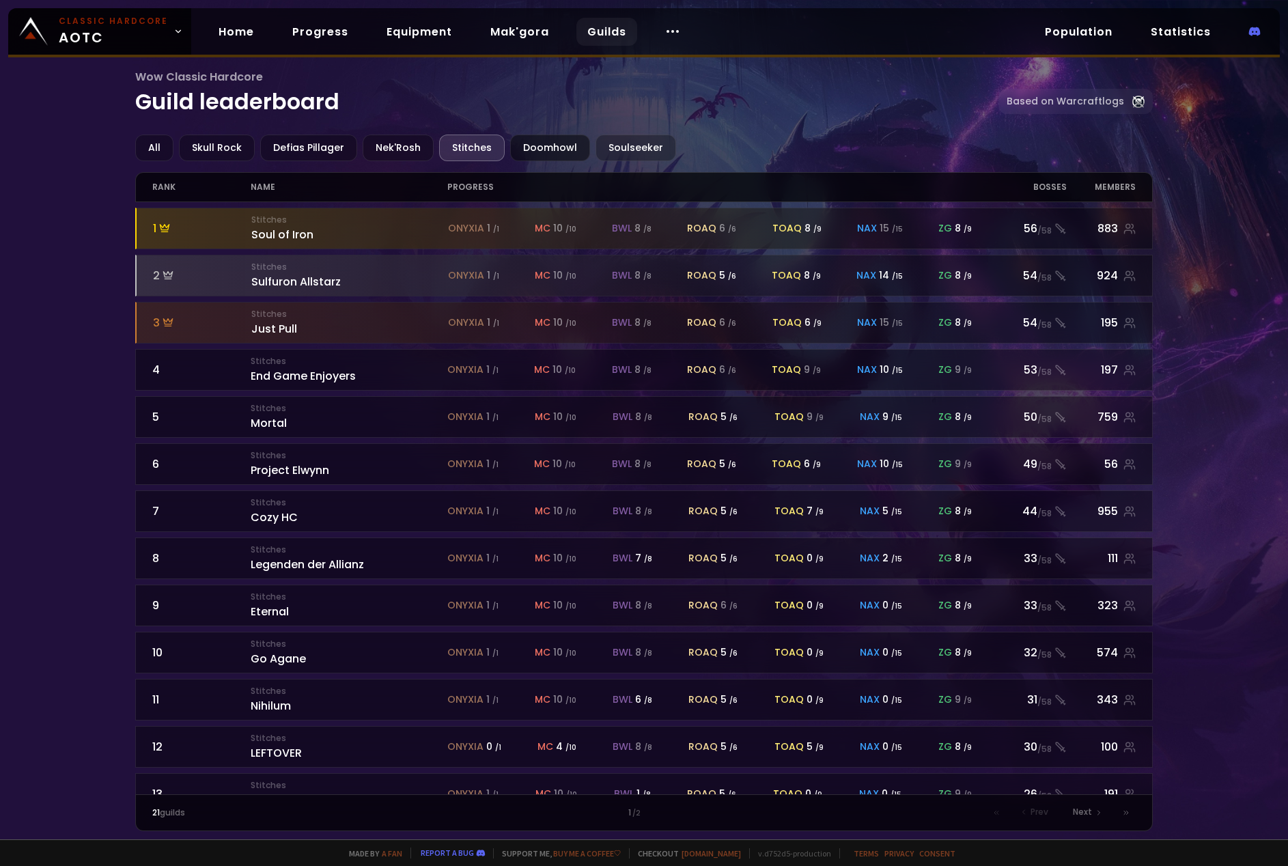
click at [546, 149] on div "Doomhowl" at bounding box center [550, 148] width 80 height 27
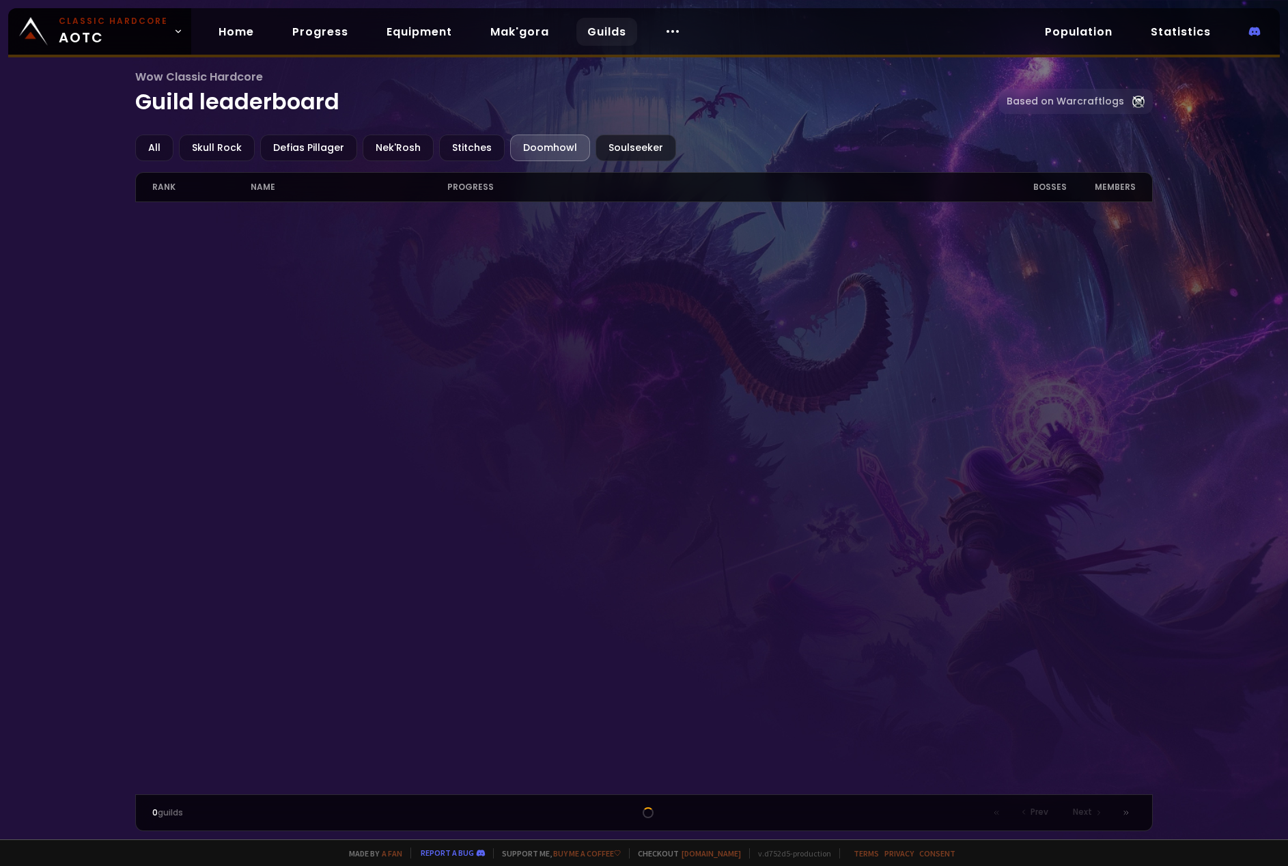
click at [597, 152] on div "Soulseeker" at bounding box center [636, 148] width 81 height 27
click at [559, 154] on div "Doomhowl" at bounding box center [550, 148] width 80 height 27
click at [555, 137] on div "Doomhowl" at bounding box center [550, 148] width 80 height 27
click at [516, 23] on link "Mak'gora" at bounding box center [519, 32] width 81 height 28
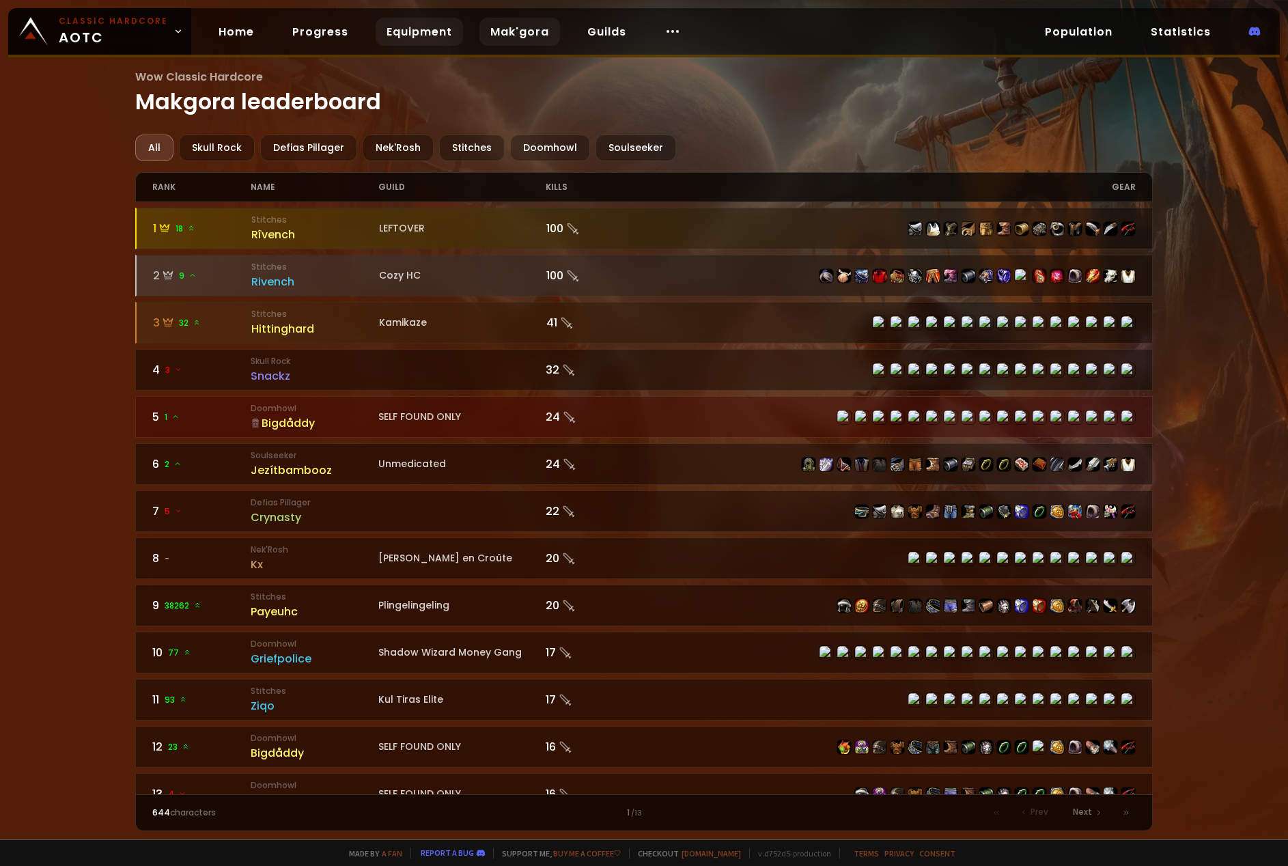
click at [376, 34] on link "Equipment" at bounding box center [419, 32] width 87 height 28
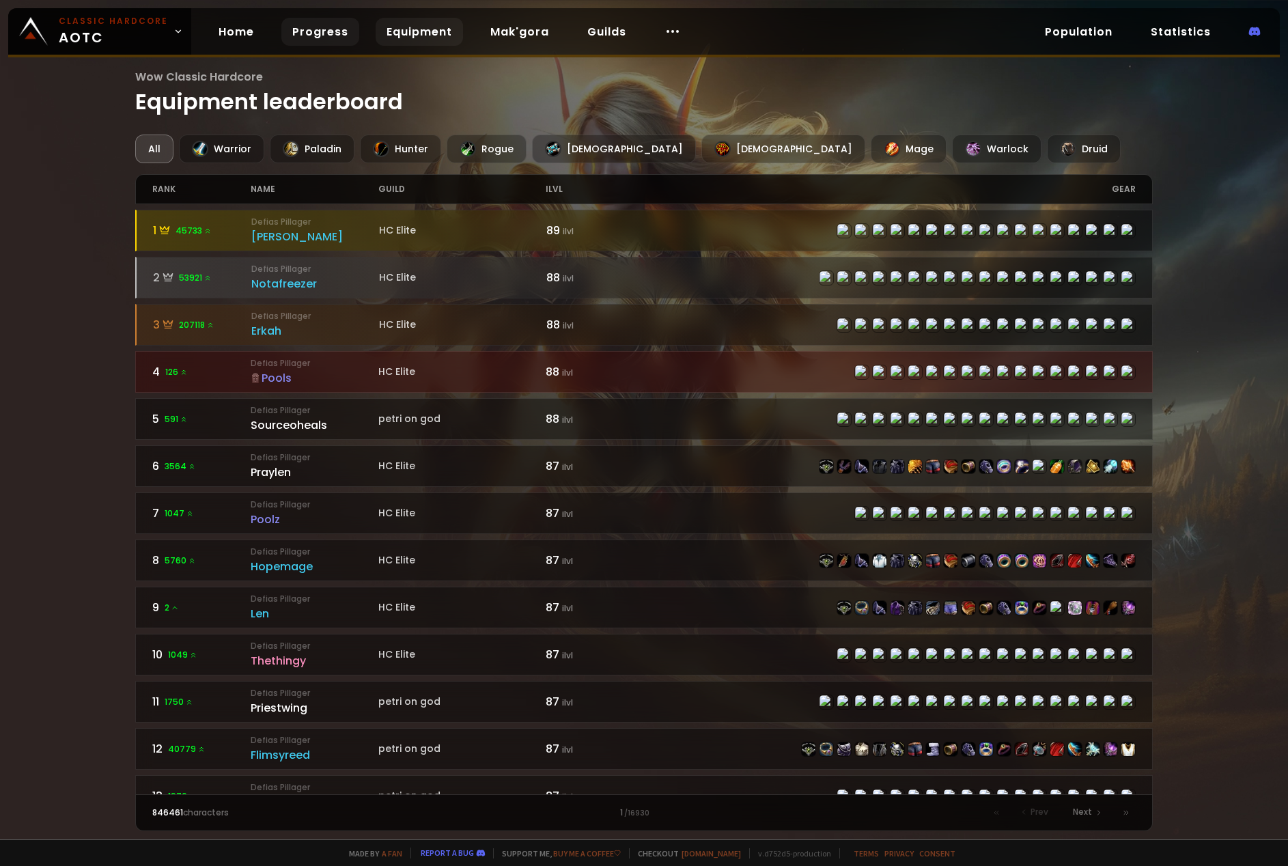
click at [314, 37] on link "Progress" at bounding box center [320, 32] width 78 height 28
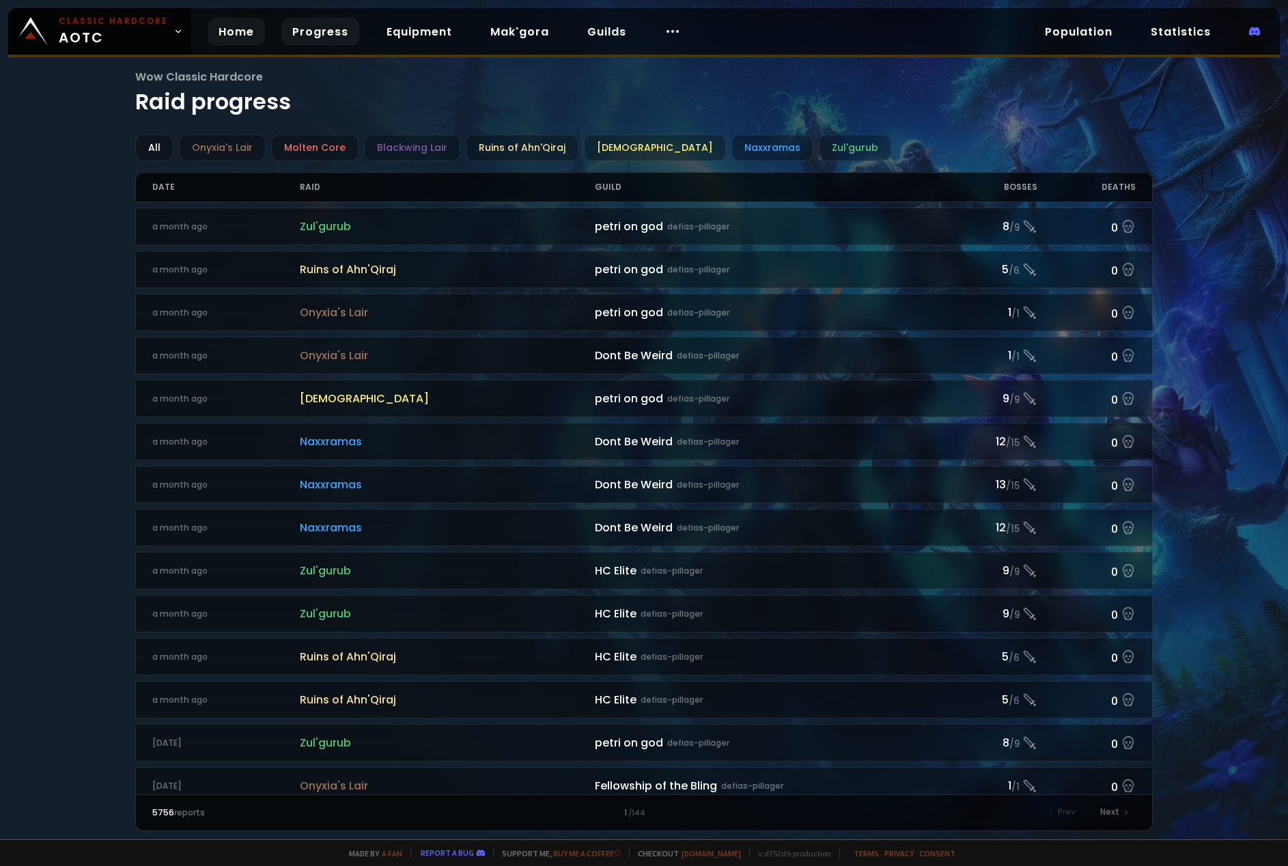
click at [238, 42] on link "Home" at bounding box center [236, 32] width 57 height 28
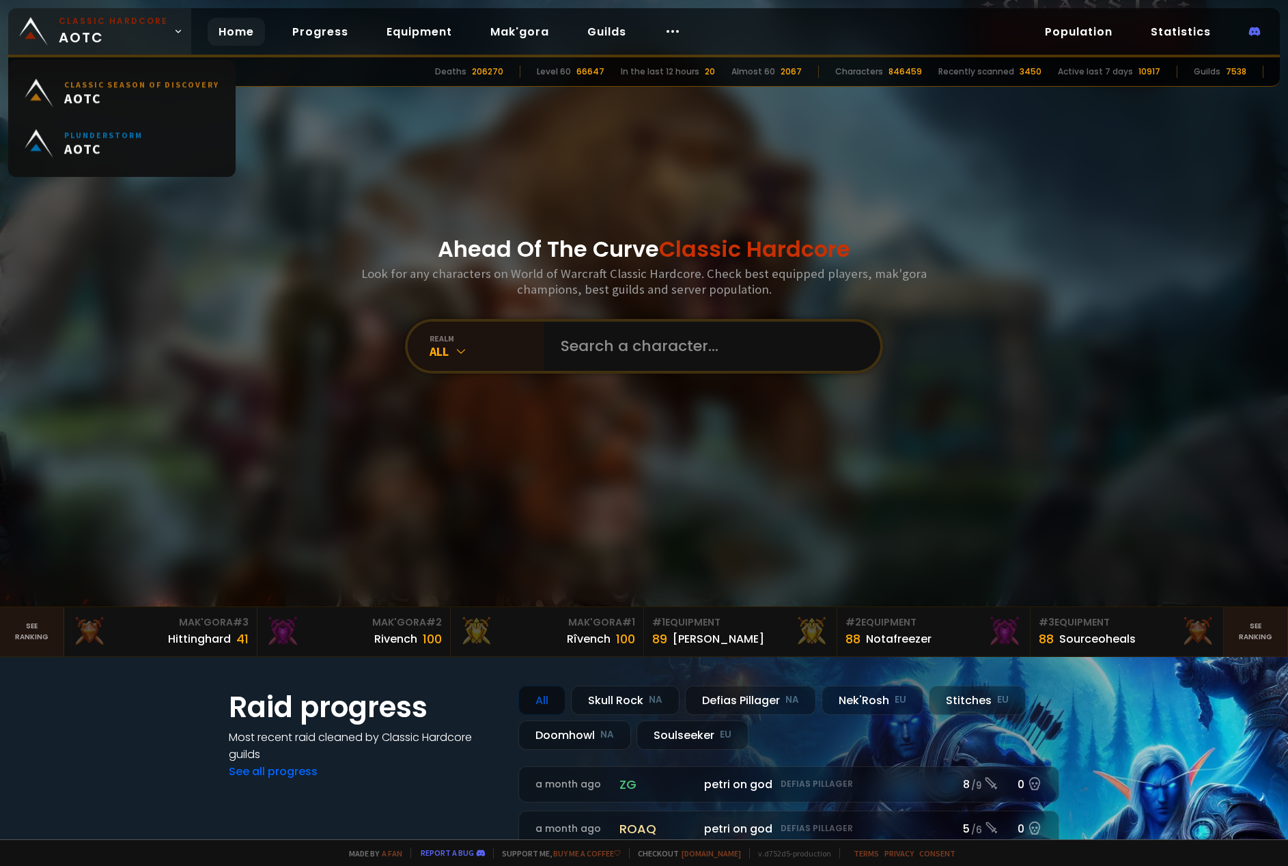
click at [109, 27] on span "Classic Hardcore AOTC" at bounding box center [113, 31] width 109 height 33
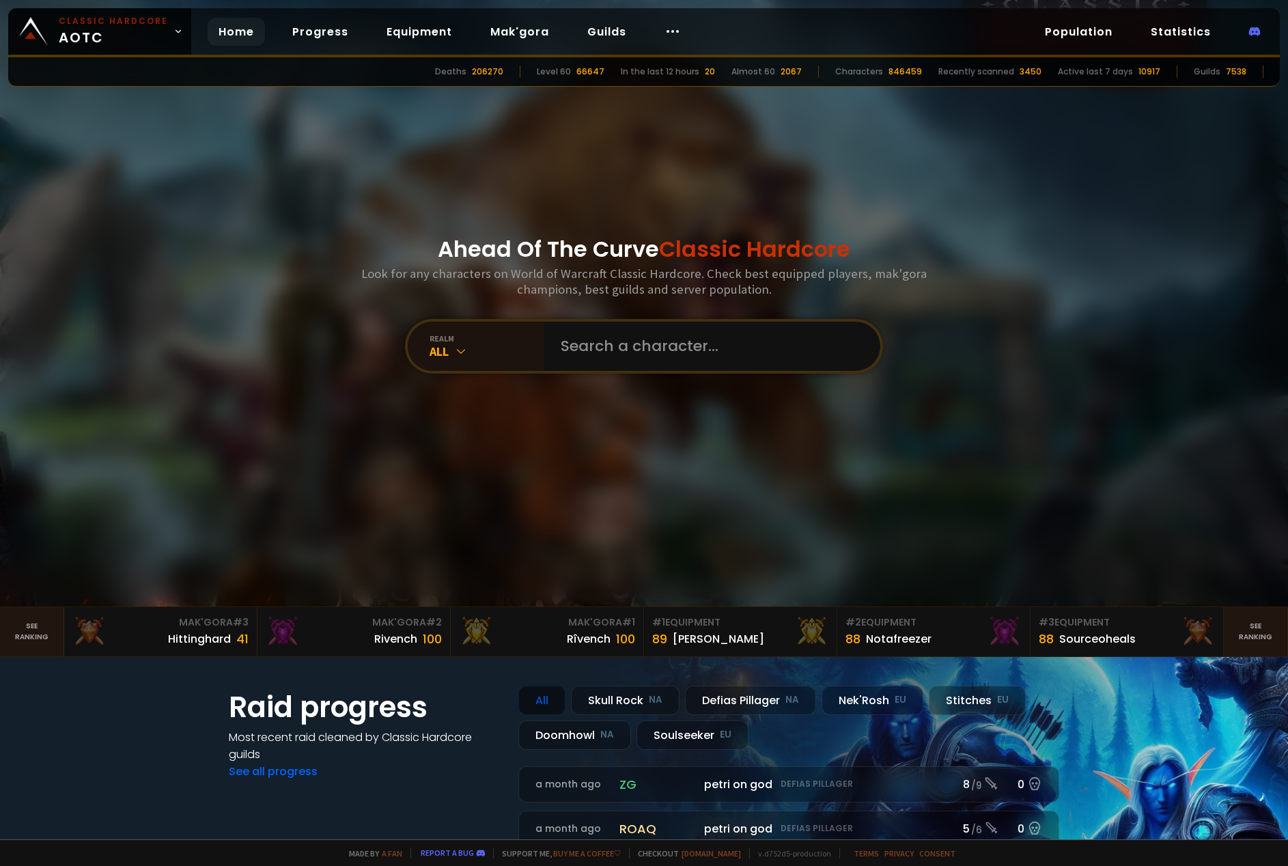
click at [689, 184] on div "Ahead Of The Curve Classic Hardcore Look for any characters on World of Warcraf…" at bounding box center [644, 303] width 823 height 607
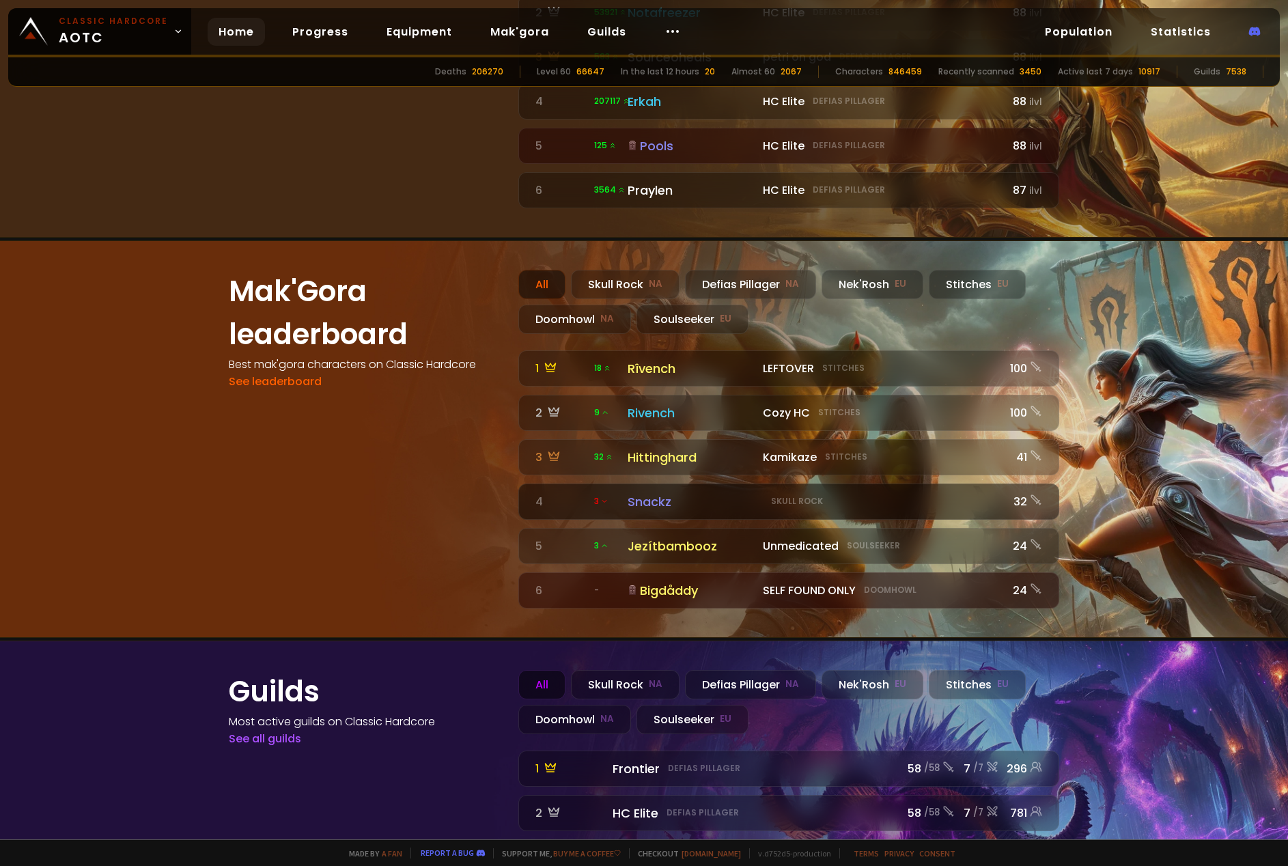
scroll to position [1442, 0]
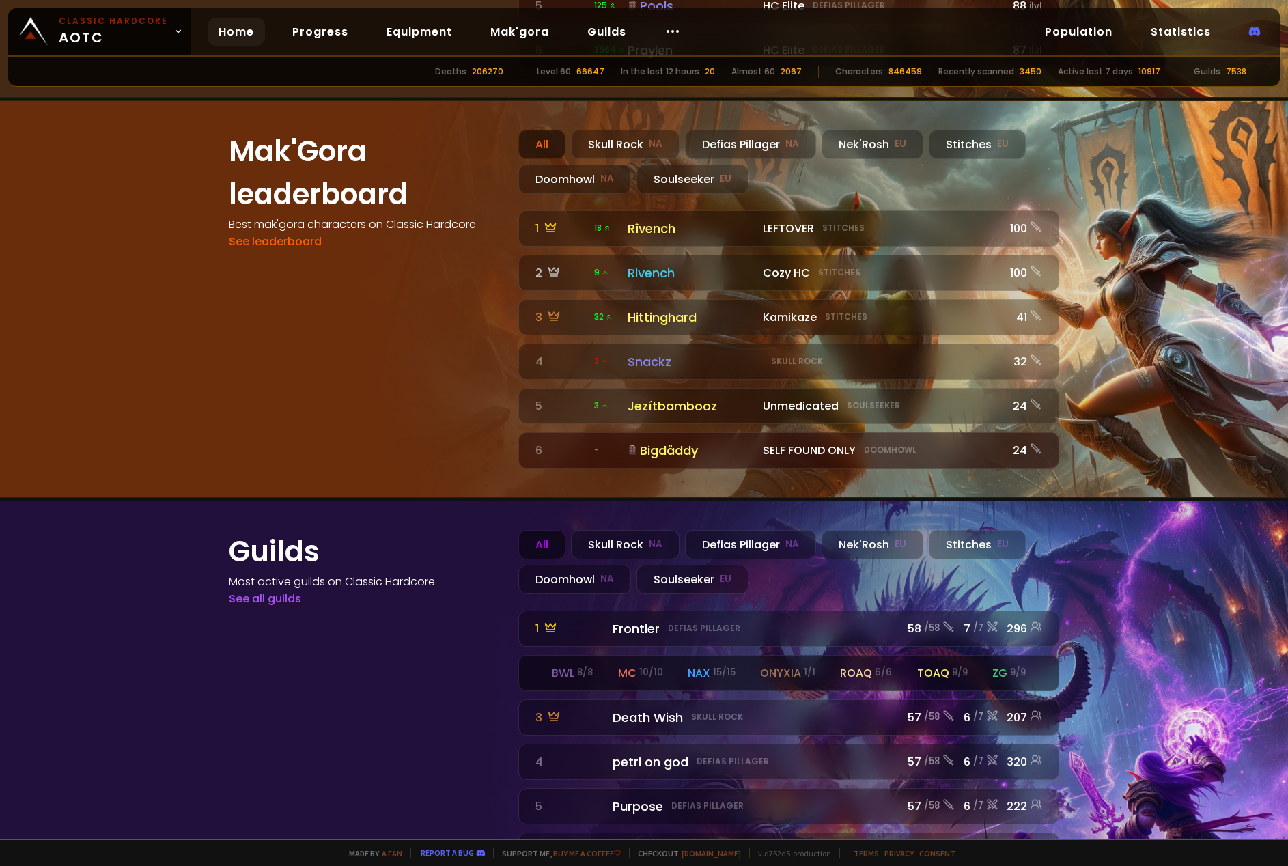
click at [602, 656] on div "bwl 8 / 8 mc 10 / 10 nax 15 / 15 onyxia 1 / 1 roaq 6 / 6 toaq 9 / 9 zg 9 / 9" at bounding box center [789, 673] width 540 height 35
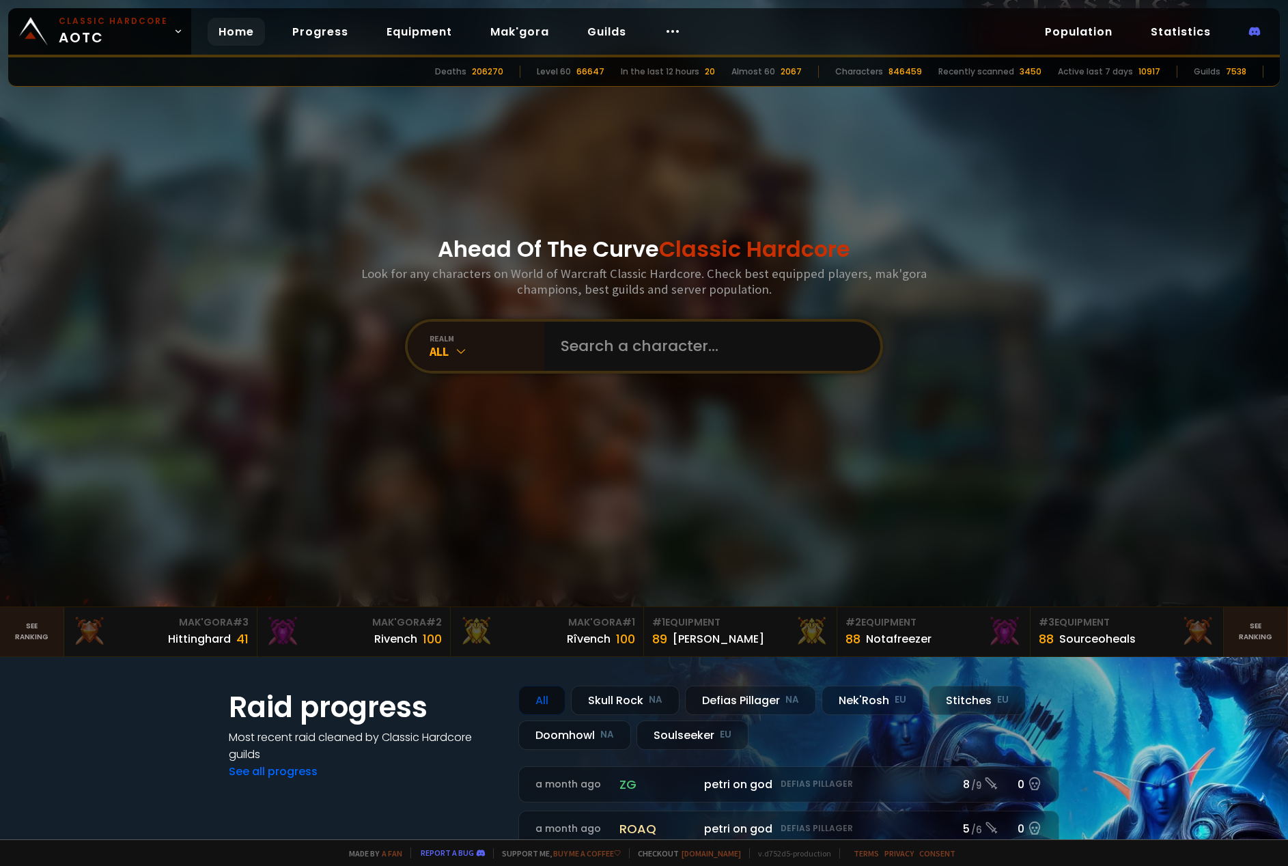
click at [602, 16] on div "Home Progress Equipment Mak'gora Guilds" at bounding box center [449, 32] width 517 height 44
click at [600, 30] on link "Guilds" at bounding box center [606, 32] width 61 height 28
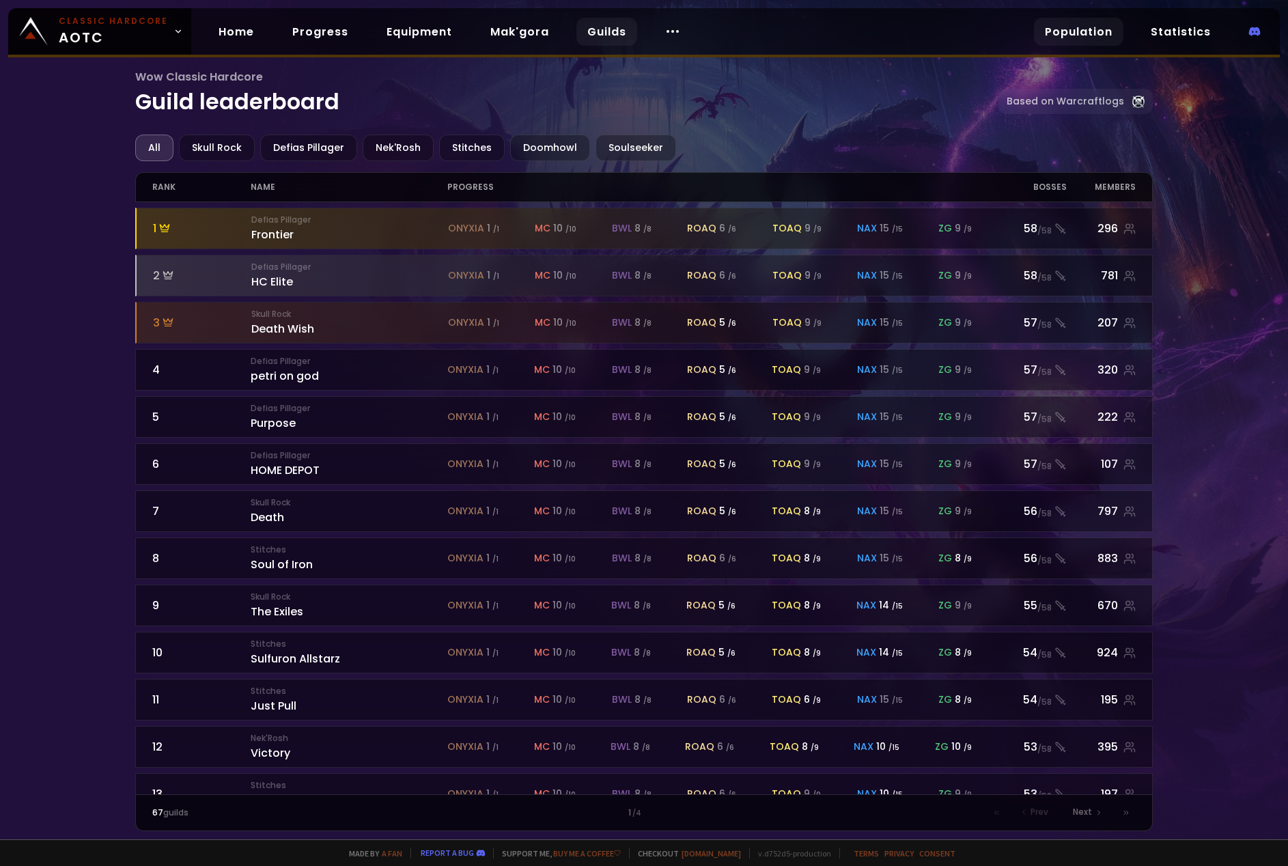
click at [1079, 25] on link "Population" at bounding box center [1078, 32] width 89 height 28
